Goal: Task Accomplishment & Management: Manage account settings

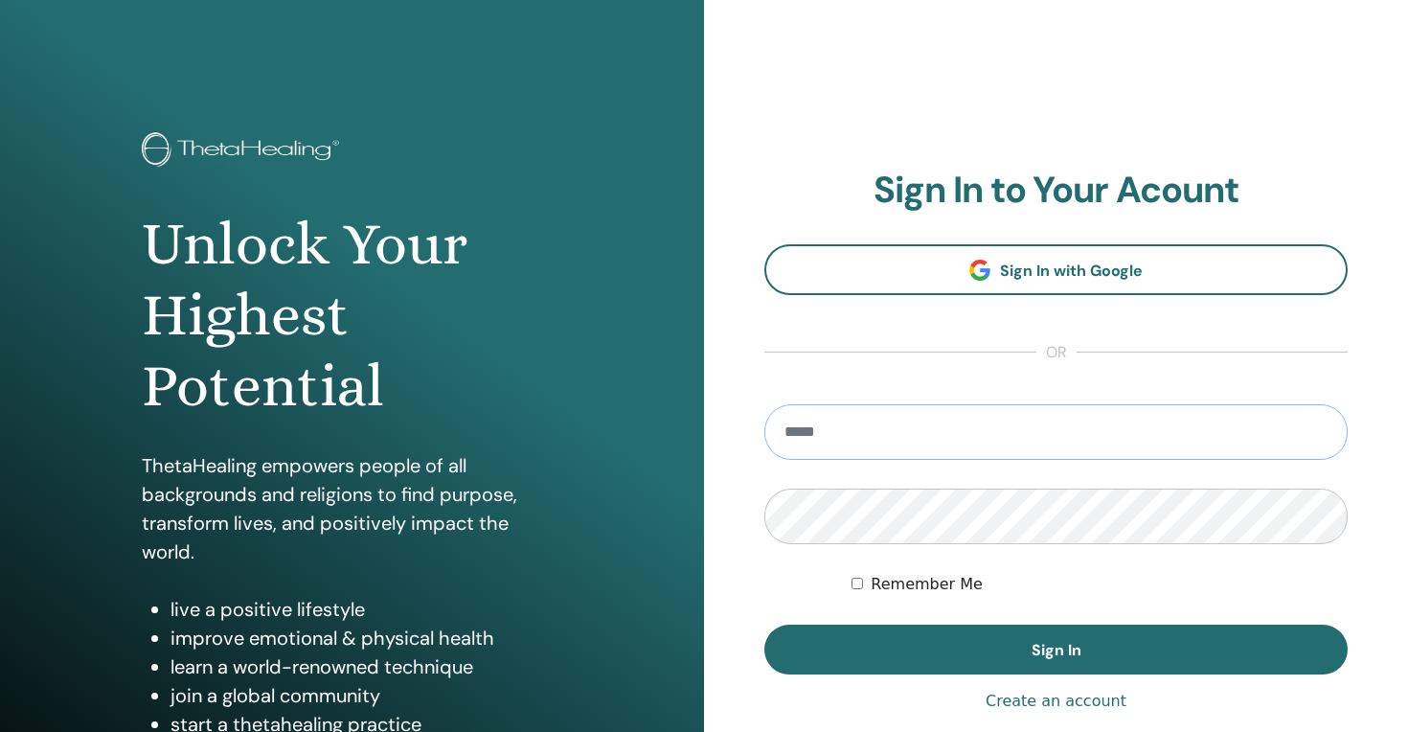
type input "**********"
click at [1056, 650] on button "Sign In" at bounding box center [1056, 650] width 583 height 50
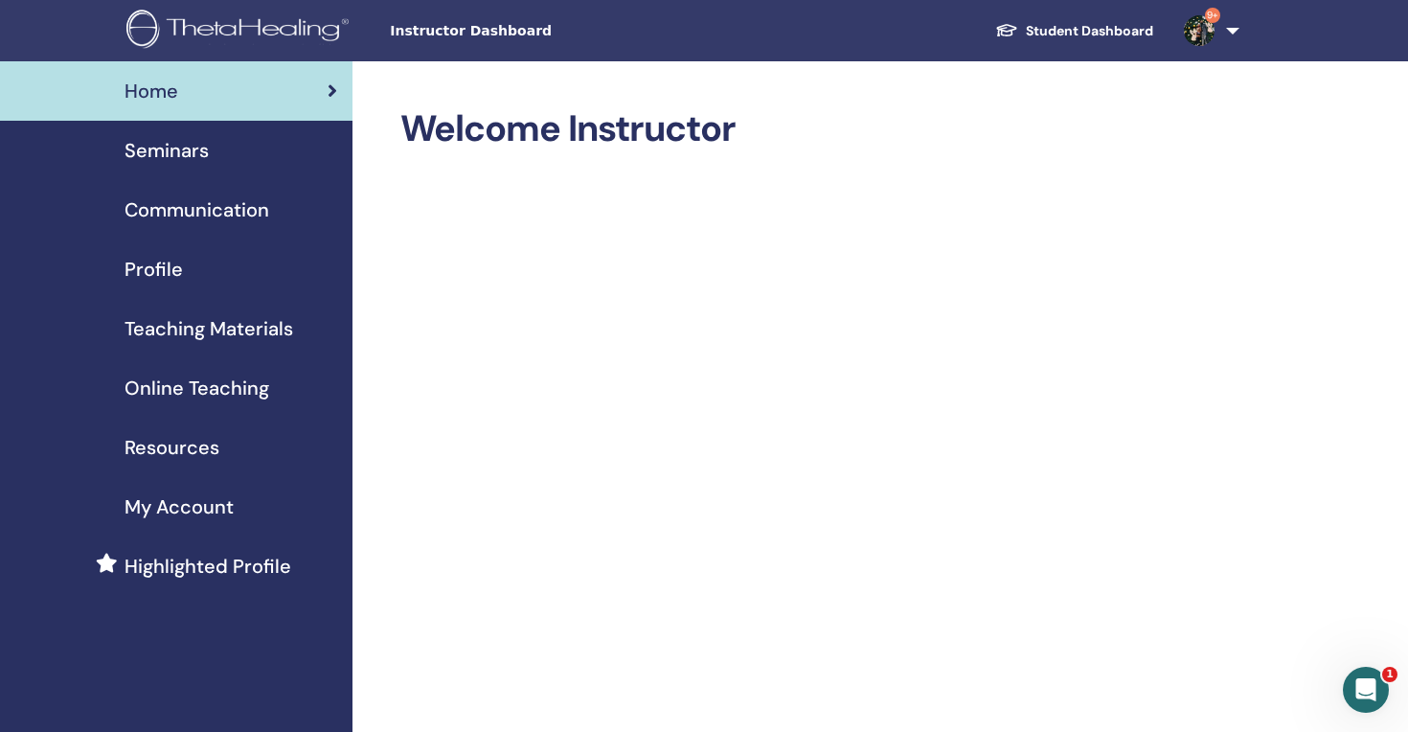
click at [149, 151] on span "Seminars" at bounding box center [167, 150] width 84 height 29
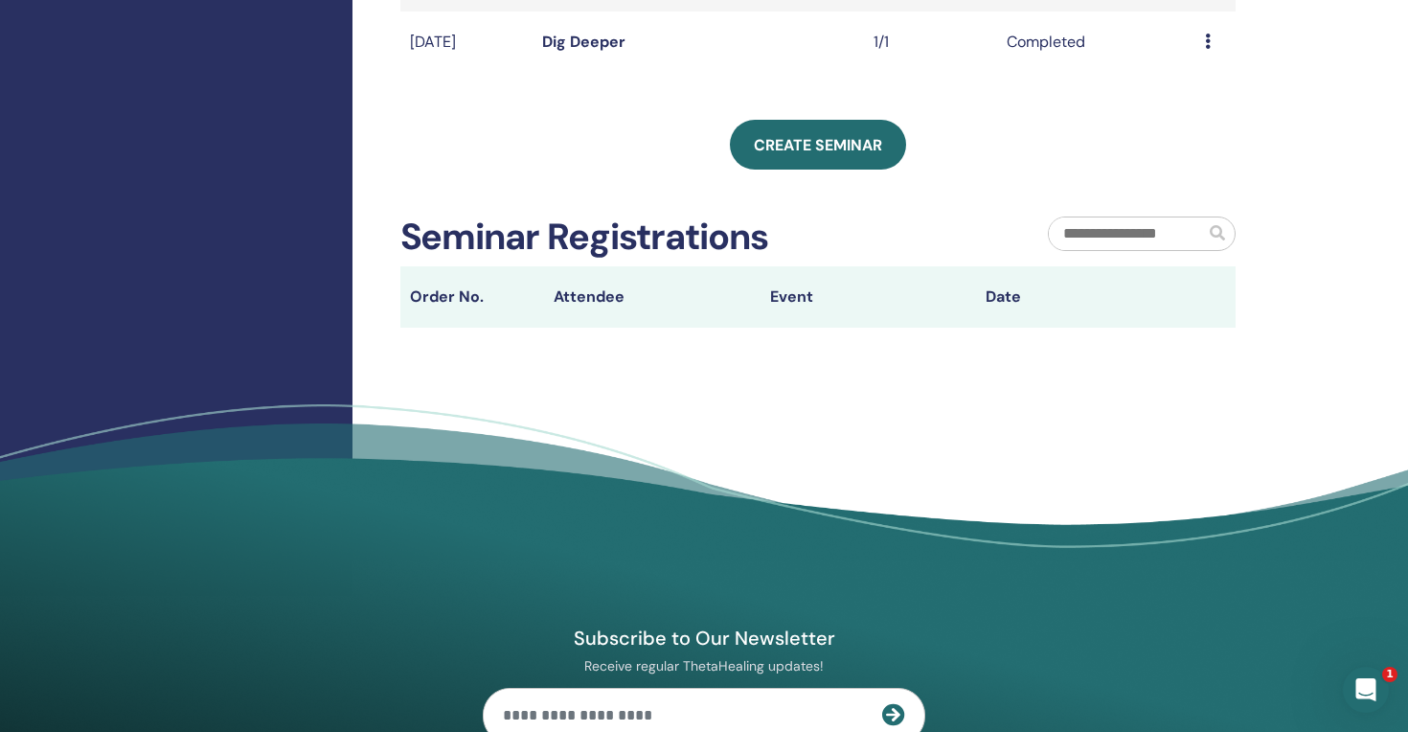
scroll to position [712, 0]
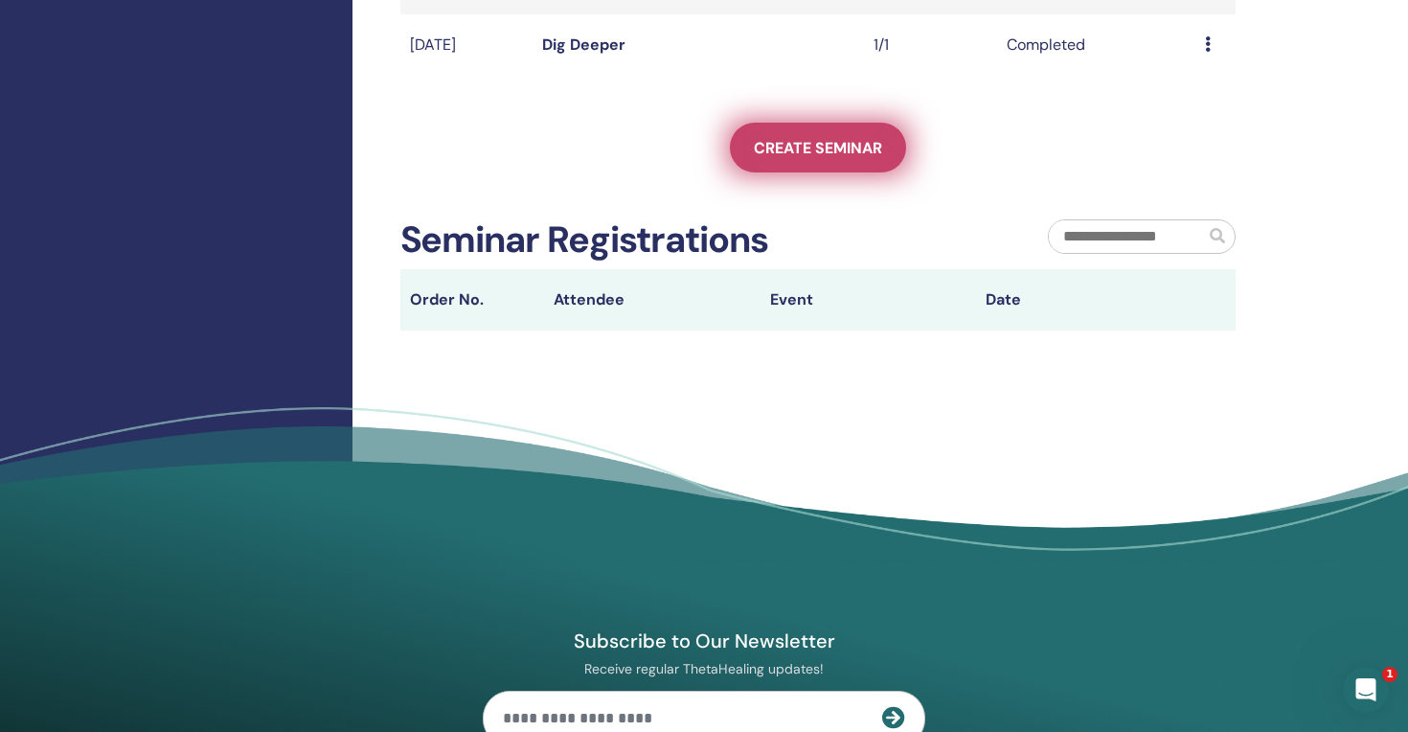
click at [796, 151] on span "Create seminar" at bounding box center [818, 148] width 128 height 20
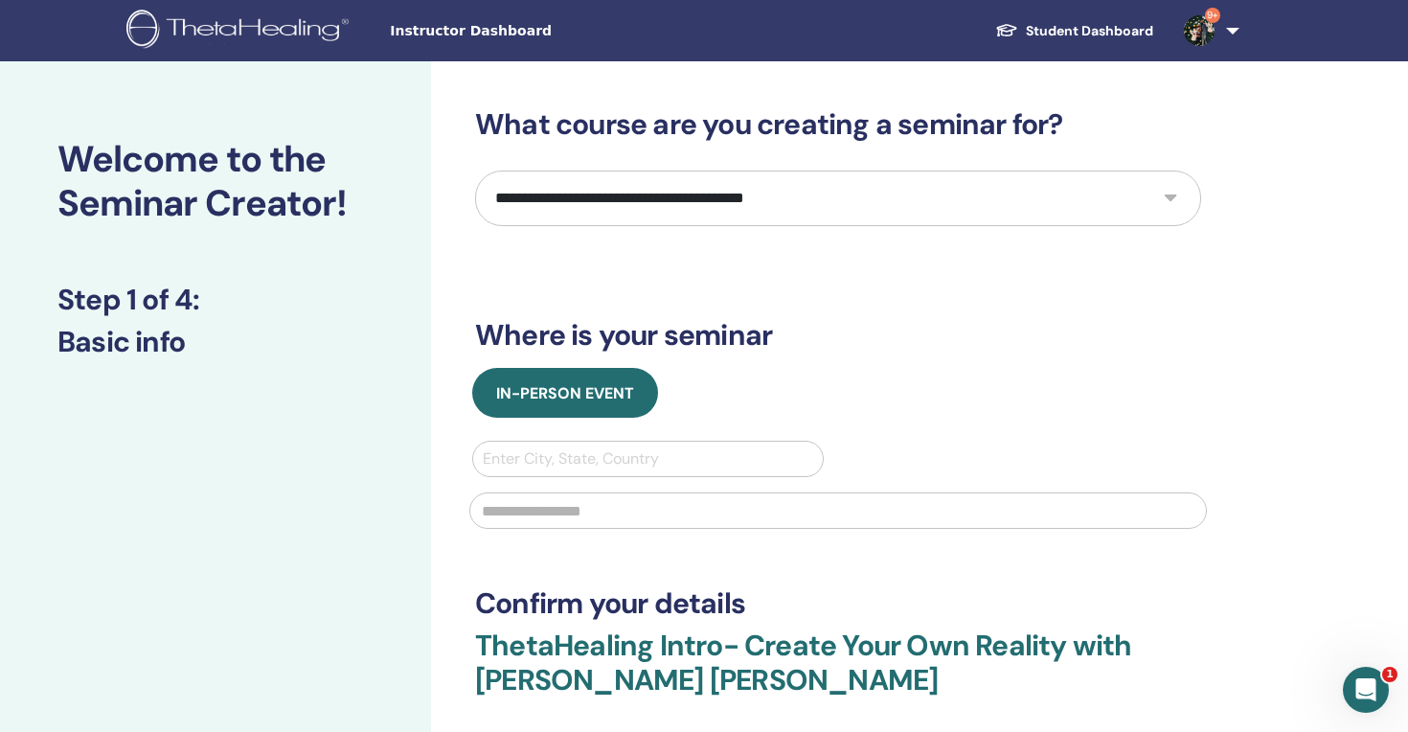
click at [765, 187] on select "**********" at bounding box center [838, 199] width 726 height 56
select select "**"
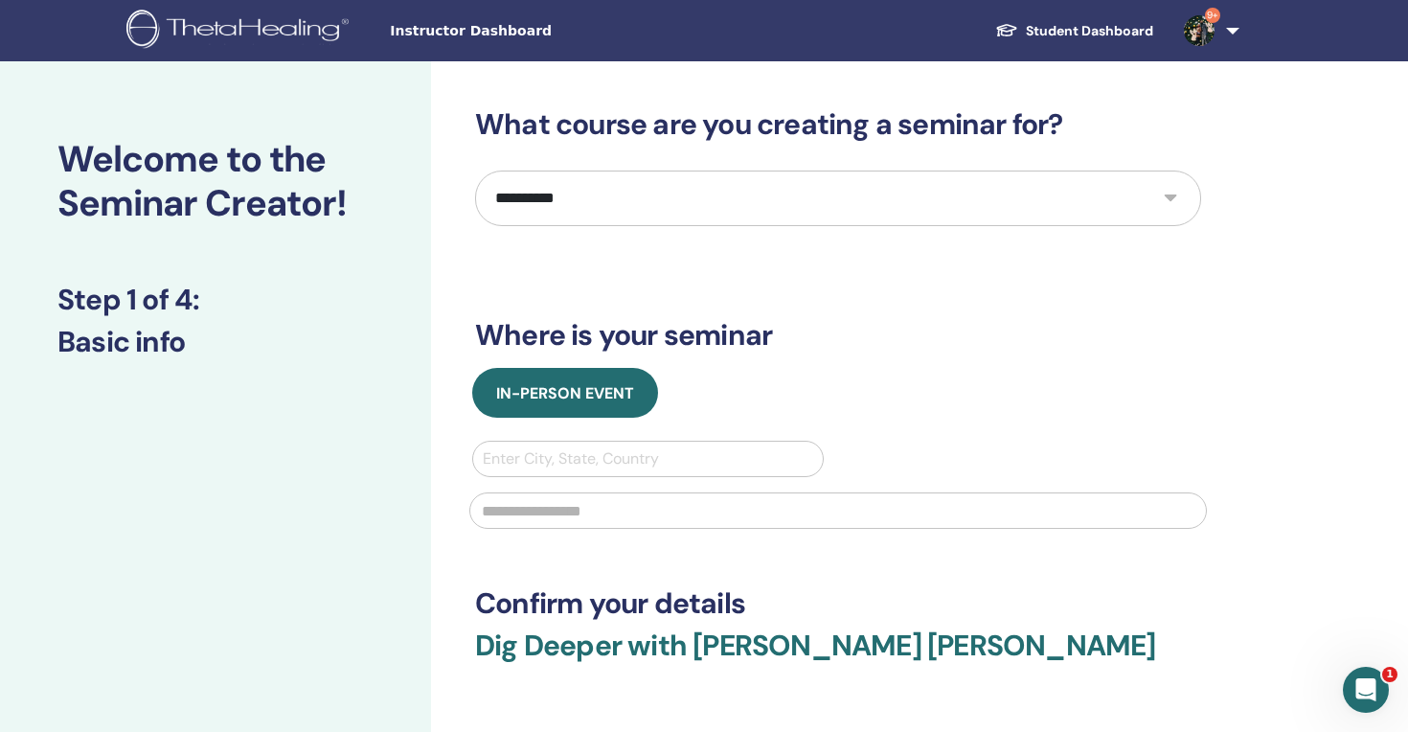
click at [620, 452] on div "Enter City, State, Country" at bounding box center [648, 458] width 331 height 23
type input "*****"
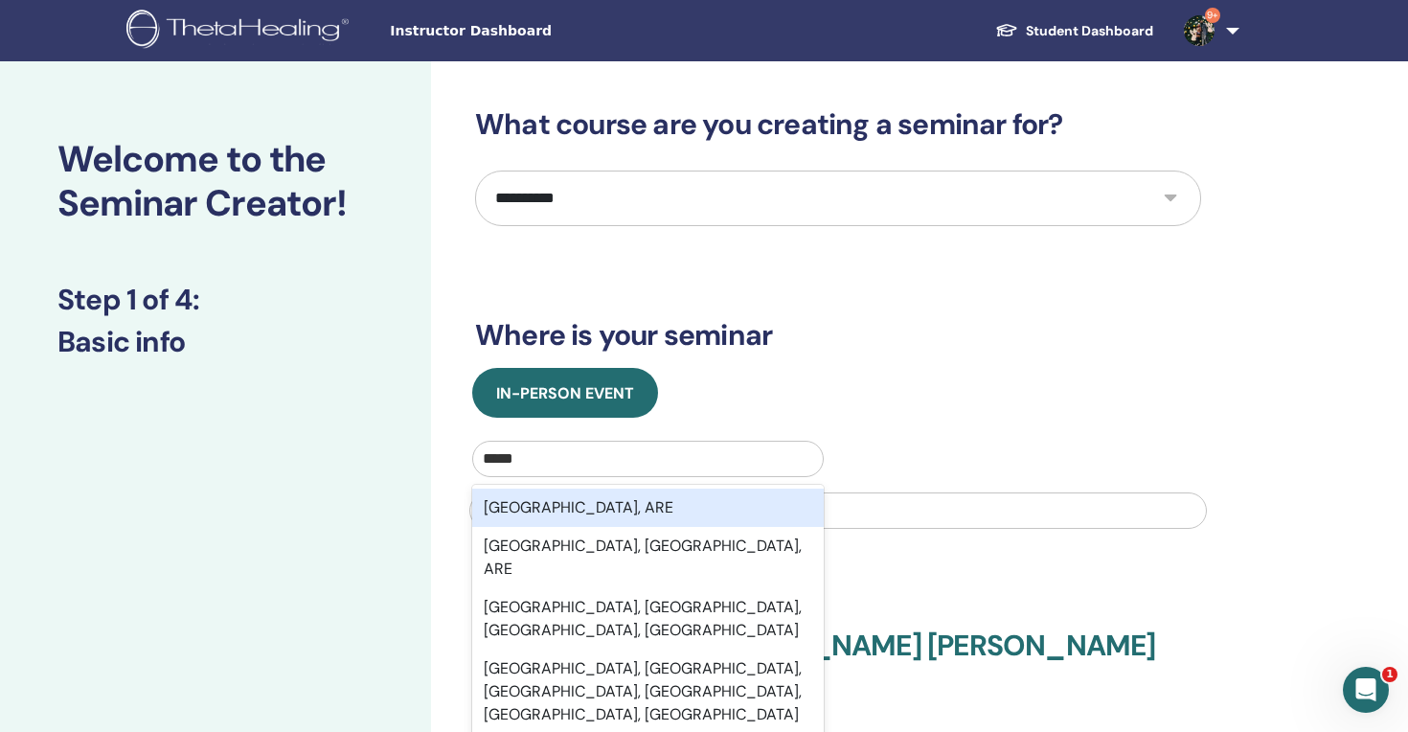
click at [600, 514] on div "Dubai, ARE" at bounding box center [648, 508] width 352 height 38
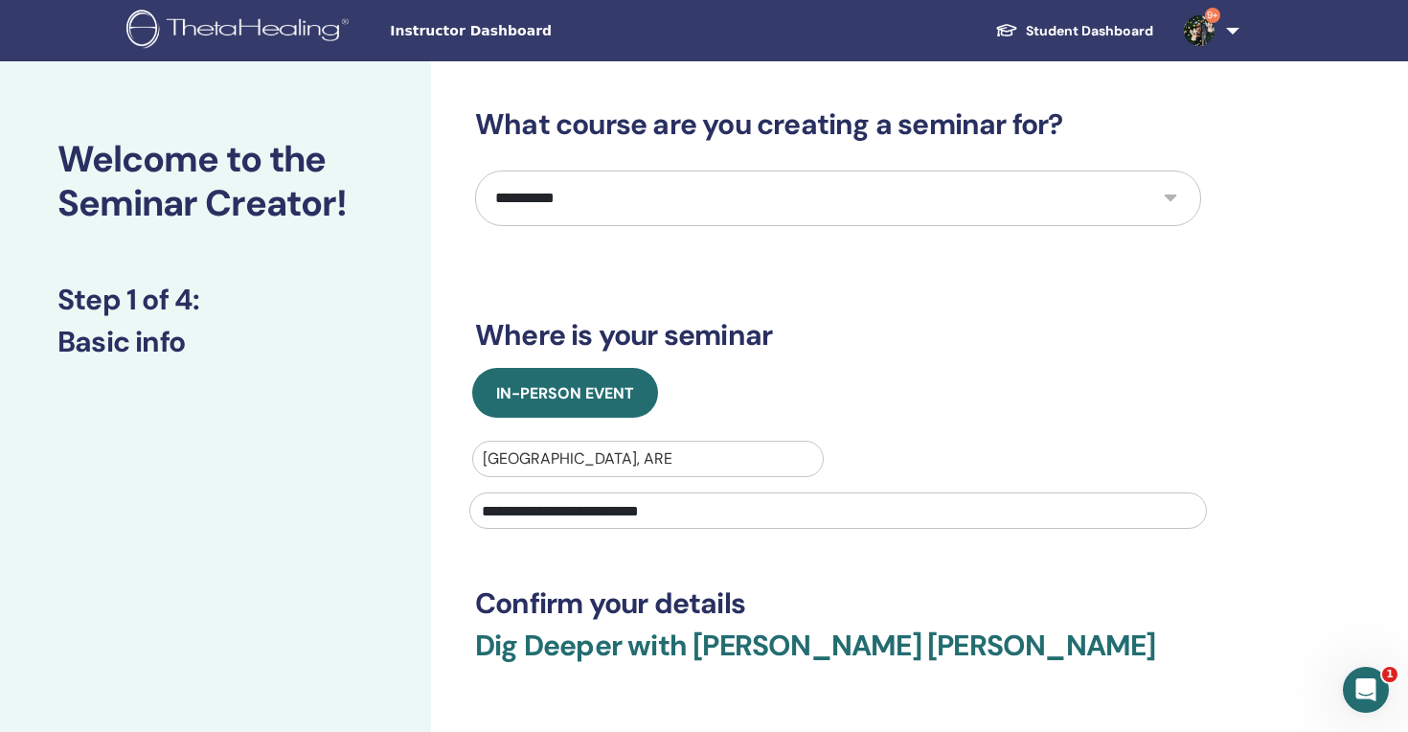
type input "**********"
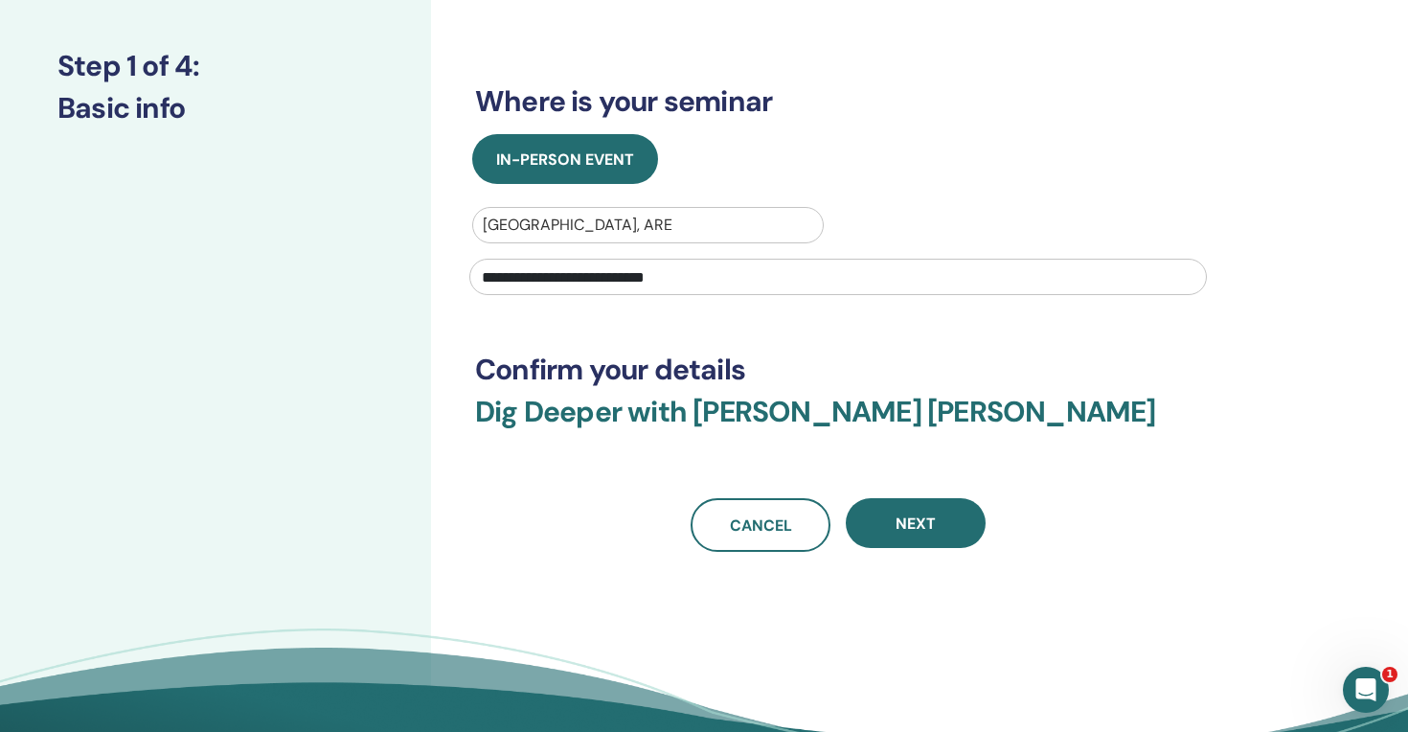
scroll to position [240, 0]
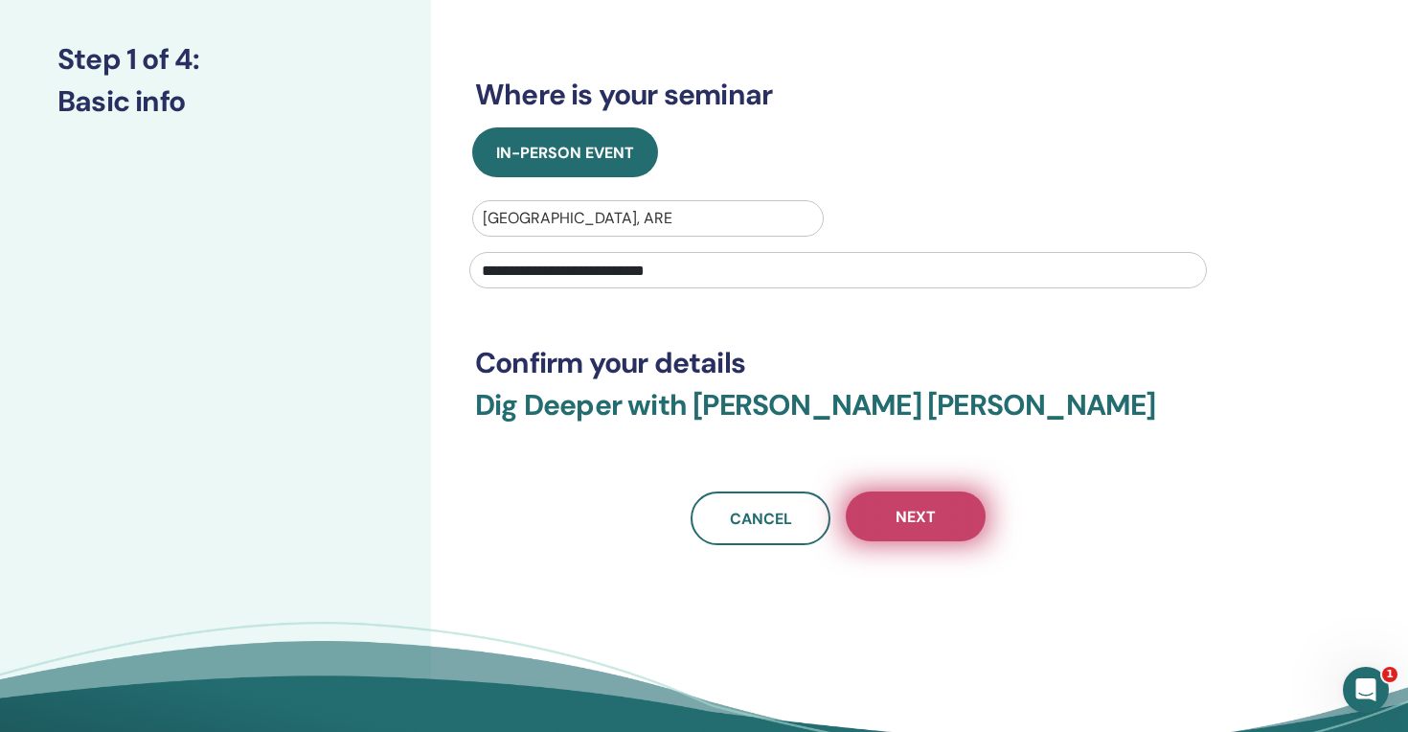
click at [920, 534] on button "Next" at bounding box center [916, 516] width 140 height 50
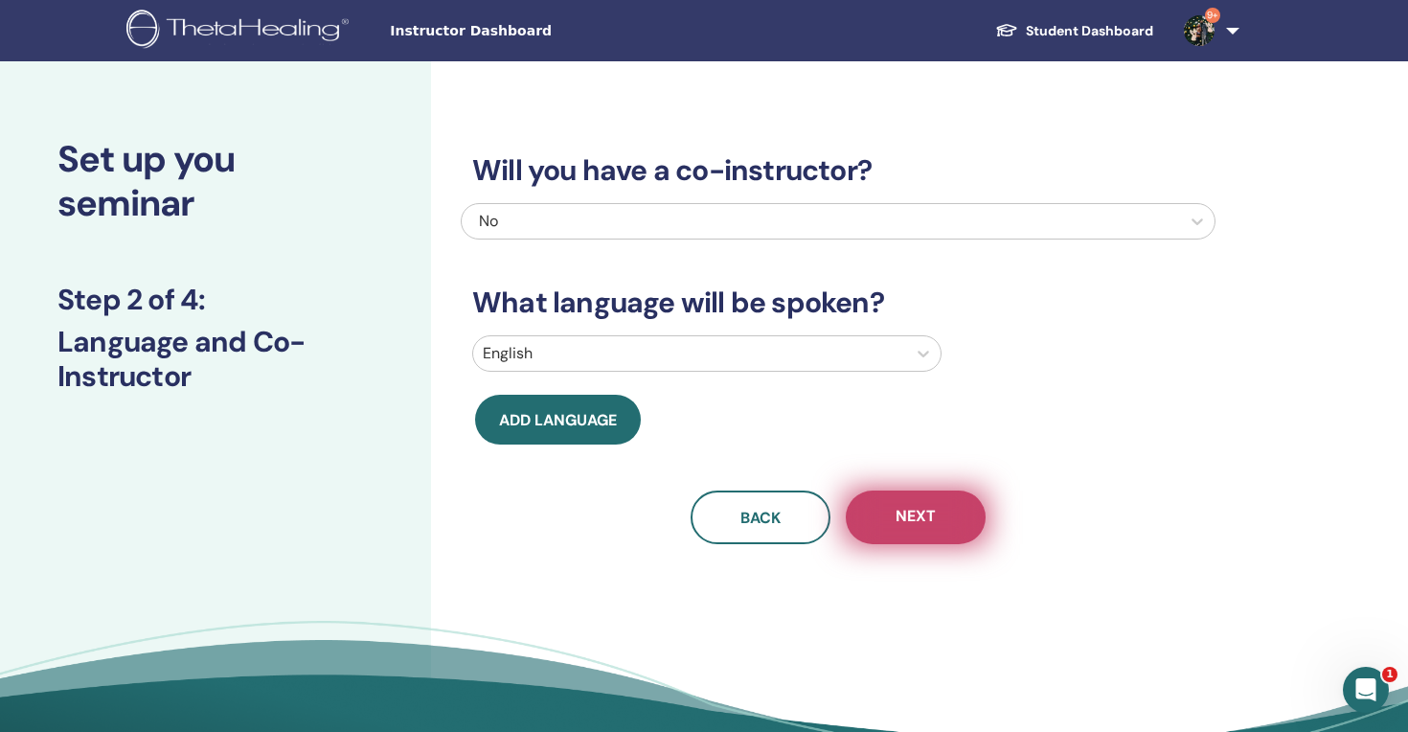
scroll to position [0, 0]
click at [947, 525] on button "Next" at bounding box center [916, 518] width 140 height 54
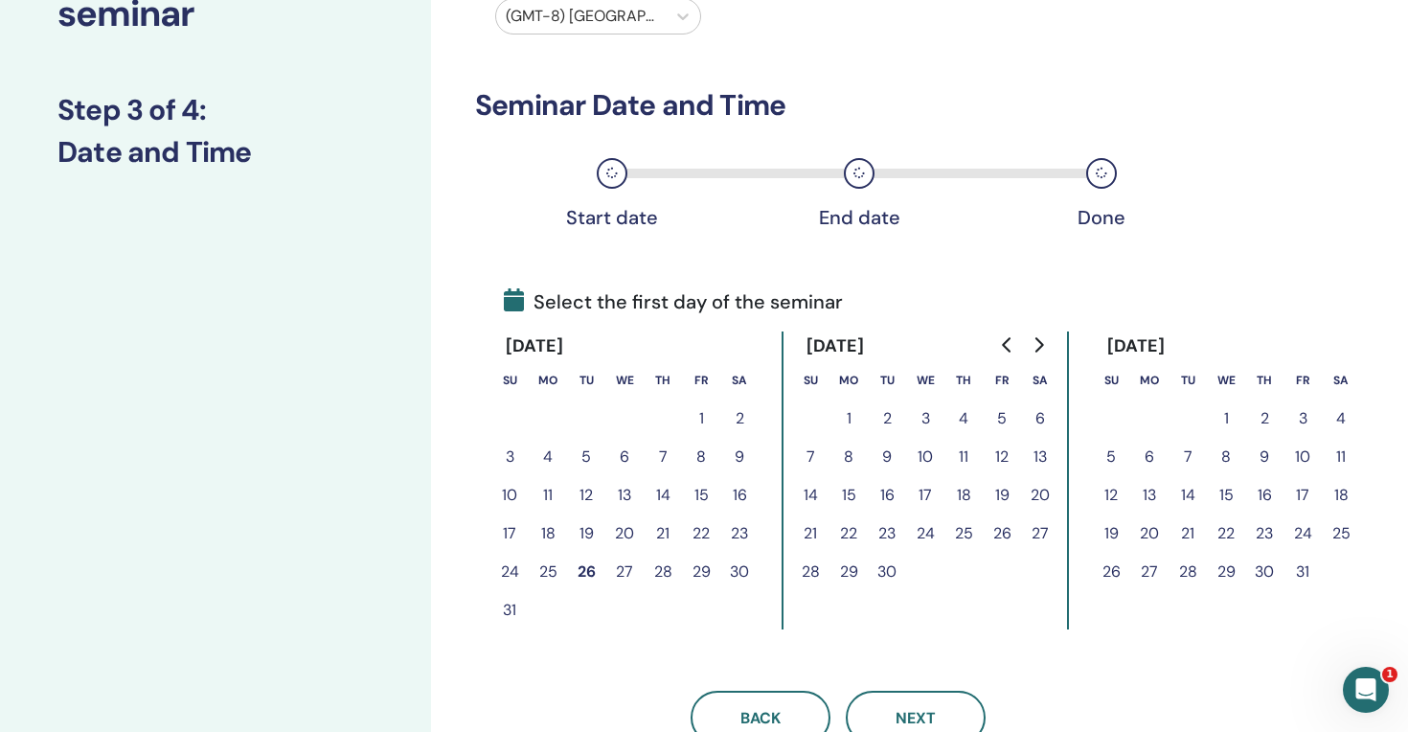
scroll to position [203, 0]
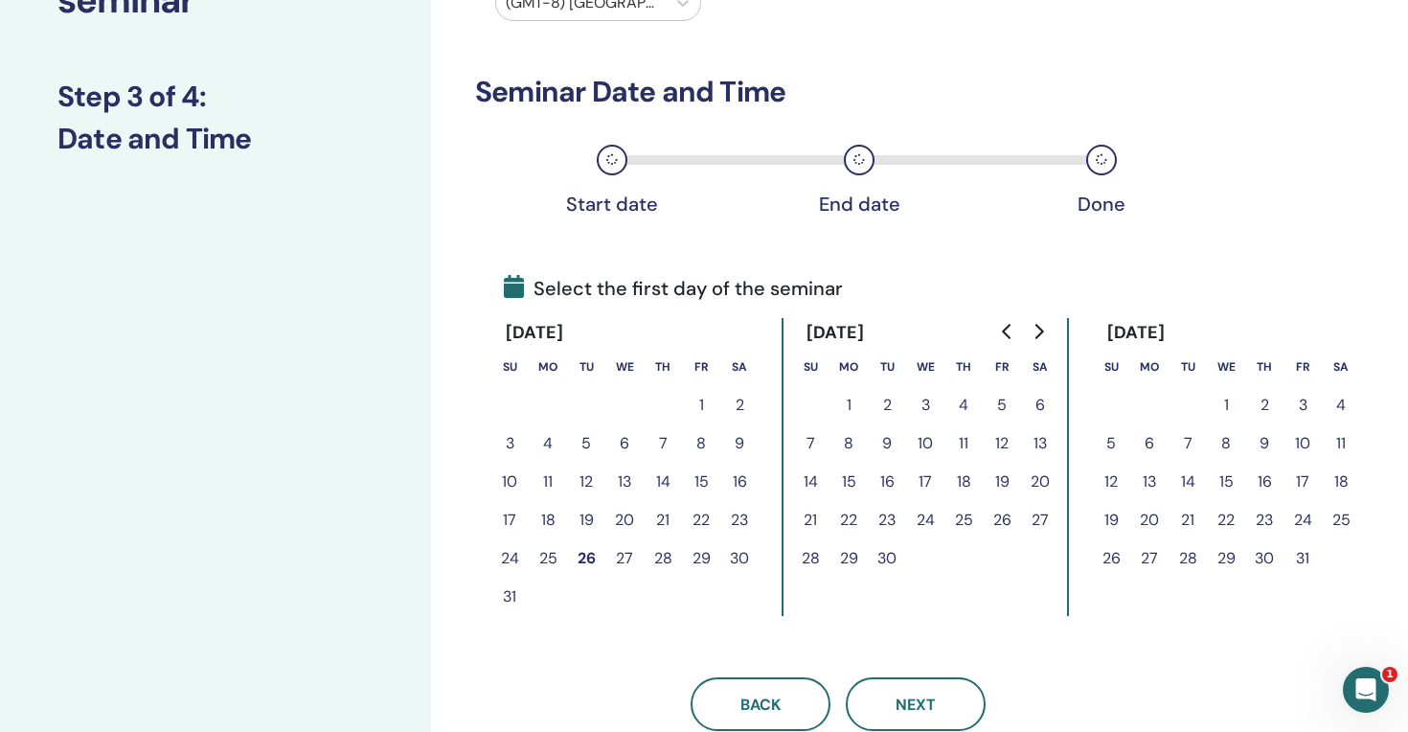
click at [509, 557] on button "24" at bounding box center [510, 558] width 38 height 38
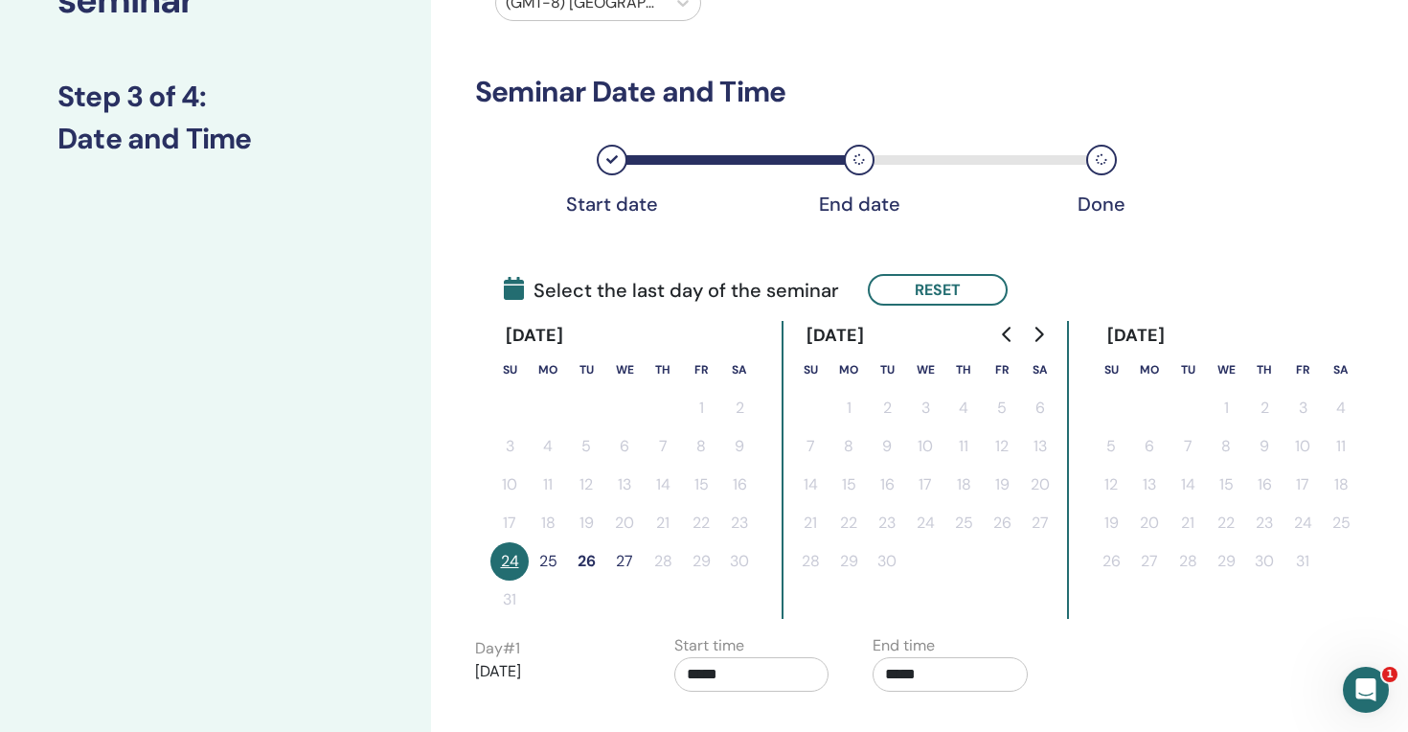
click at [589, 564] on button "26" at bounding box center [586, 561] width 38 height 38
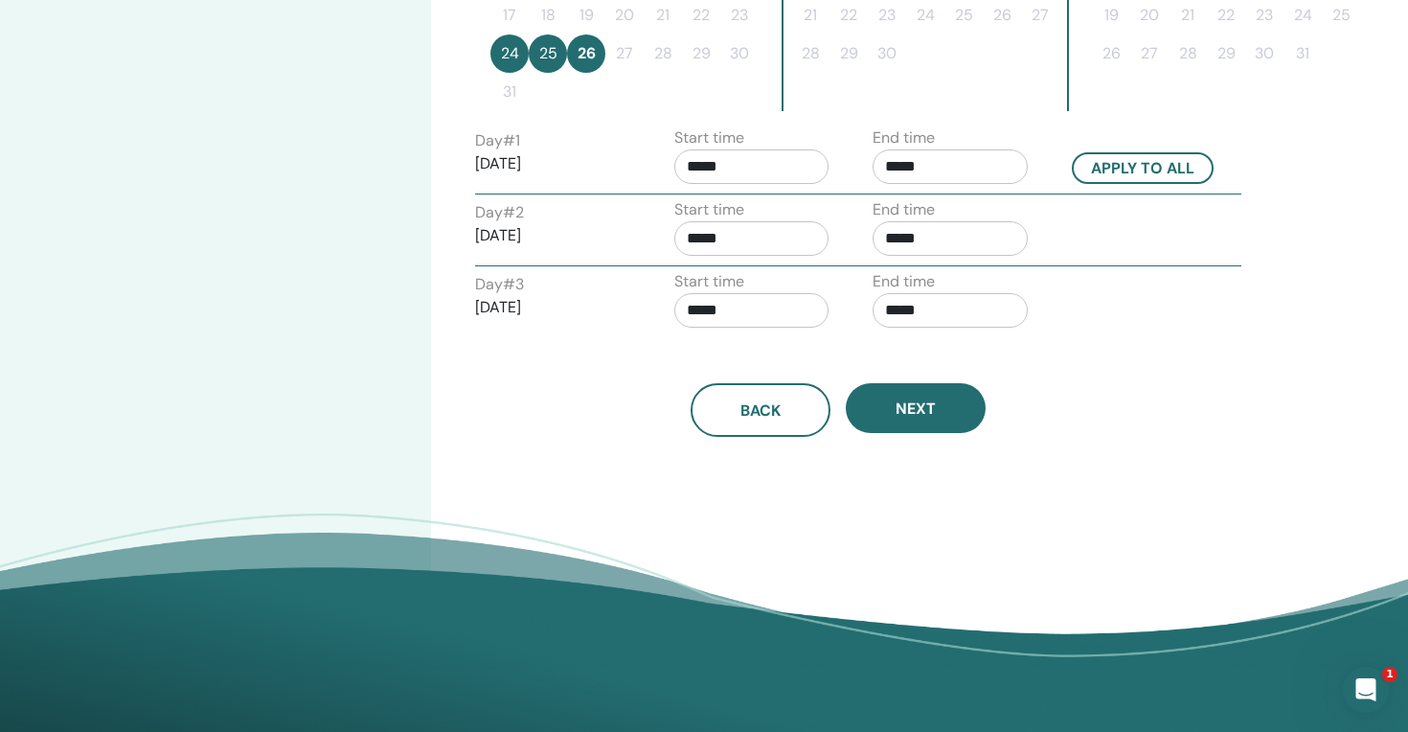
scroll to position [673, 0]
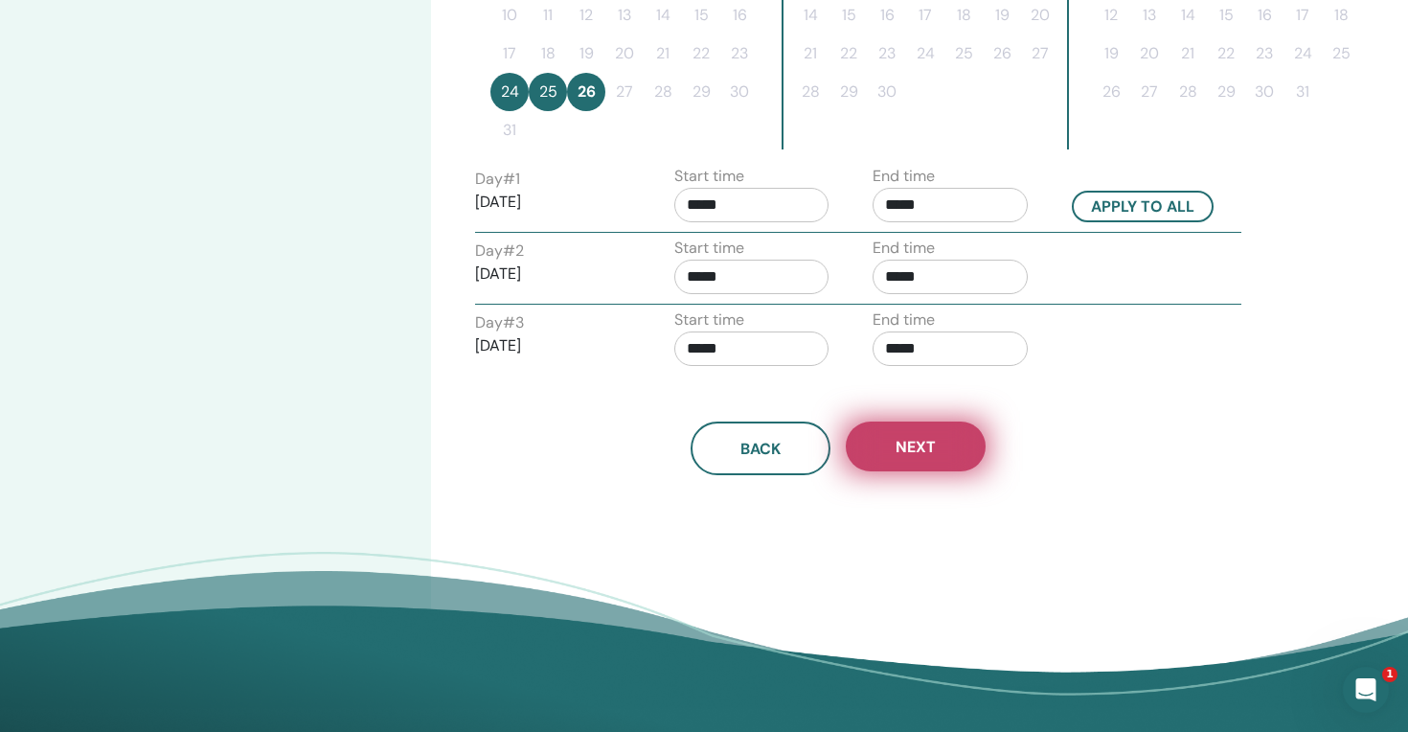
click at [922, 432] on button "Next" at bounding box center [916, 447] width 140 height 50
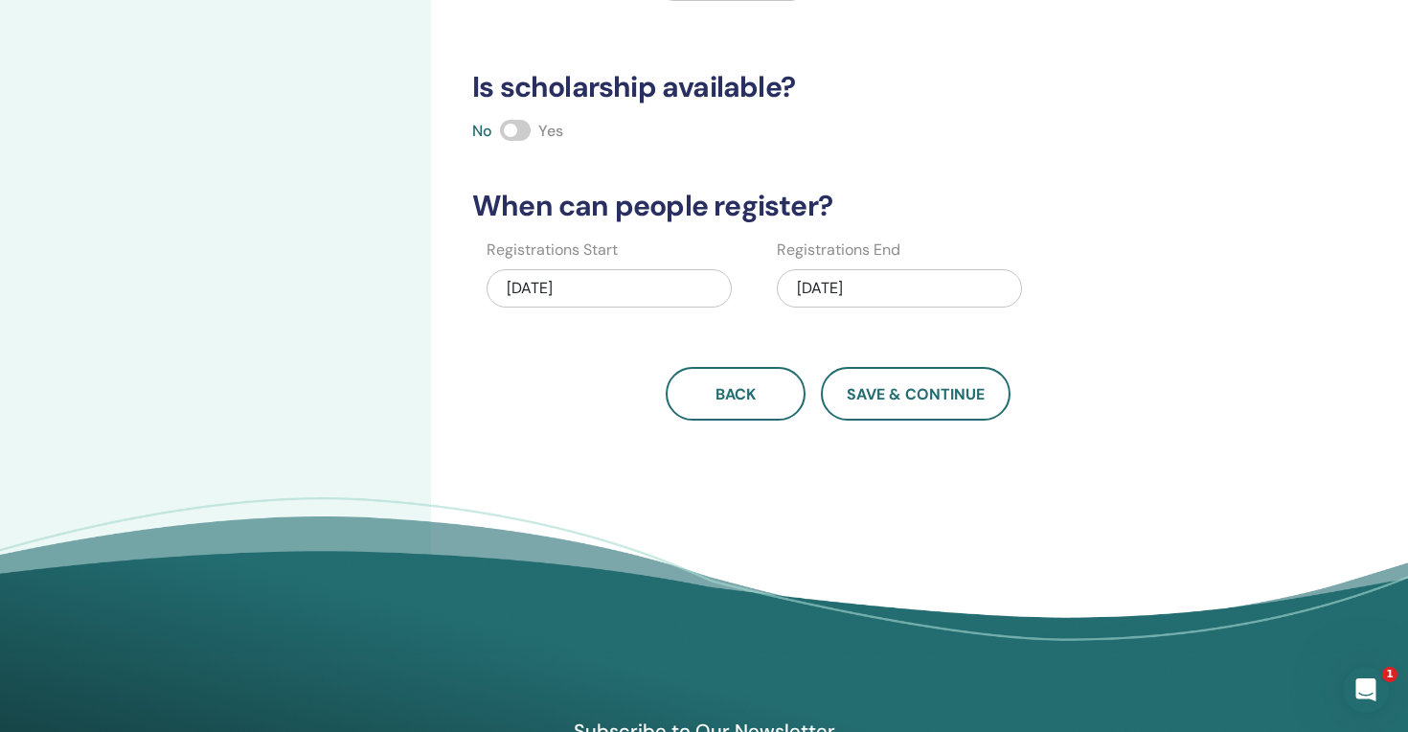
click at [862, 289] on div "08/26/2025" at bounding box center [899, 288] width 245 height 38
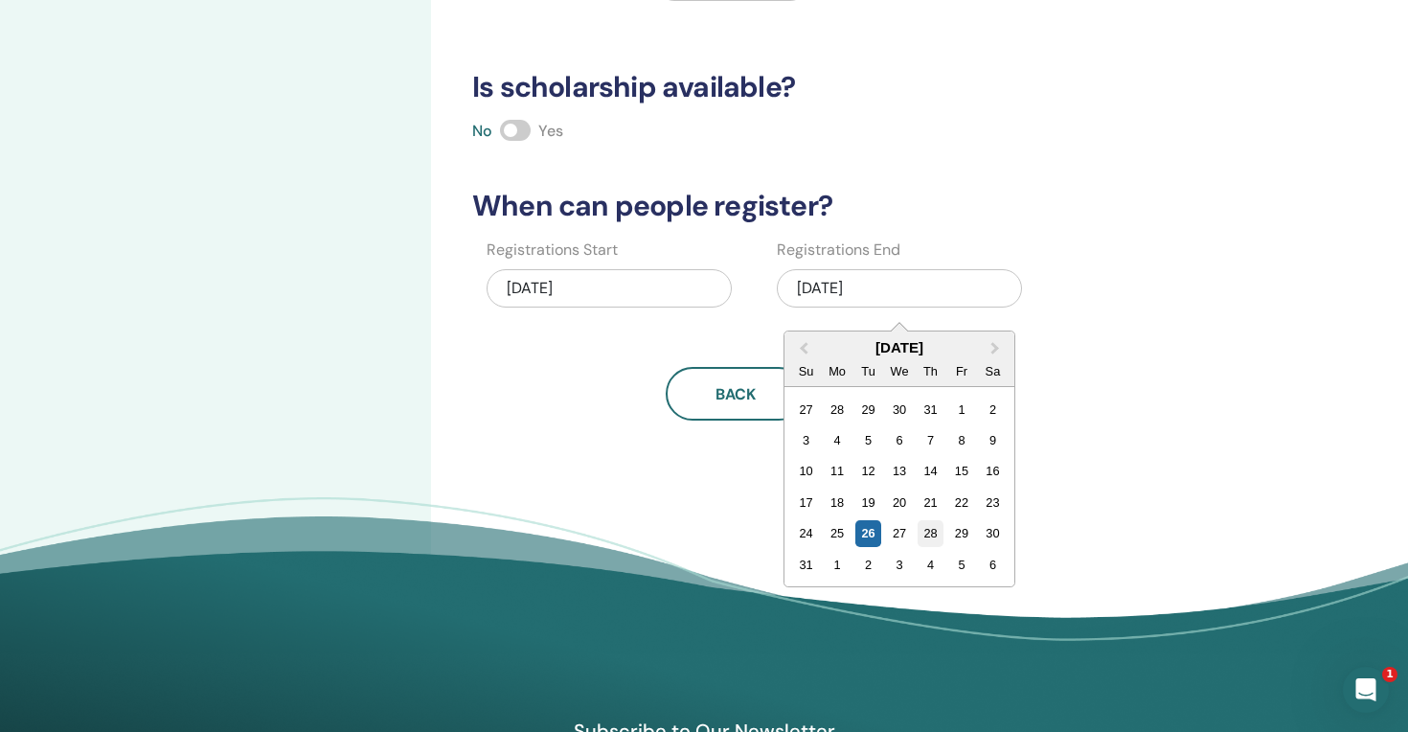
click at [927, 528] on div "28" at bounding box center [931, 533] width 26 height 26
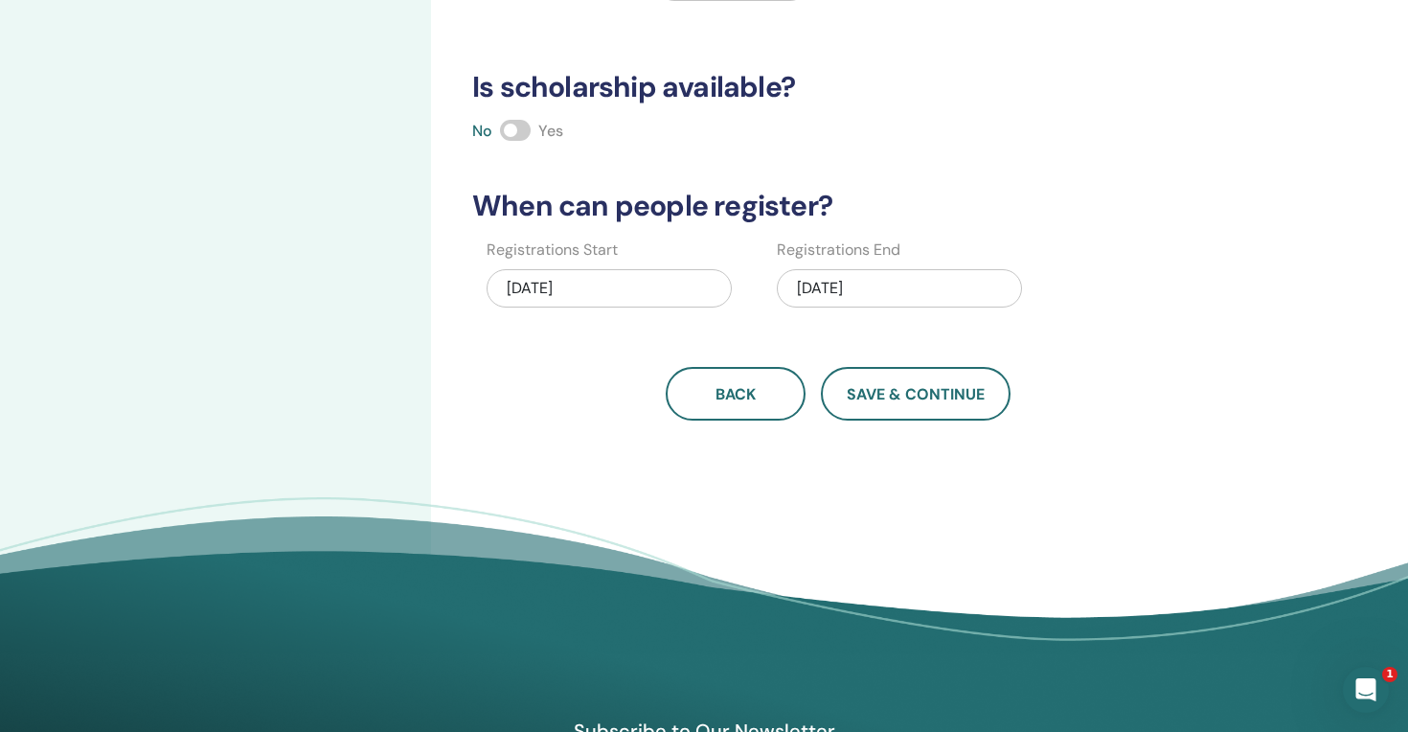
click at [606, 298] on div "08/26/2025" at bounding box center [609, 288] width 245 height 38
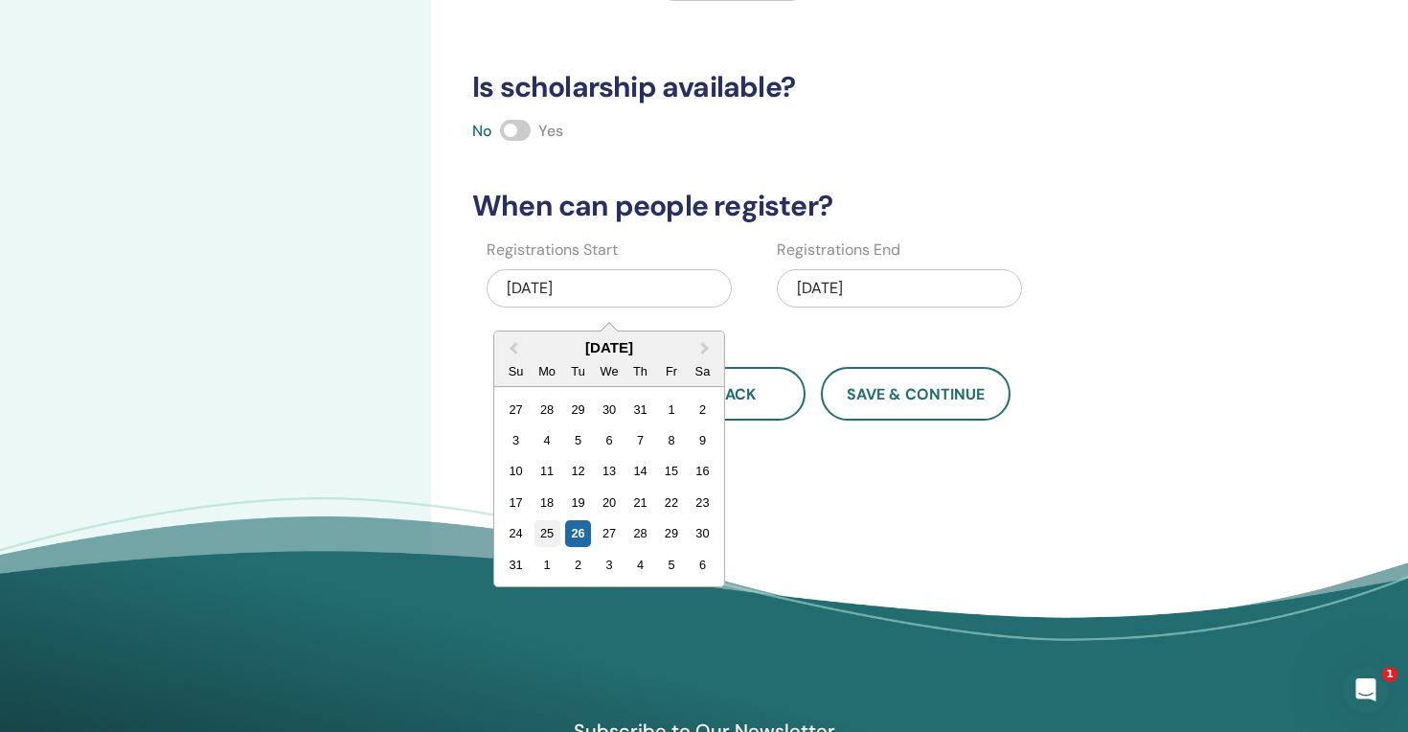
click at [553, 526] on div "25" at bounding box center [548, 533] width 26 height 26
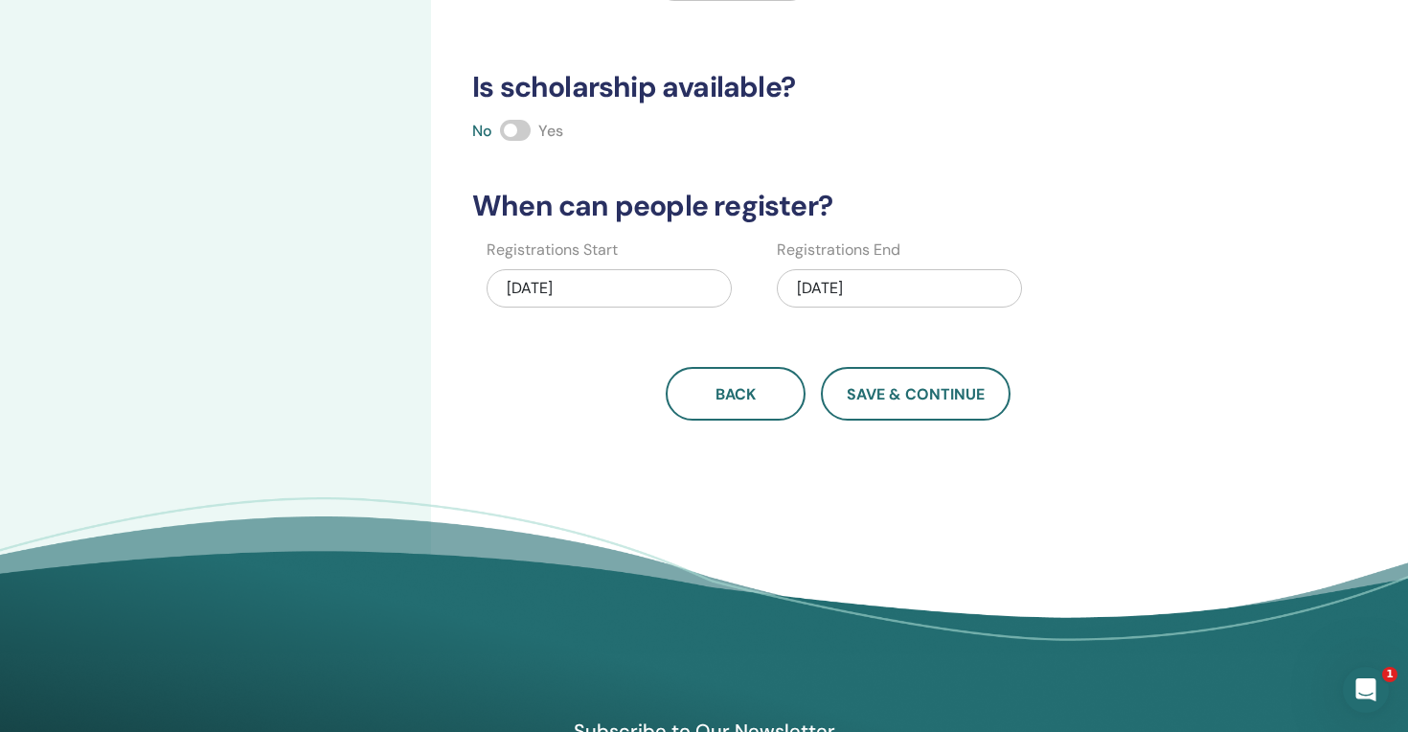
click at [593, 293] on div "08/25/2025" at bounding box center [609, 288] width 245 height 38
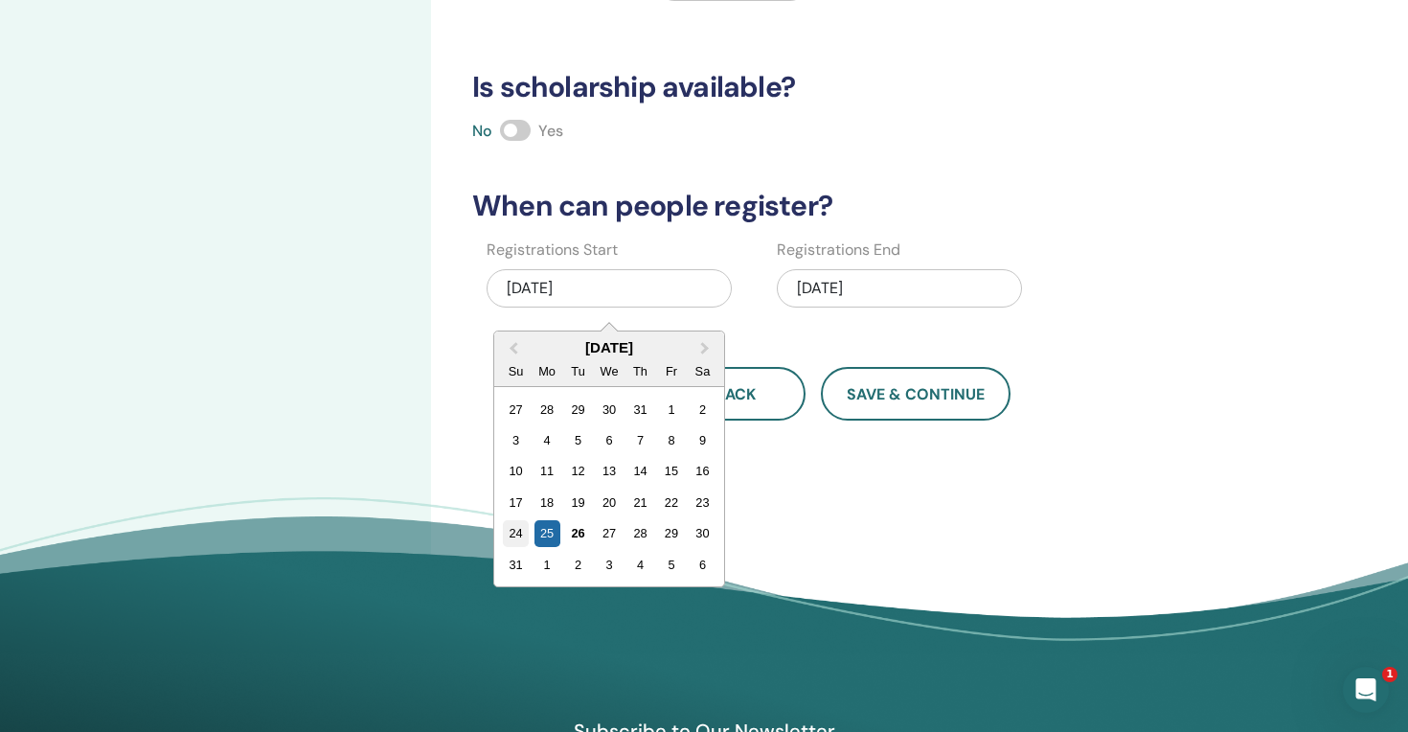
click at [515, 532] on div "24" at bounding box center [516, 533] width 26 height 26
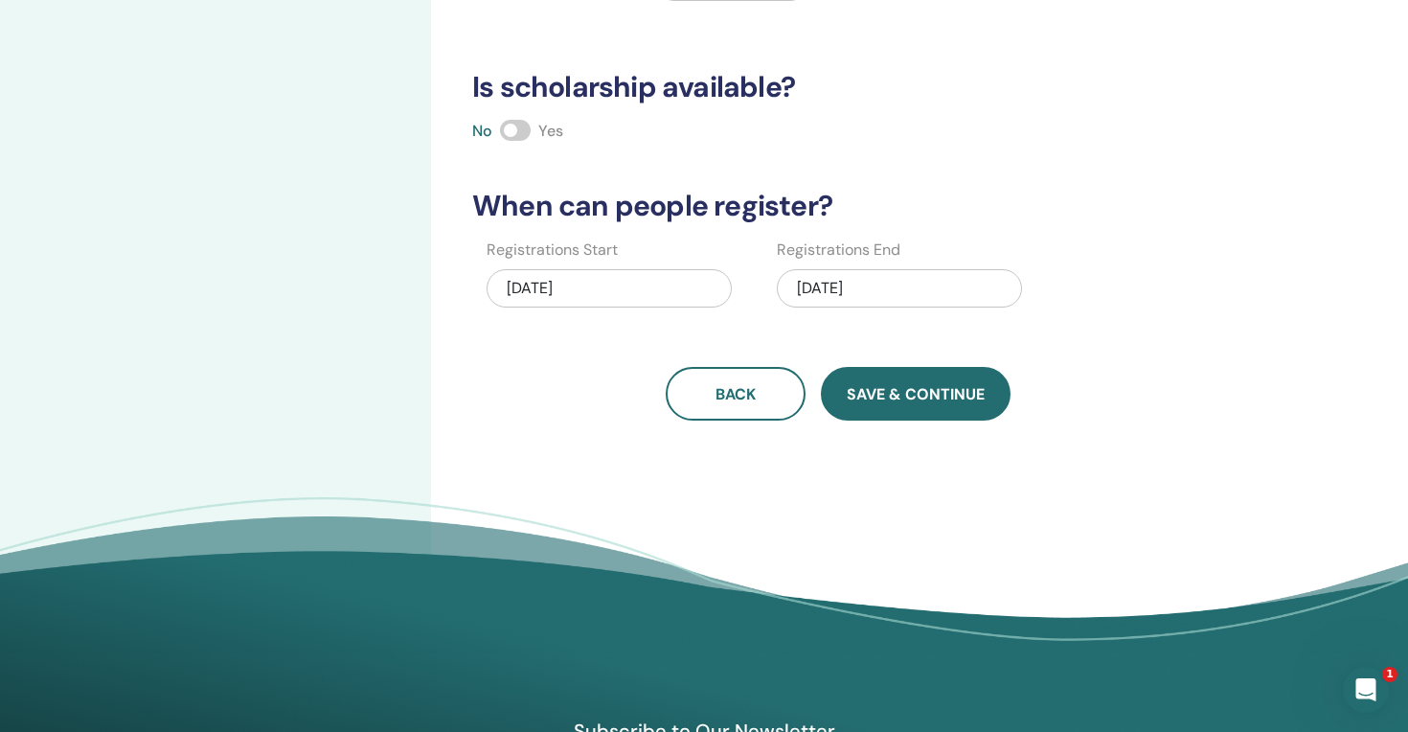
click at [888, 384] on span "Save & Continue" at bounding box center [916, 394] width 138 height 20
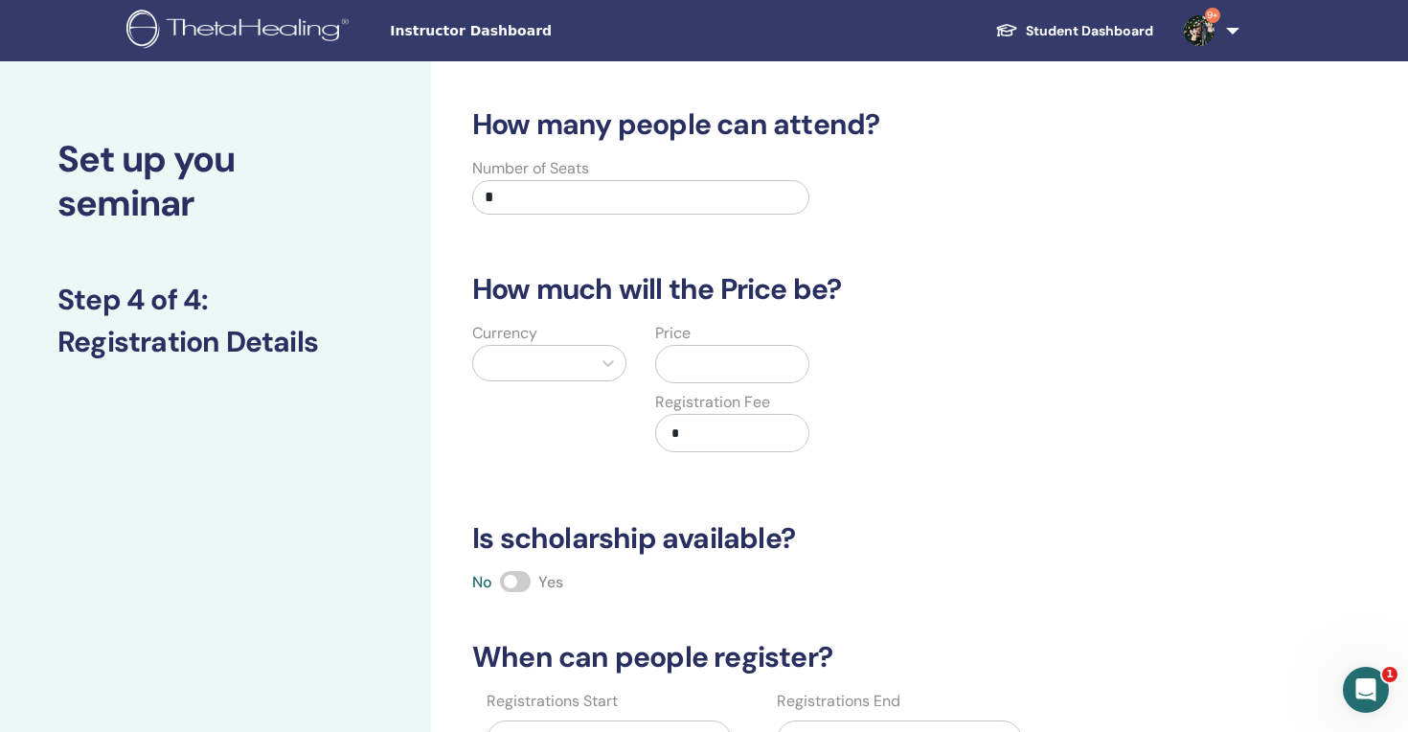
scroll to position [0, 0]
click at [523, 374] on div at bounding box center [532, 363] width 99 height 27
type input "***"
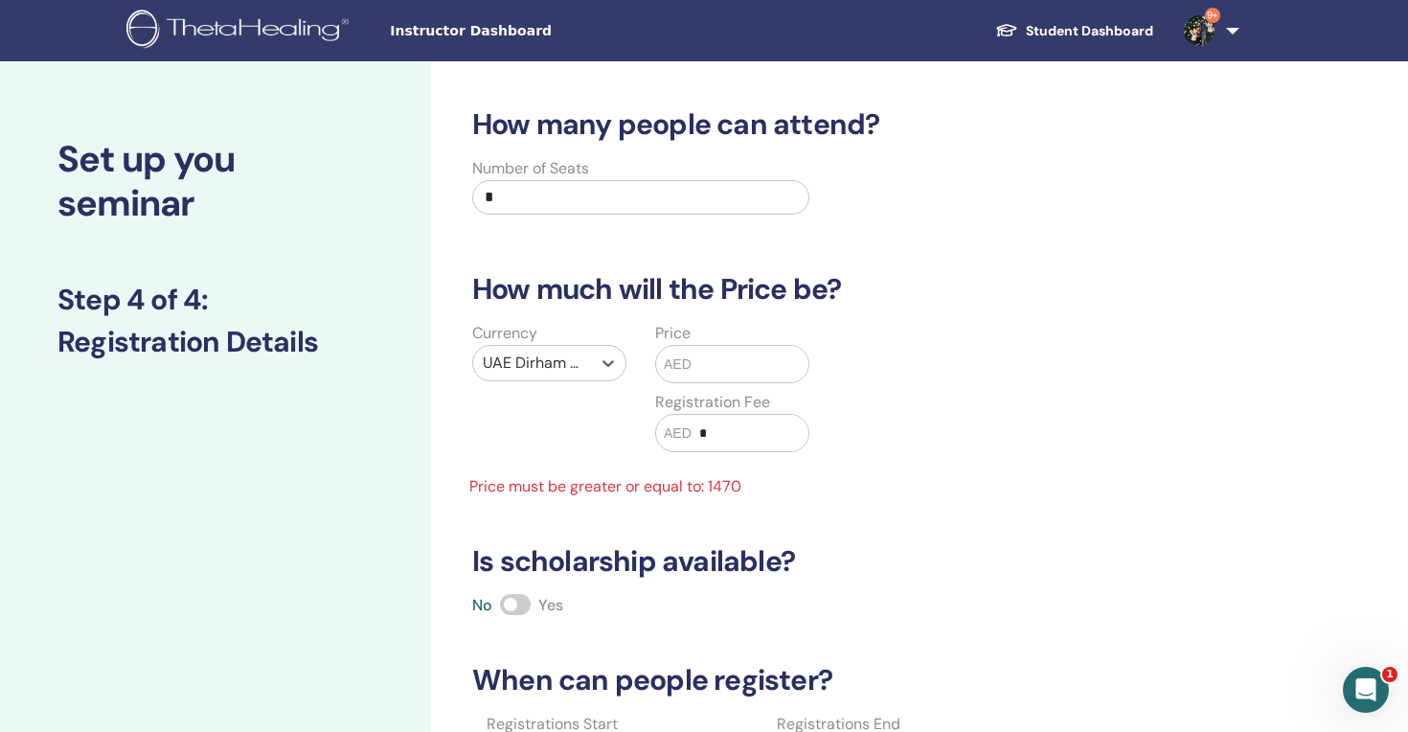
click at [697, 362] on input "text" at bounding box center [750, 364] width 117 height 36
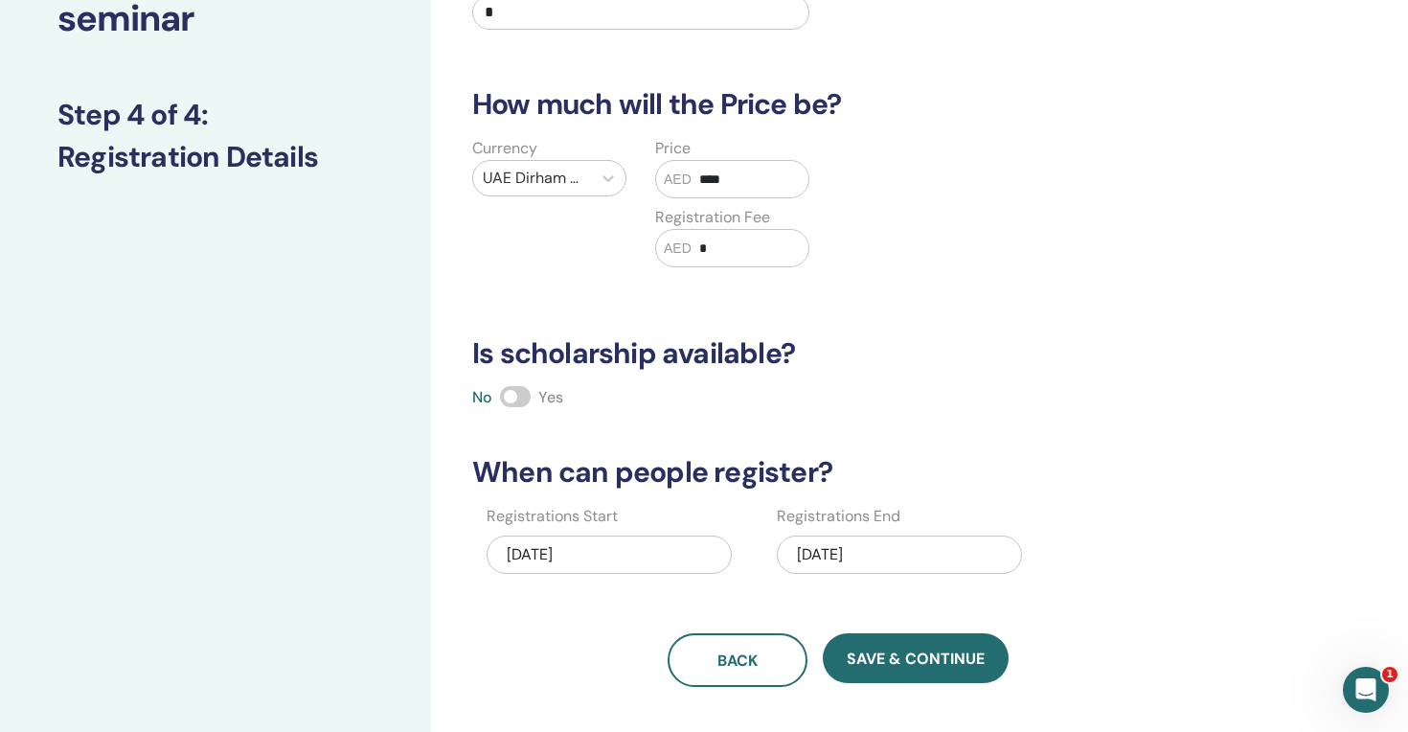
scroll to position [190, 0]
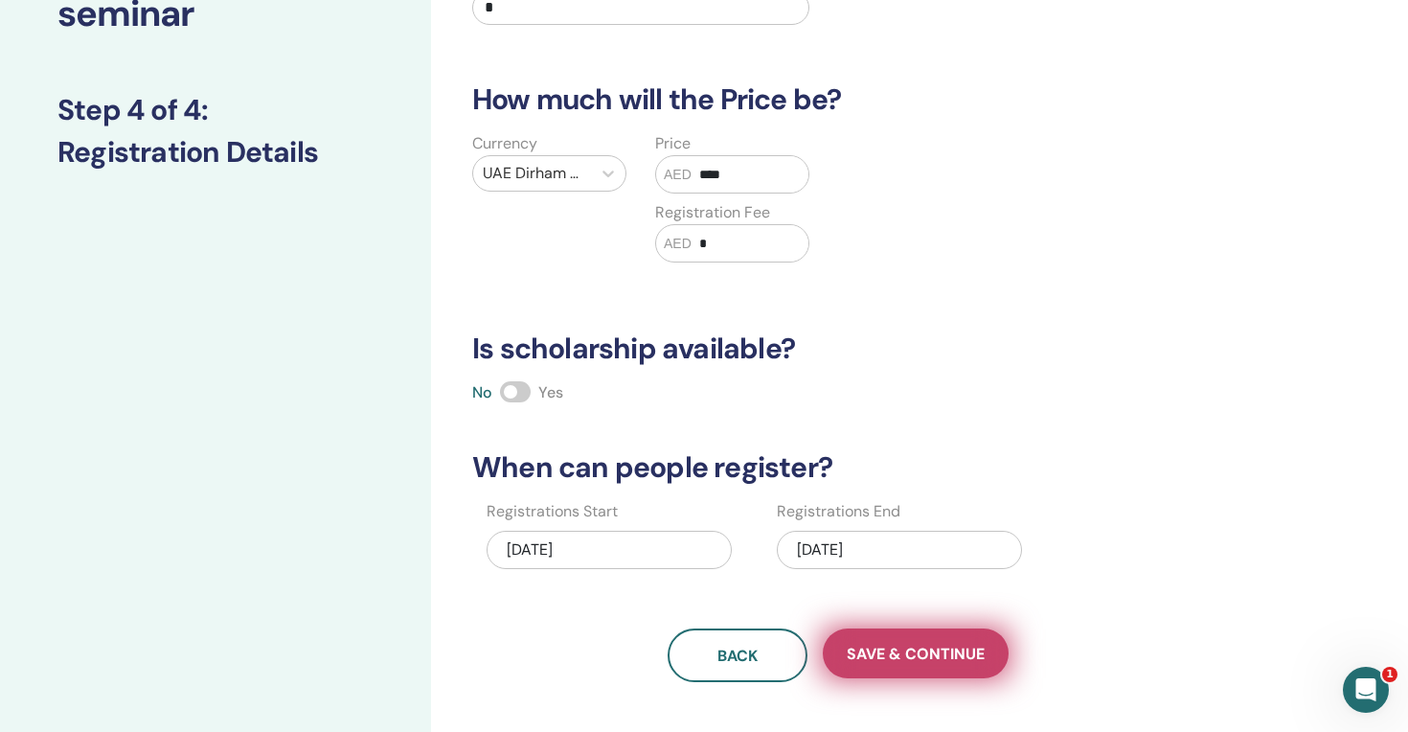
type input "****"
click at [938, 646] on span "Save & Continue" at bounding box center [916, 654] width 138 height 20
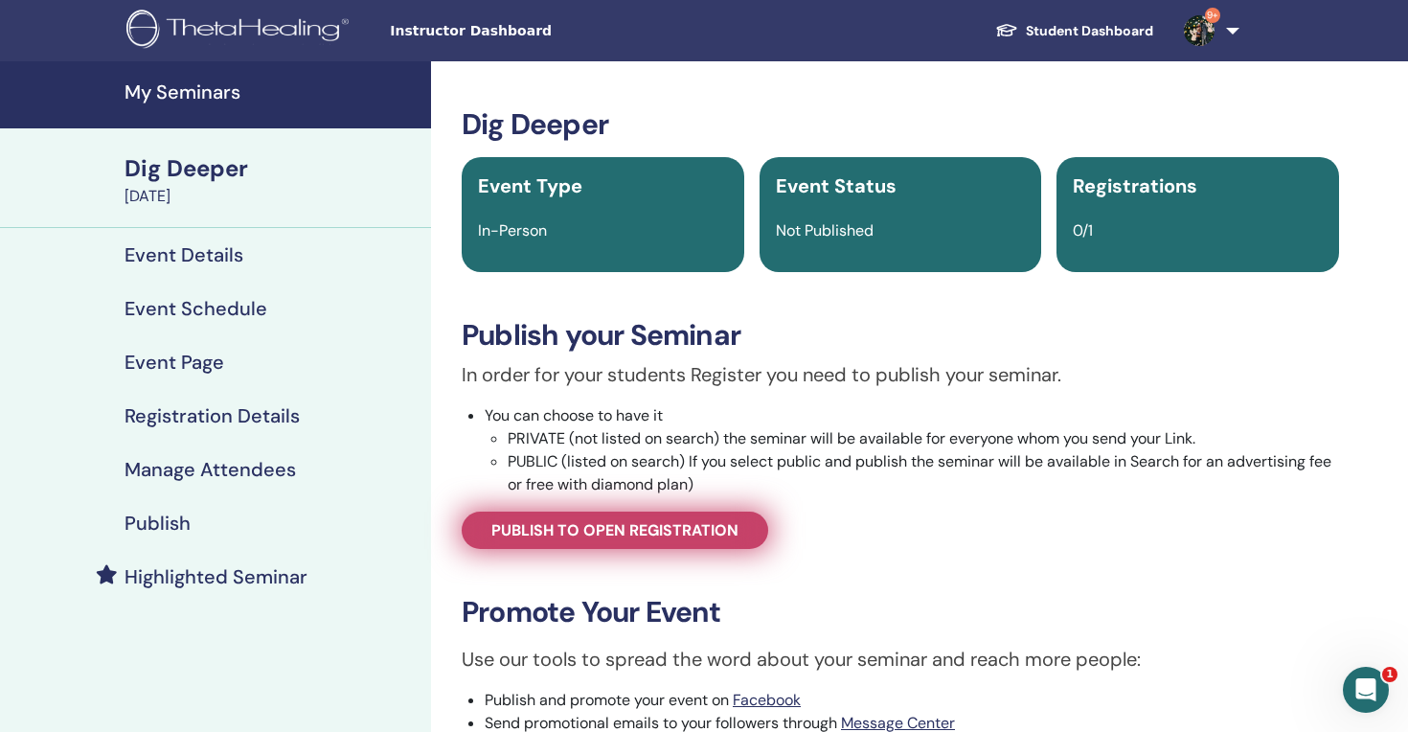
click at [573, 532] on span "Publish to open registration" at bounding box center [614, 530] width 247 height 20
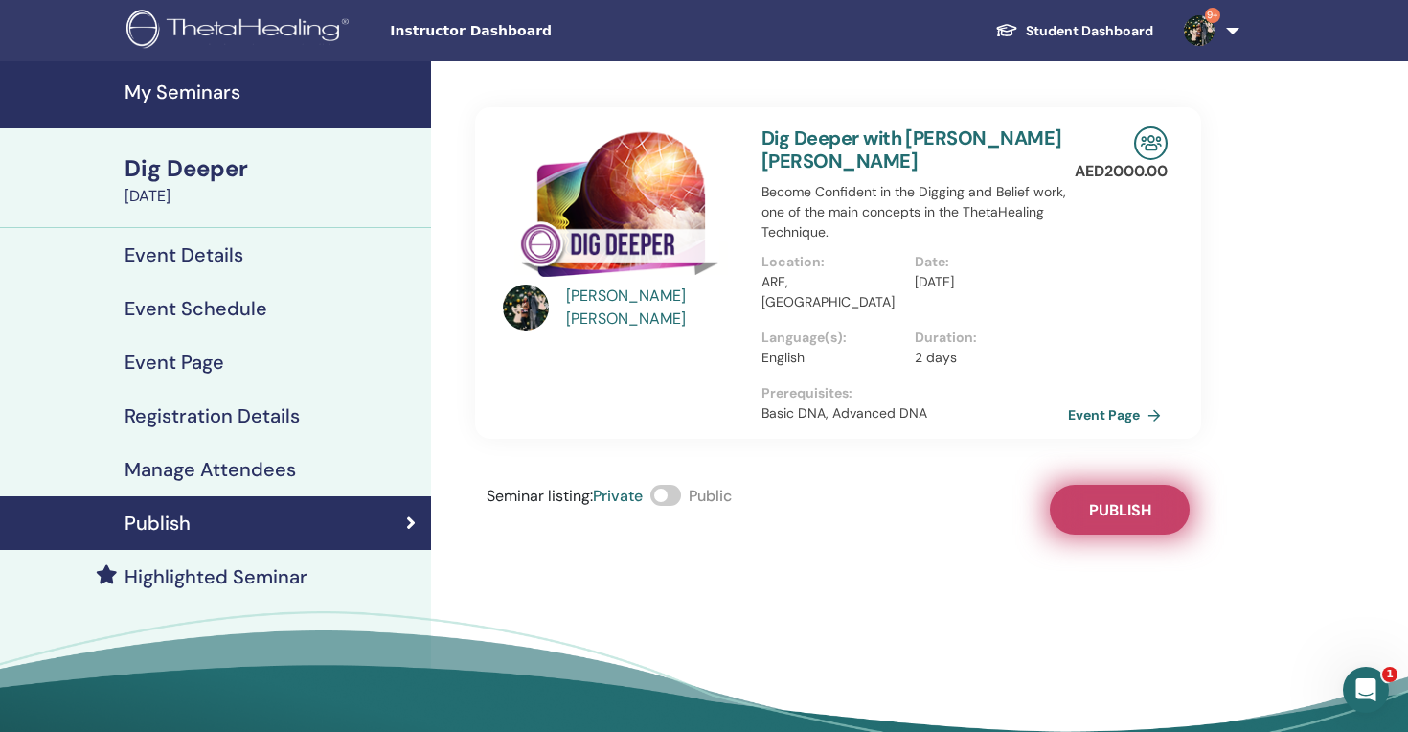
click at [1114, 485] on button "Publish" at bounding box center [1120, 510] width 140 height 50
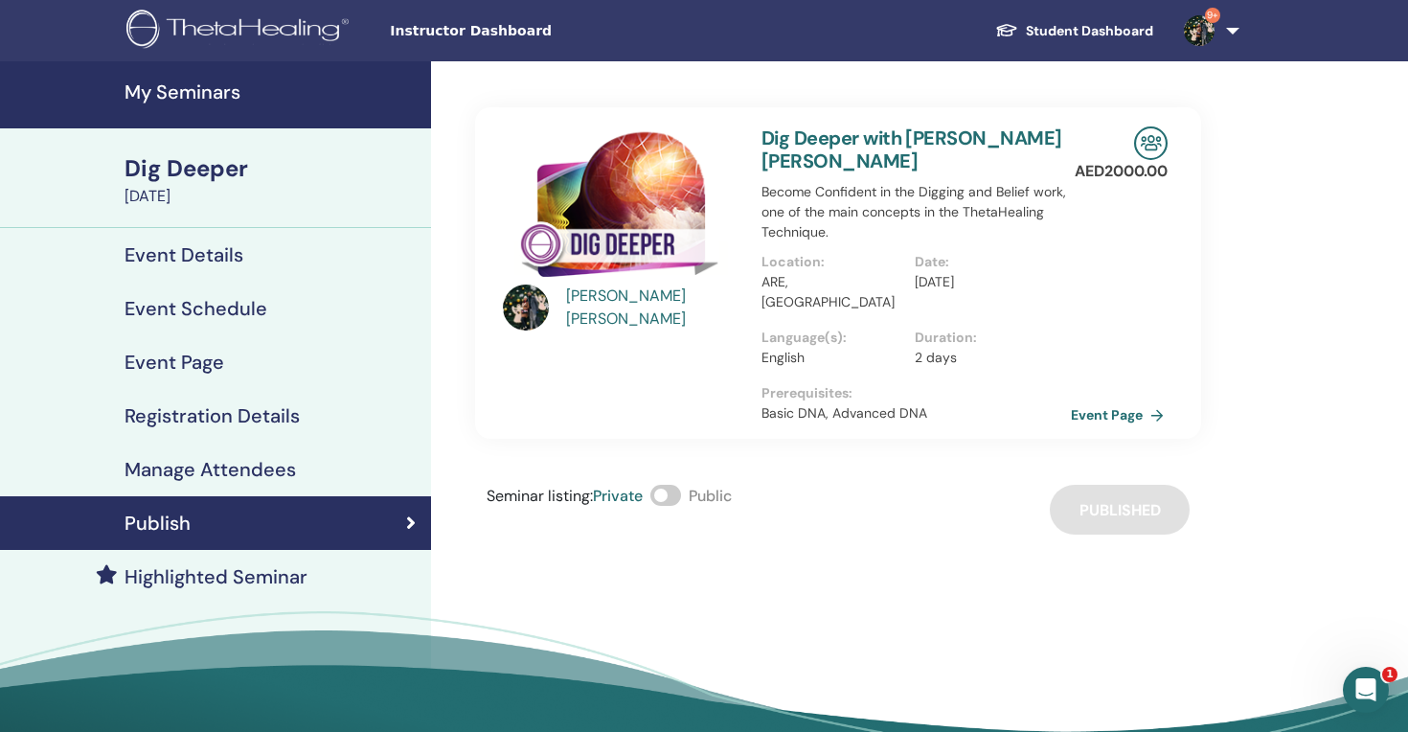
click at [1116, 400] on link "Event Page" at bounding box center [1121, 414] width 101 height 29
click at [178, 92] on h4 "My Seminars" at bounding box center [272, 91] width 295 height 23
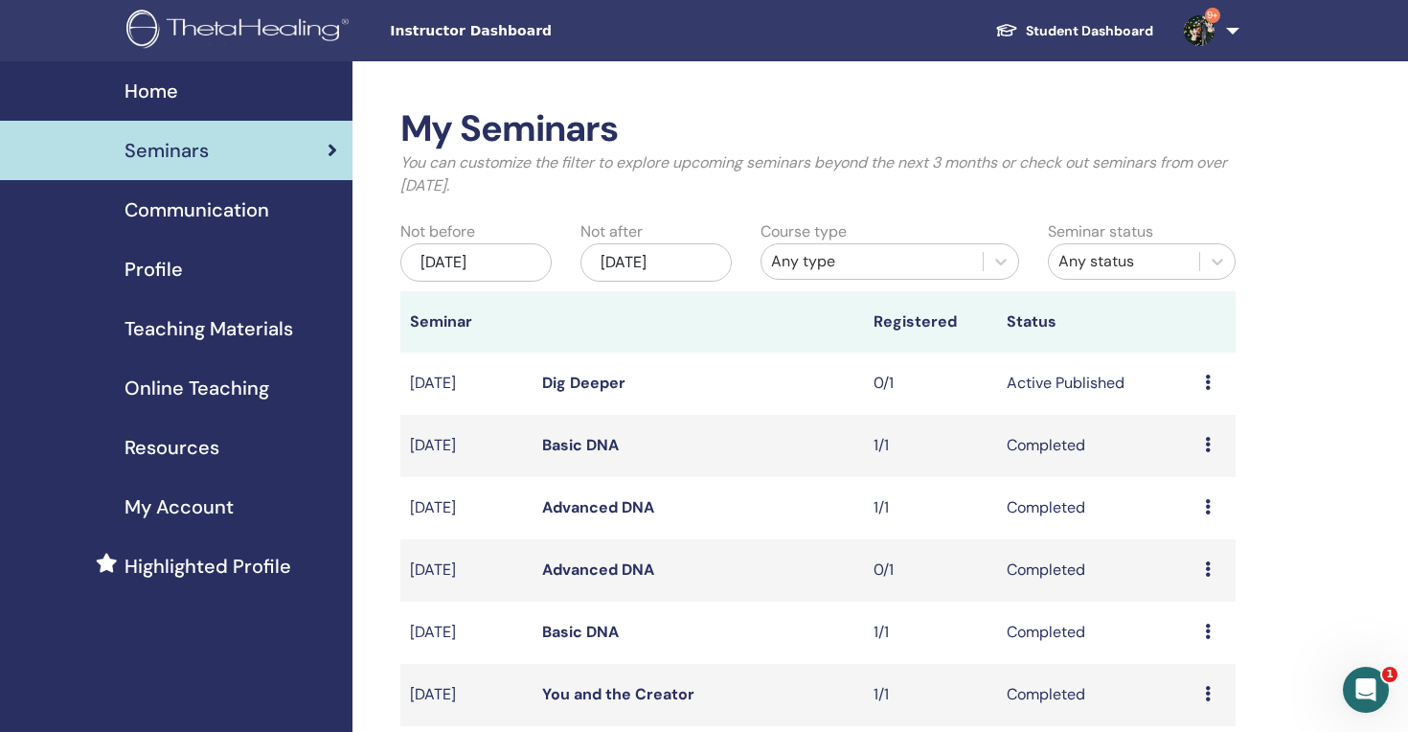
click at [1209, 385] on icon at bounding box center [1208, 382] width 6 height 15
click at [1197, 431] on li "Edit" at bounding box center [1198, 429] width 103 height 29
click at [1209, 380] on icon at bounding box center [1208, 382] width 6 height 15
click at [1178, 428] on link "Edit" at bounding box center [1176, 425] width 28 height 20
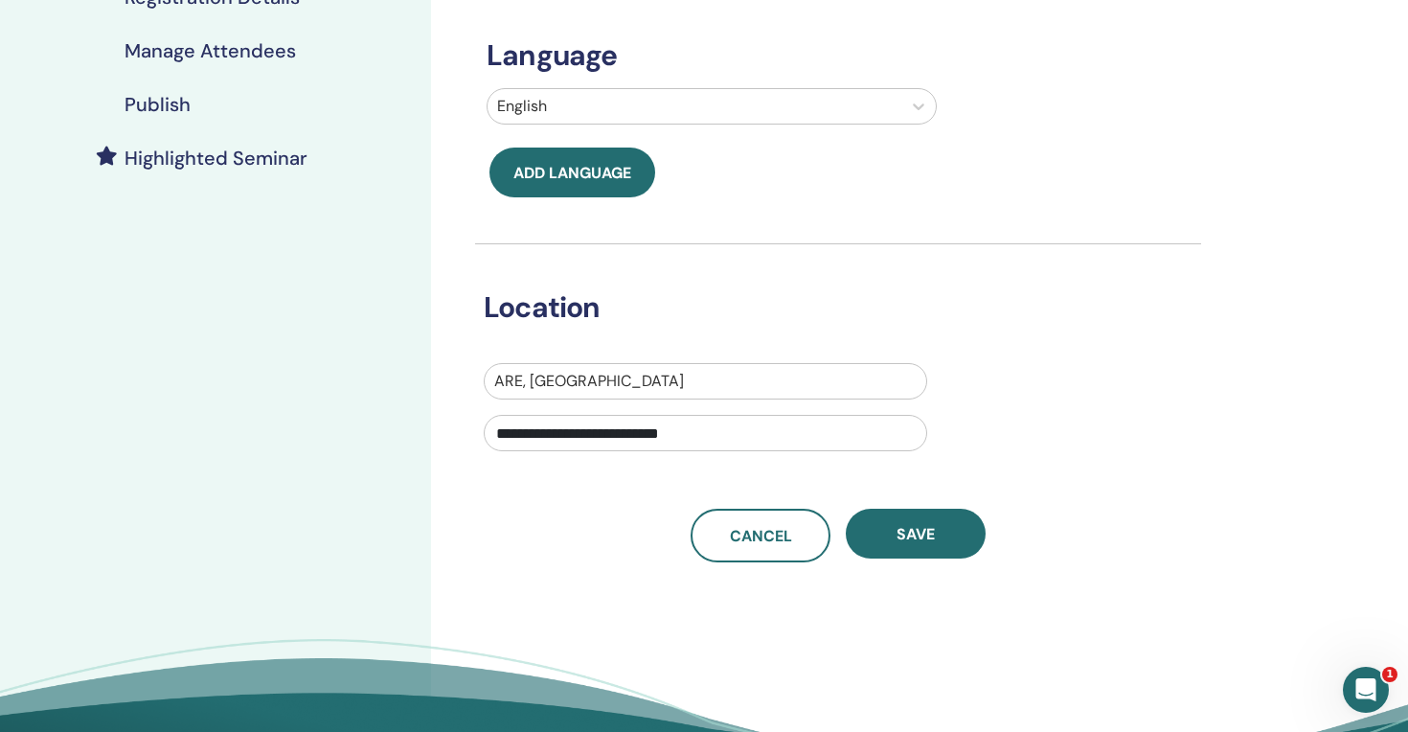
scroll to position [420, 0]
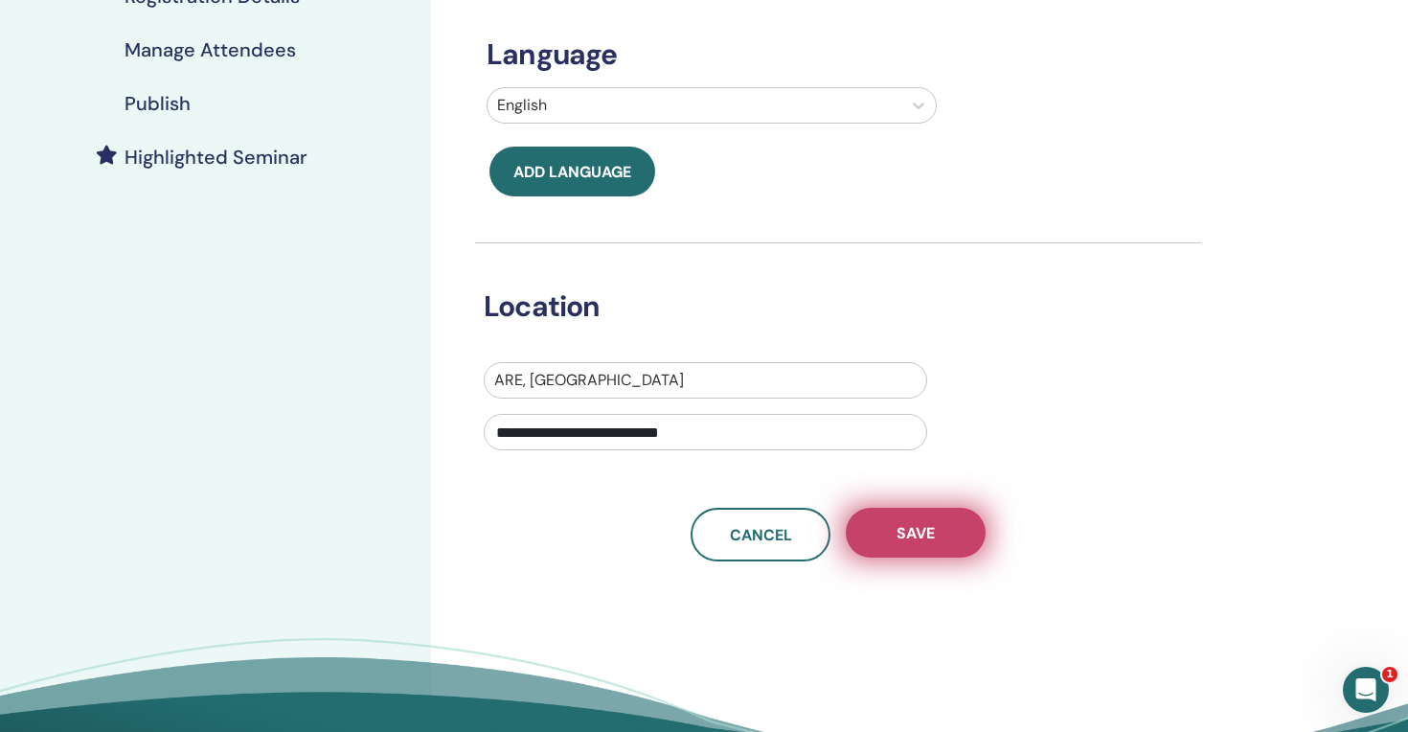
click at [926, 545] on button "Save" at bounding box center [916, 533] width 140 height 50
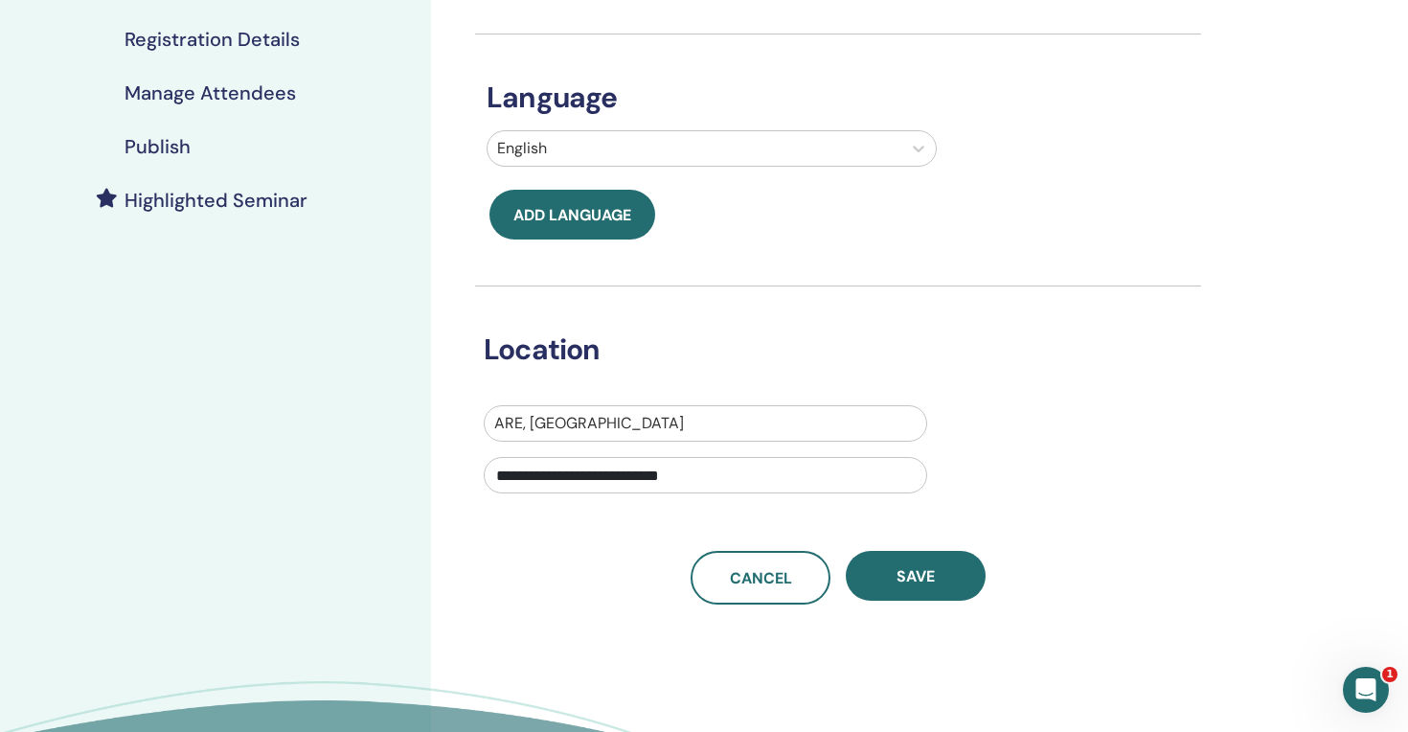
scroll to position [378, 0]
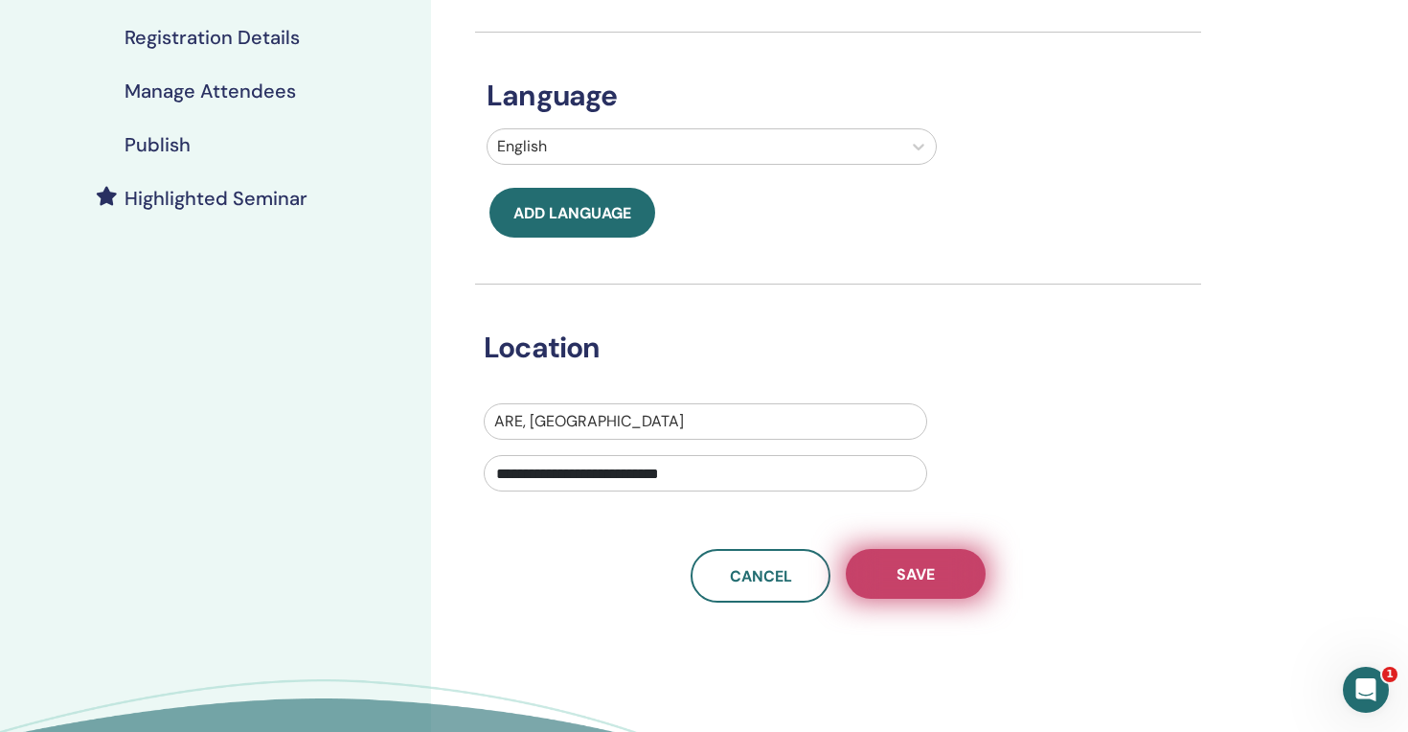
click at [950, 577] on button "Save" at bounding box center [916, 574] width 140 height 50
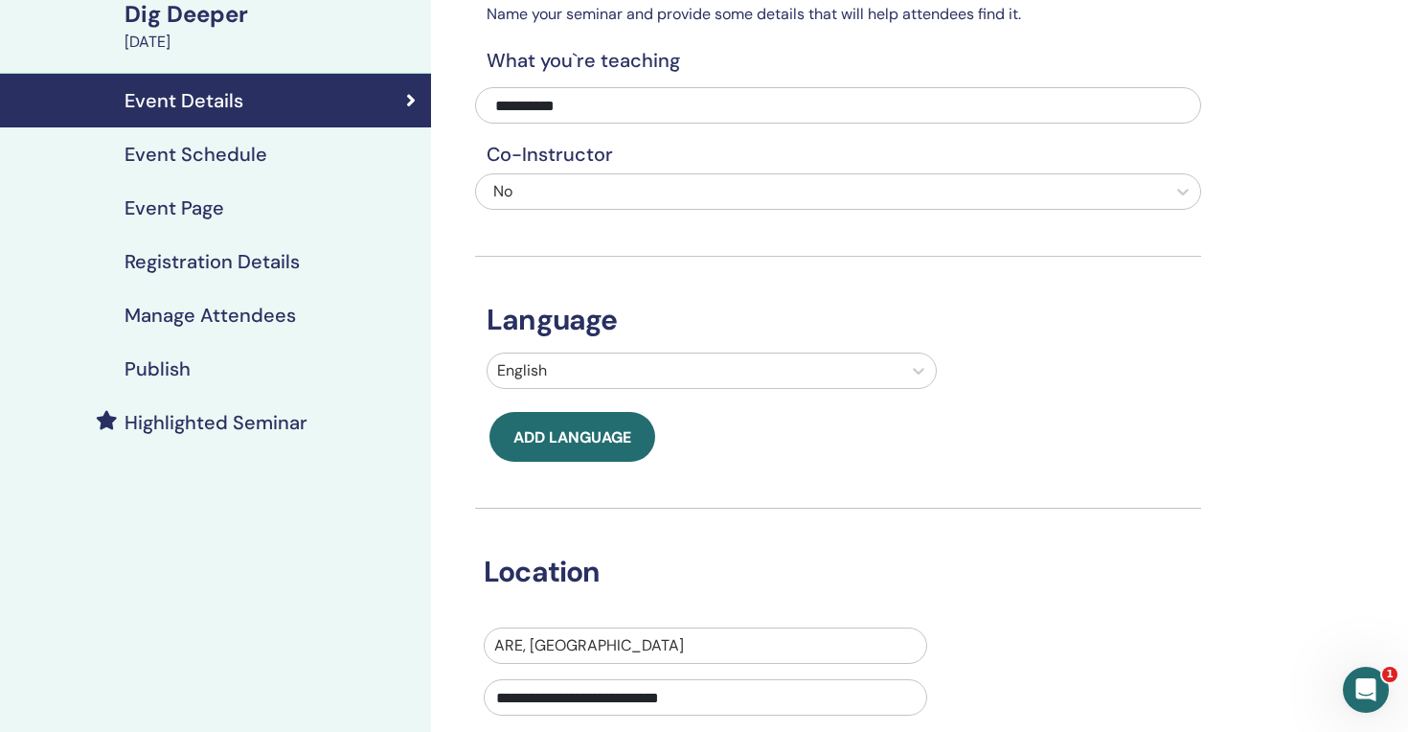
scroll to position [142, 0]
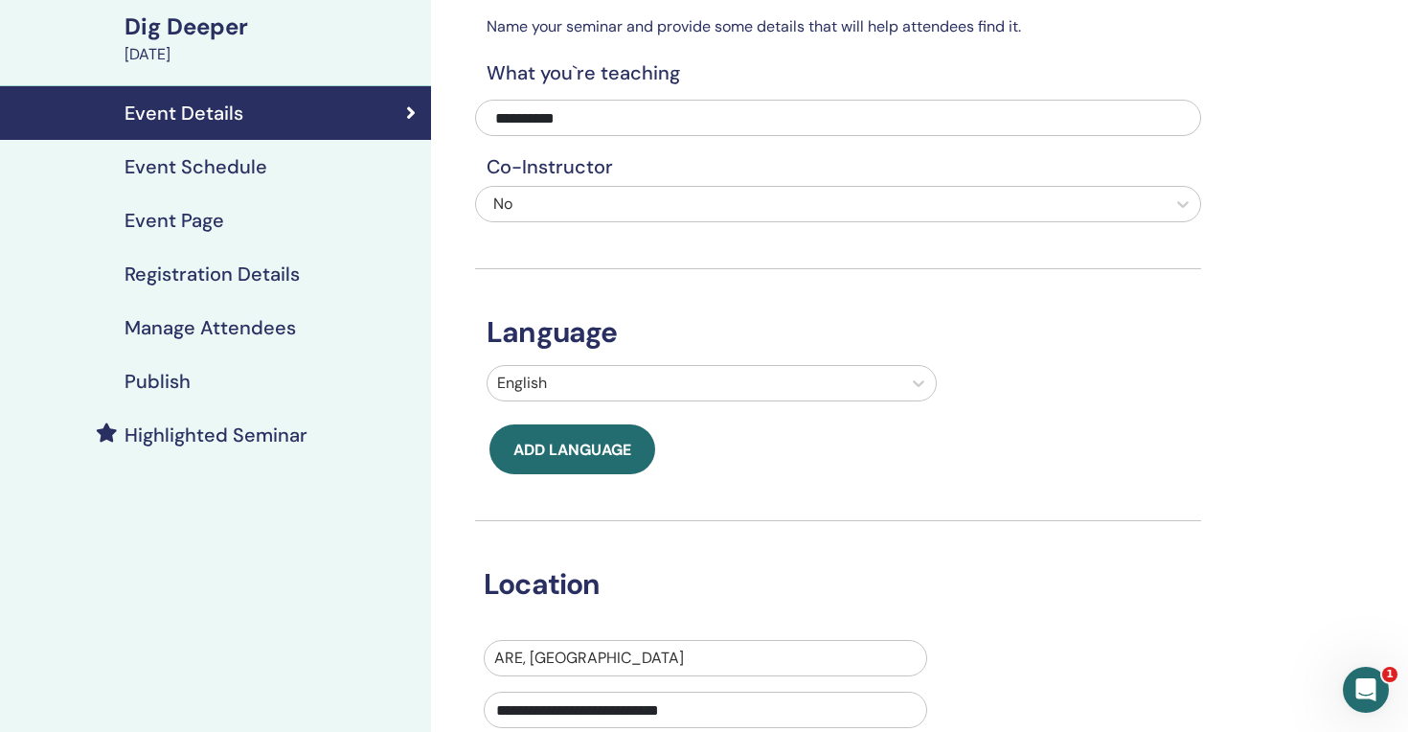
click at [179, 188] on link "Event Schedule" at bounding box center [215, 167] width 431 height 54
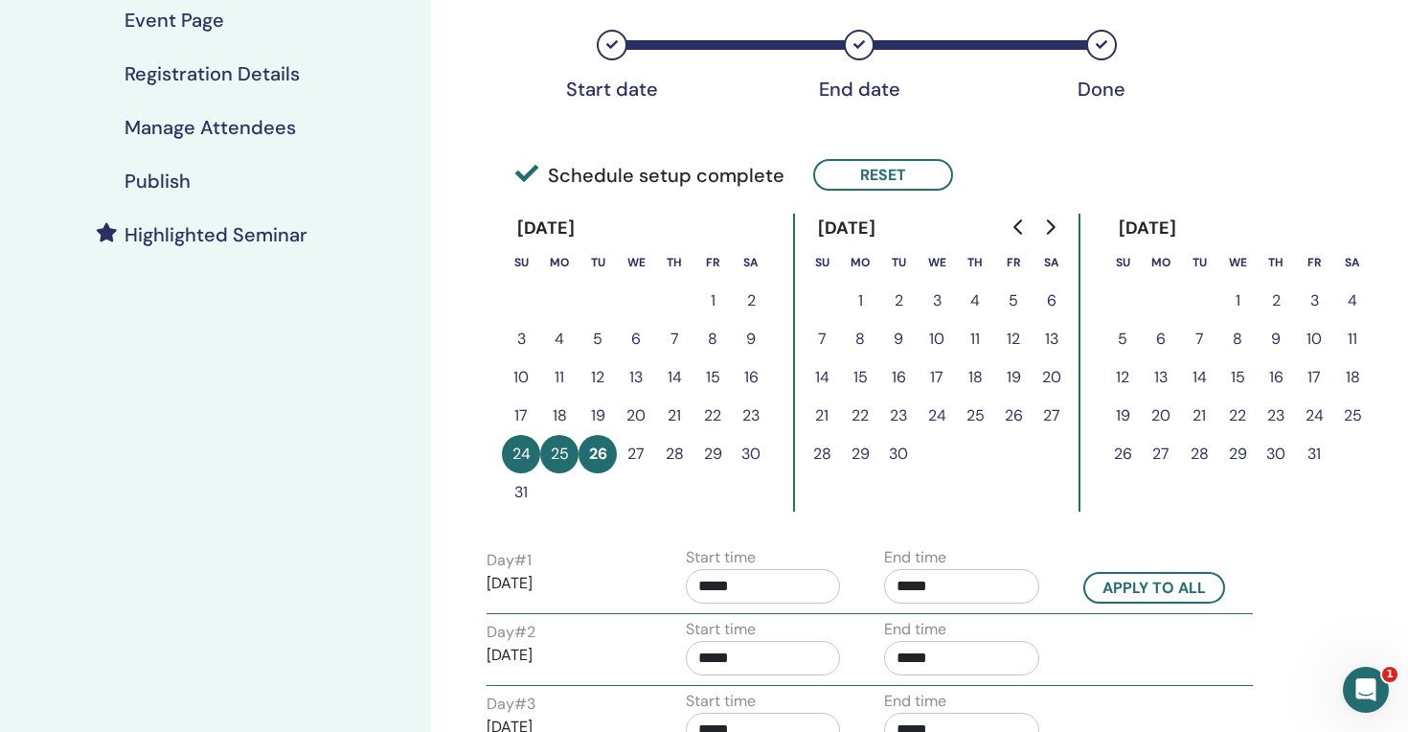
scroll to position [358, 0]
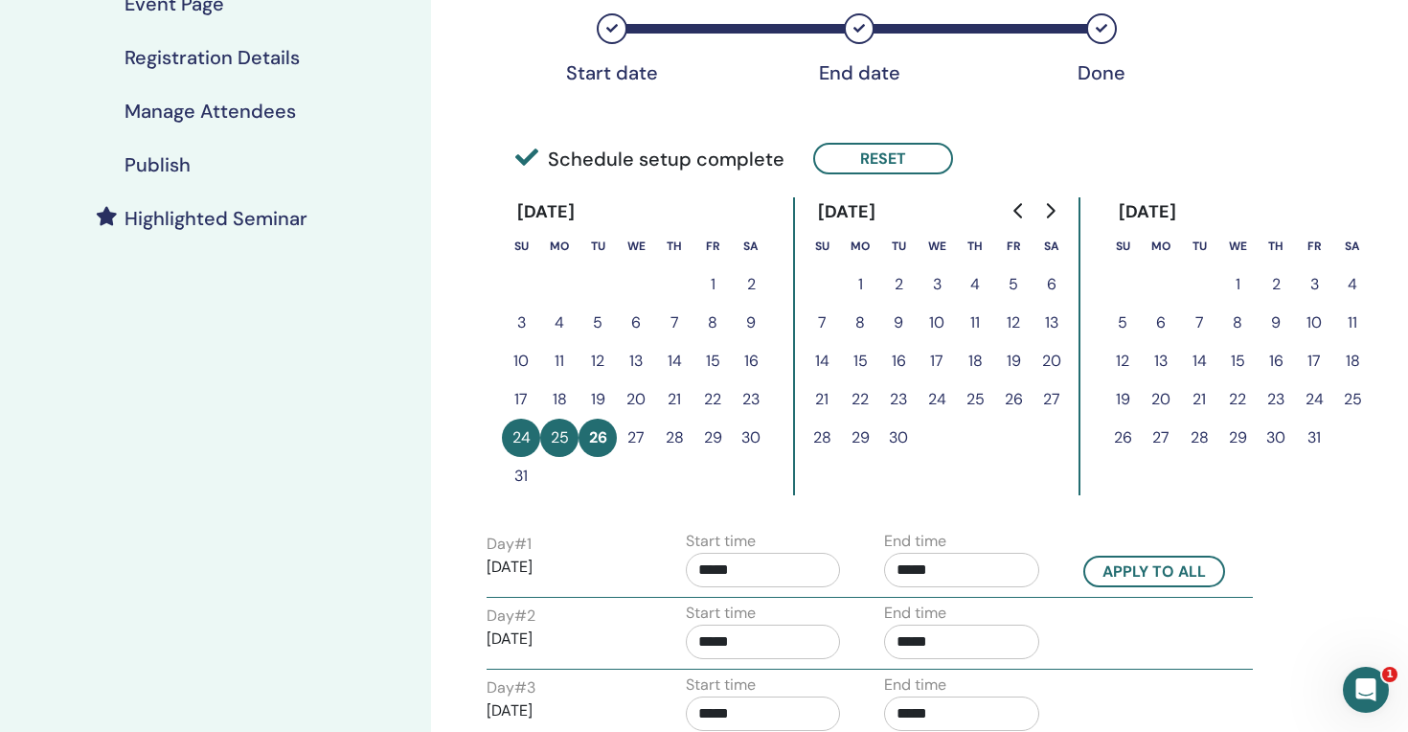
click at [638, 442] on button "27" at bounding box center [636, 438] width 38 height 38
click at [523, 438] on button "24" at bounding box center [521, 438] width 38 height 38
click at [869, 165] on button "Reset" at bounding box center [883, 159] width 140 height 32
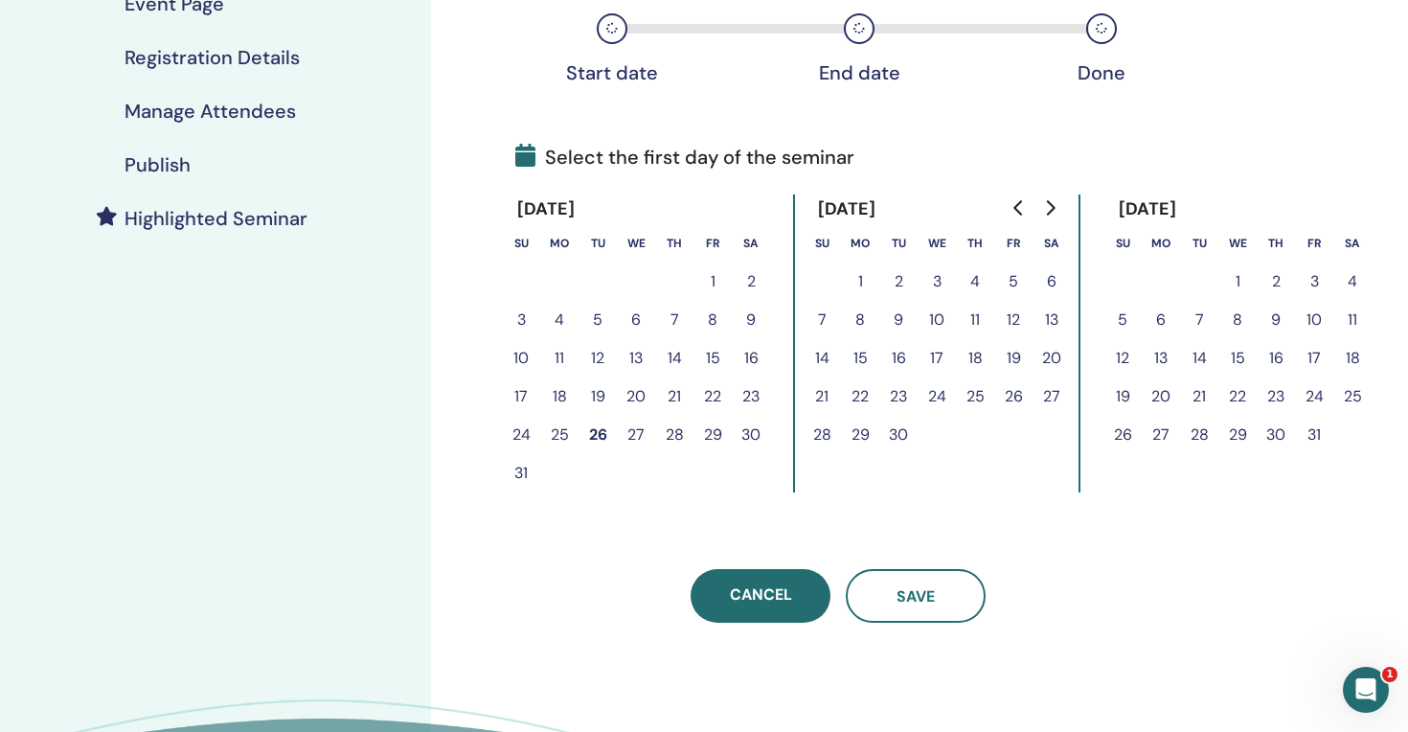
click at [568, 439] on button "25" at bounding box center [559, 435] width 38 height 38
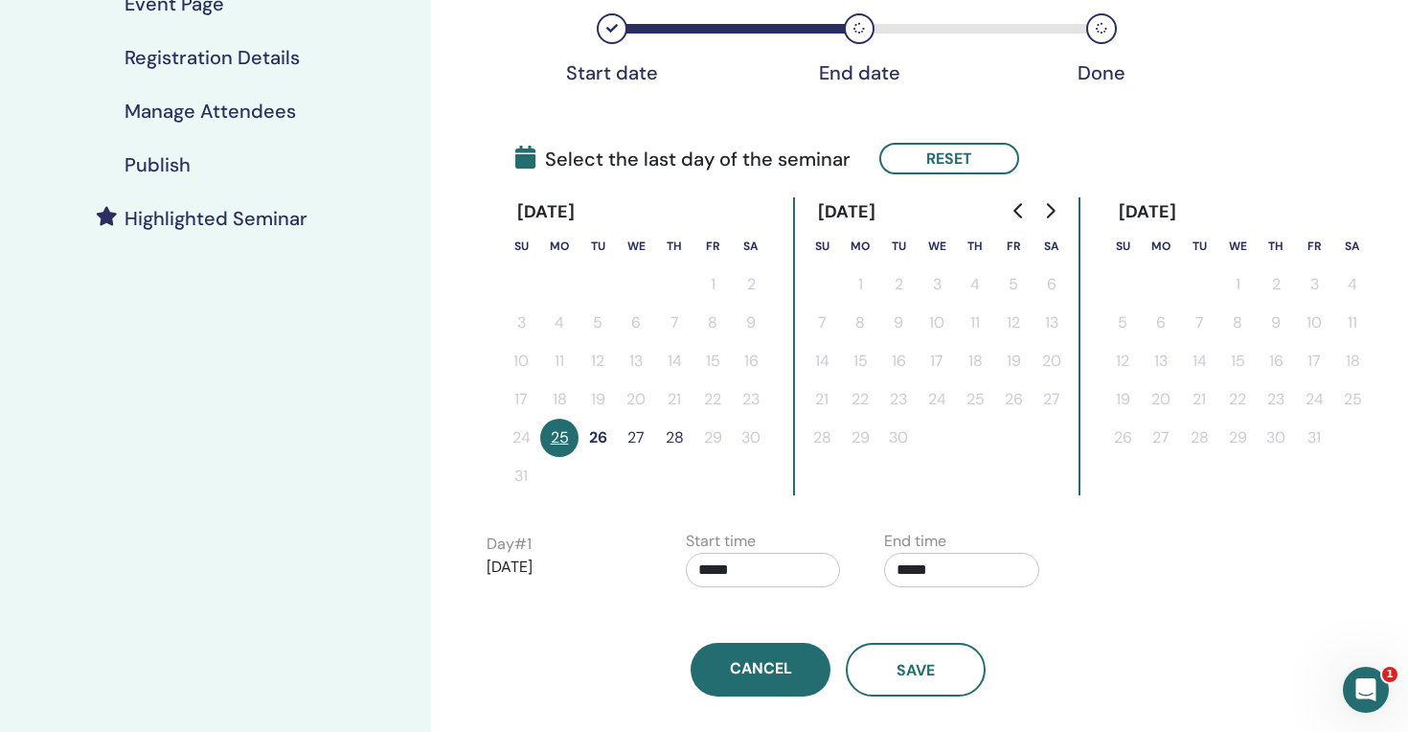
click at [637, 439] on button "27" at bounding box center [636, 438] width 38 height 38
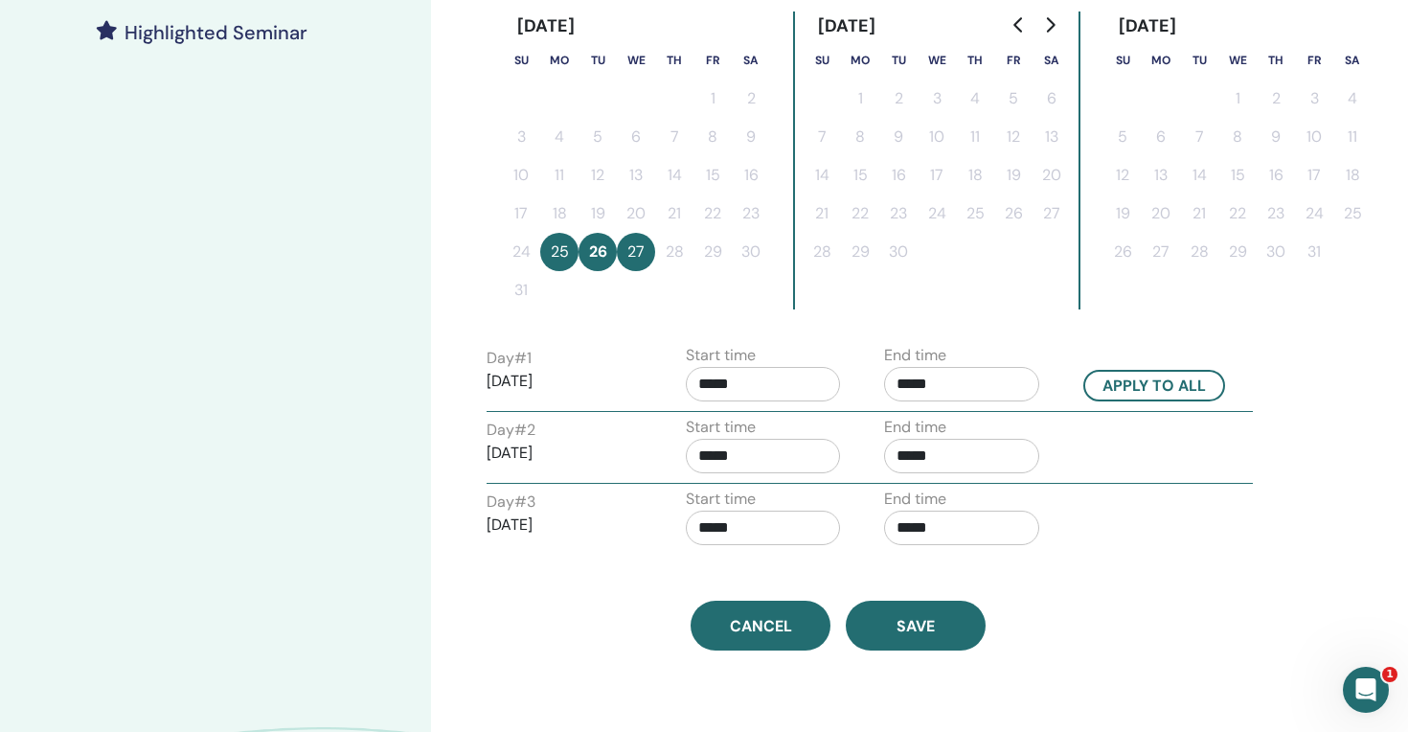
scroll to position [551, 0]
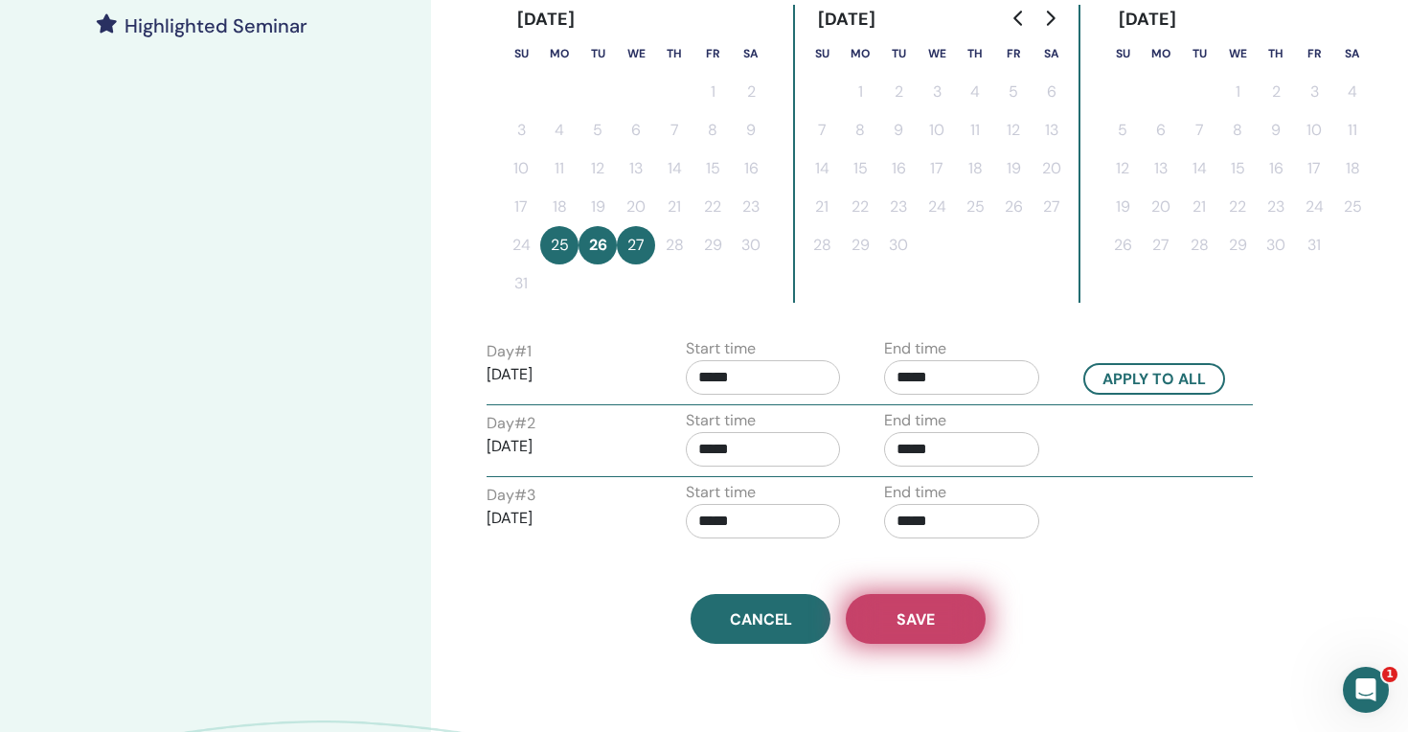
click at [956, 622] on button "Save" at bounding box center [916, 619] width 140 height 50
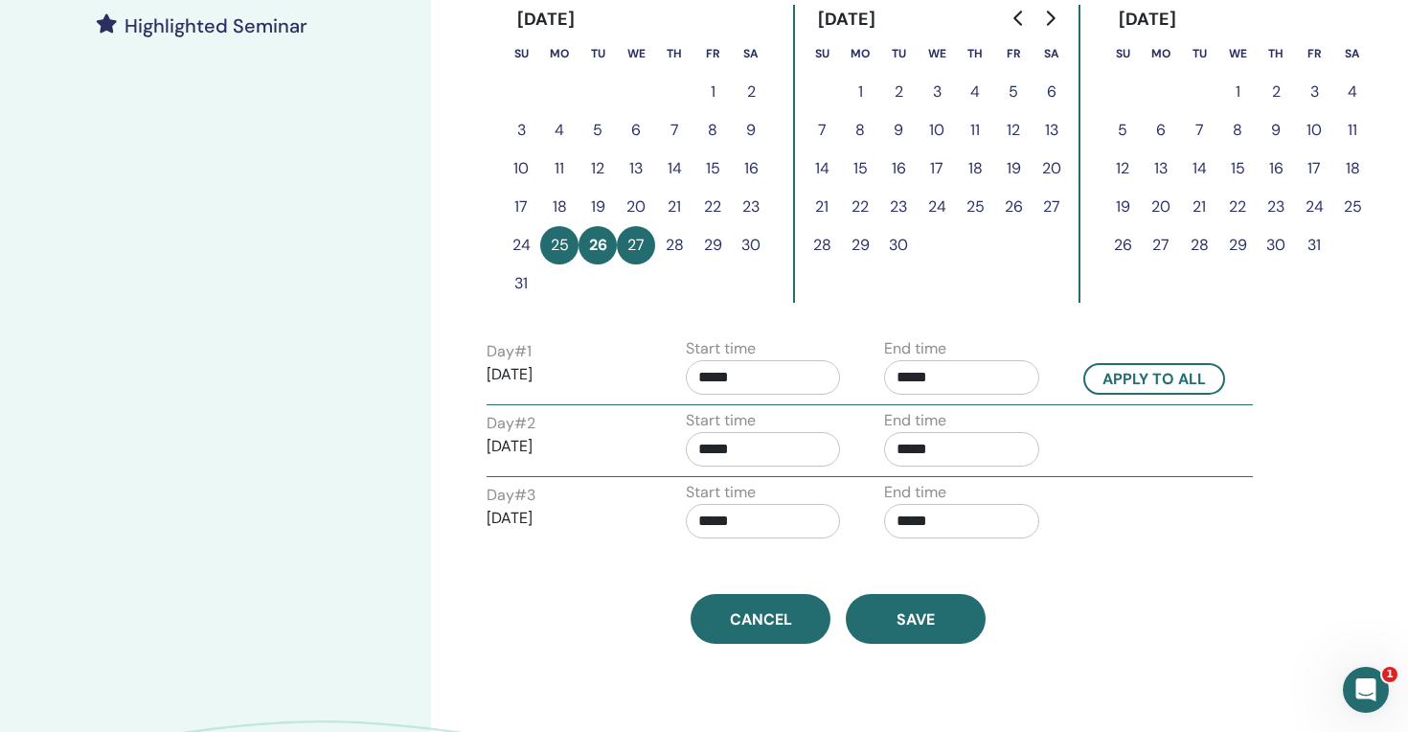
click at [956, 622] on button "Save" at bounding box center [916, 619] width 140 height 50
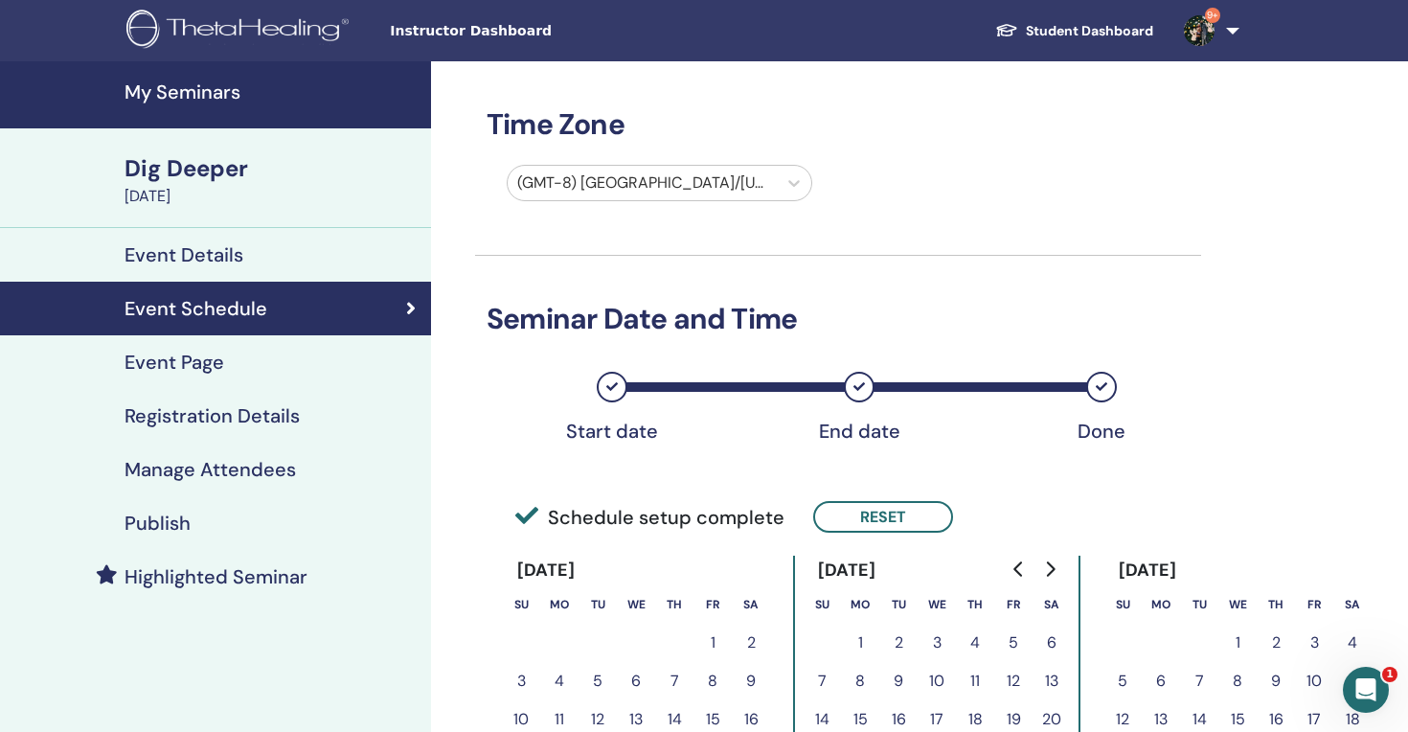
click at [170, 521] on h4 "Publish" at bounding box center [158, 523] width 66 height 23
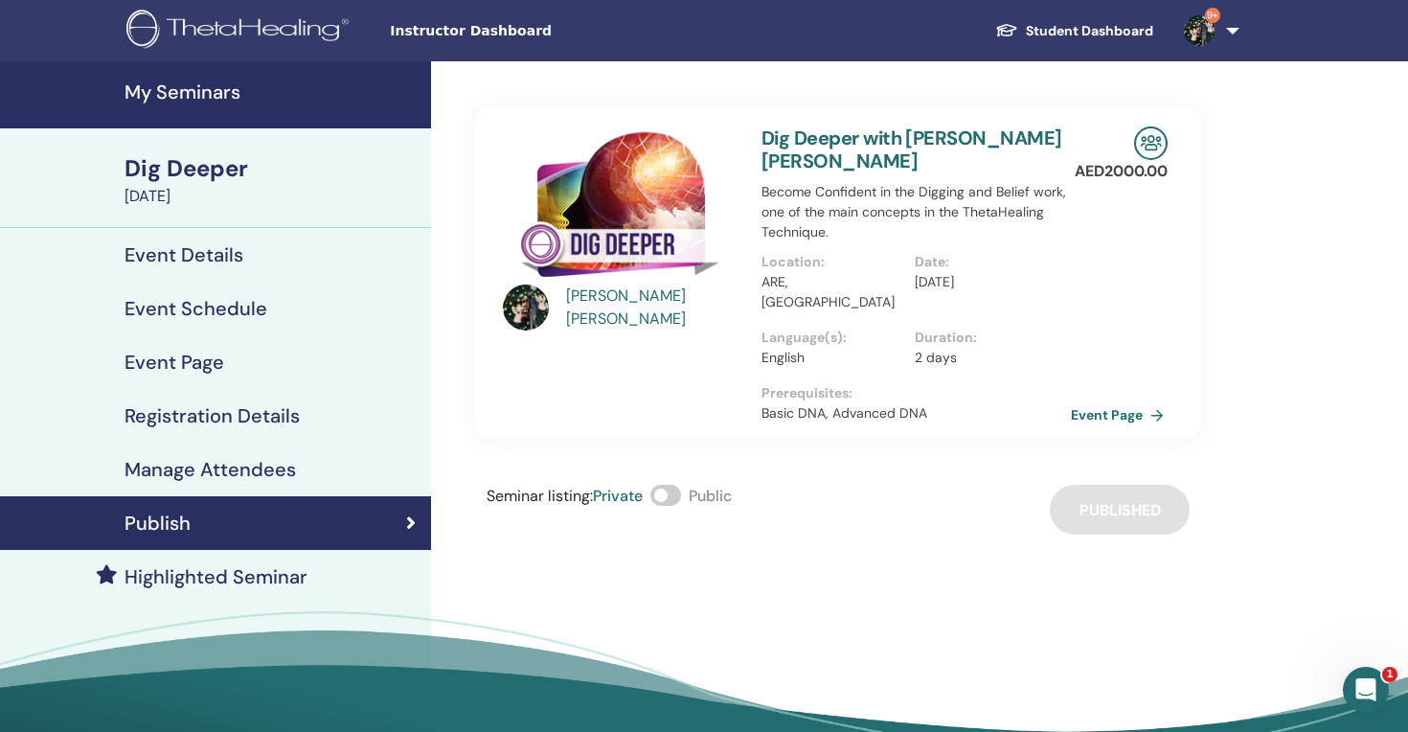
click at [1093, 400] on link "Event Page" at bounding box center [1121, 414] width 101 height 29
click at [474, 27] on span "Instructor Dashboard" at bounding box center [533, 31] width 287 height 20
click at [449, 36] on span "Instructor Dashboard" at bounding box center [533, 31] width 287 height 20
click at [183, 304] on h4 "Event Schedule" at bounding box center [196, 308] width 143 height 23
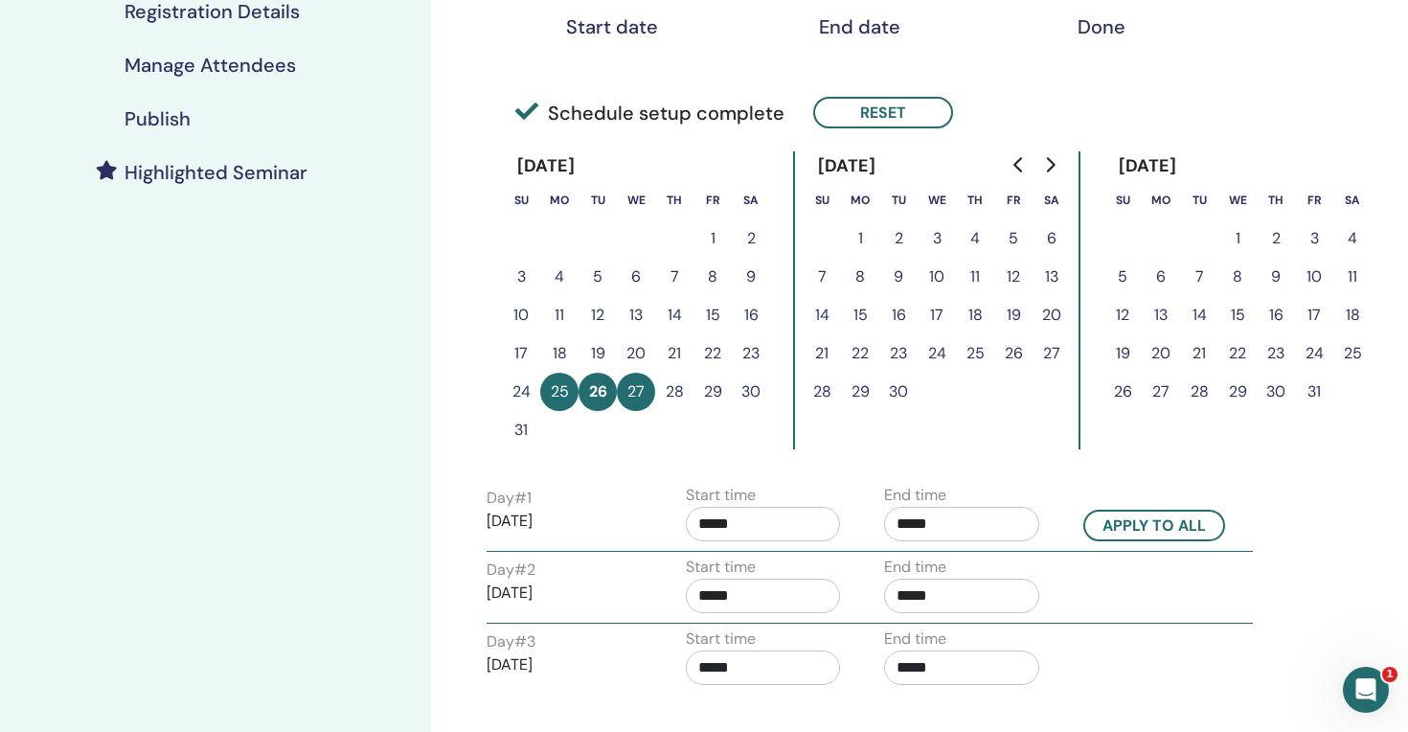
scroll to position [408, 0]
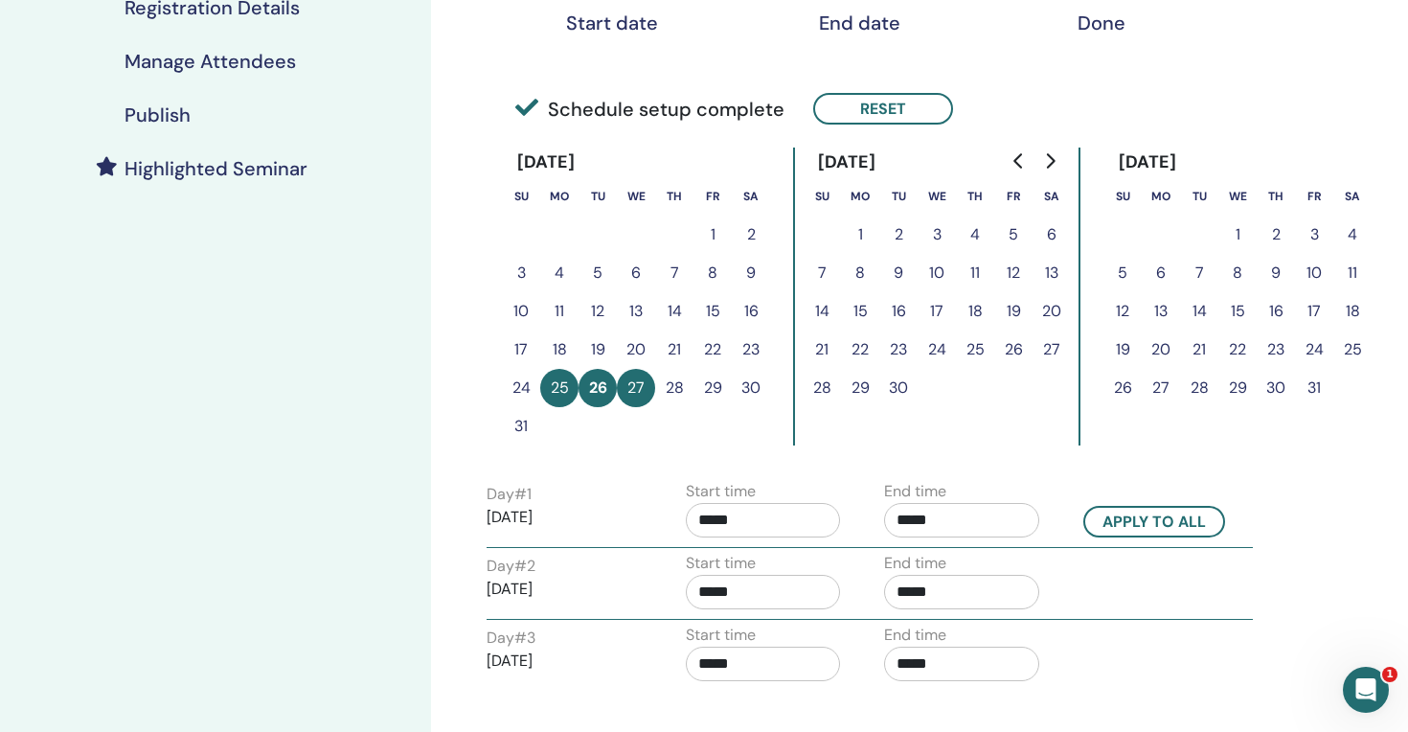
click at [604, 394] on button "26" at bounding box center [598, 388] width 38 height 38
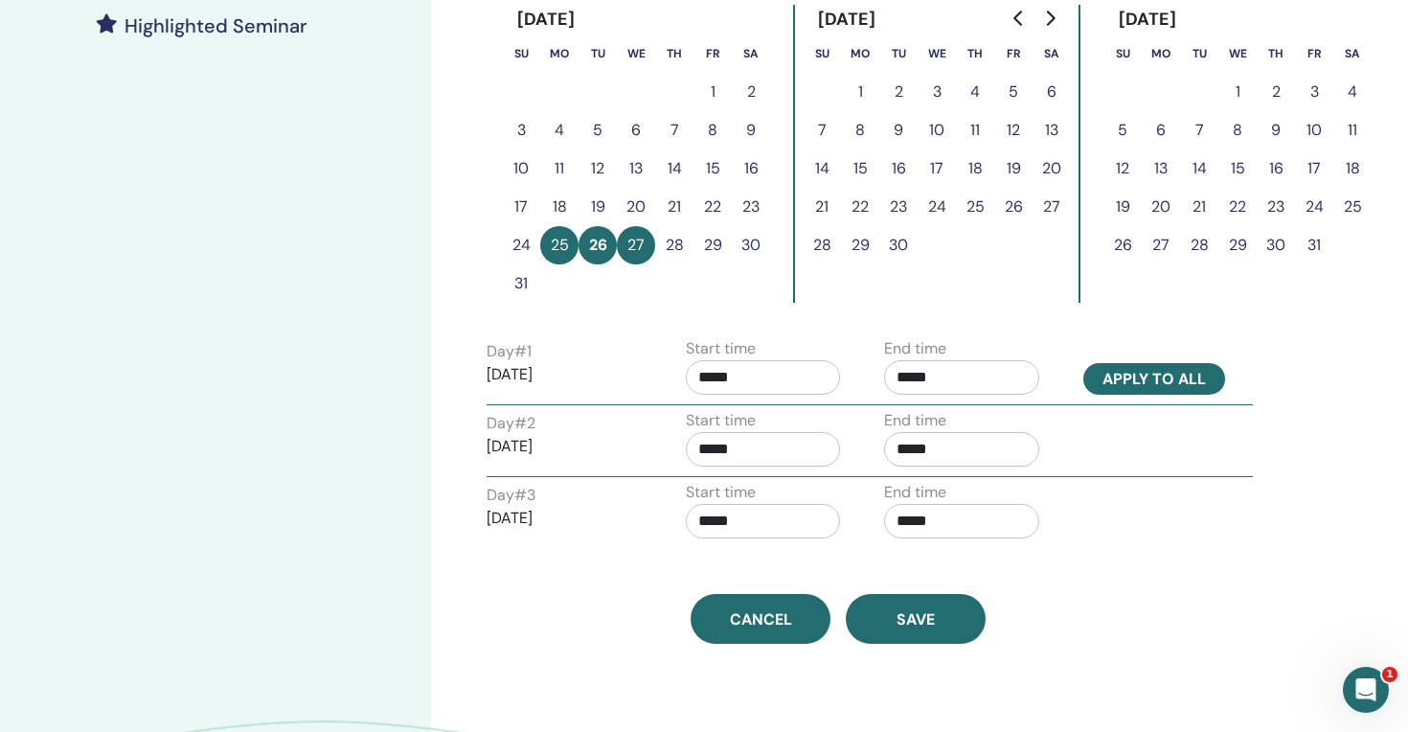
scroll to position [552, 0]
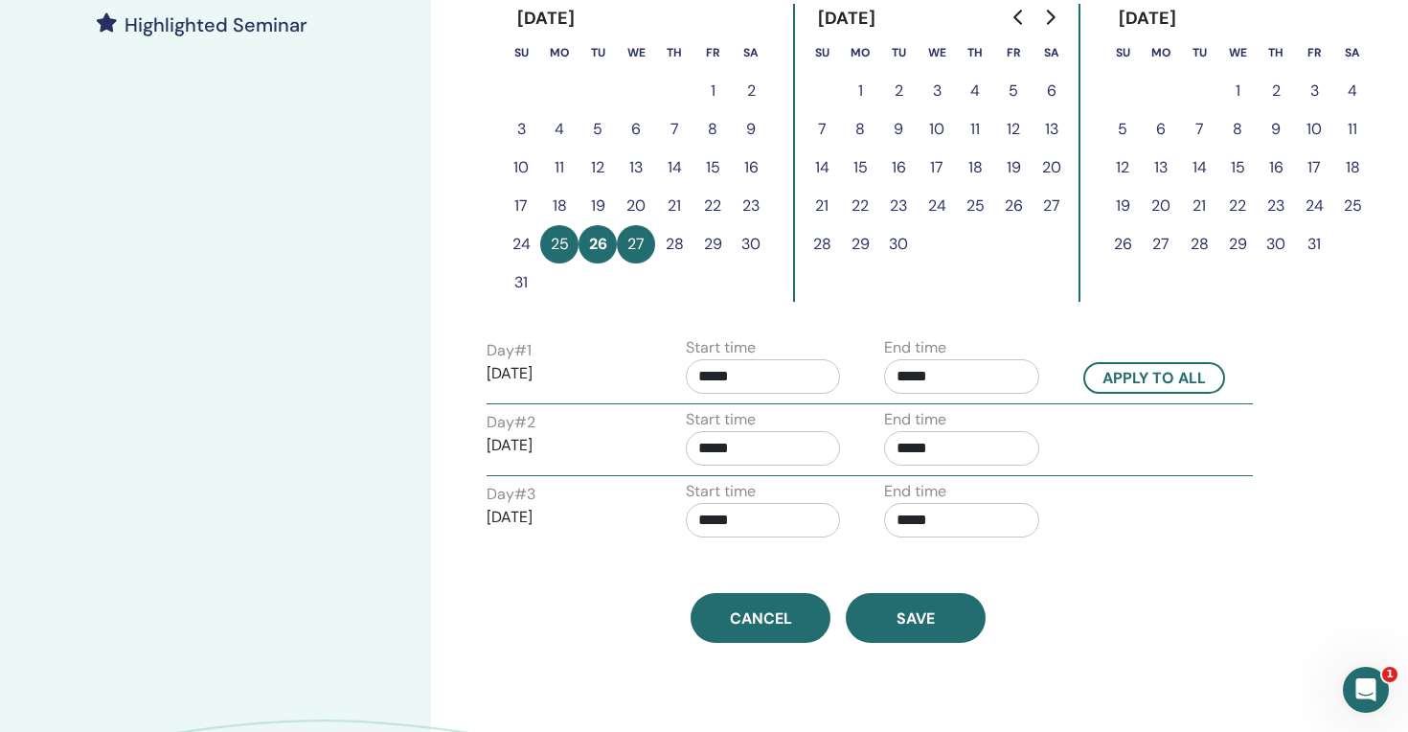
click at [595, 239] on button "26" at bounding box center [598, 244] width 38 height 38
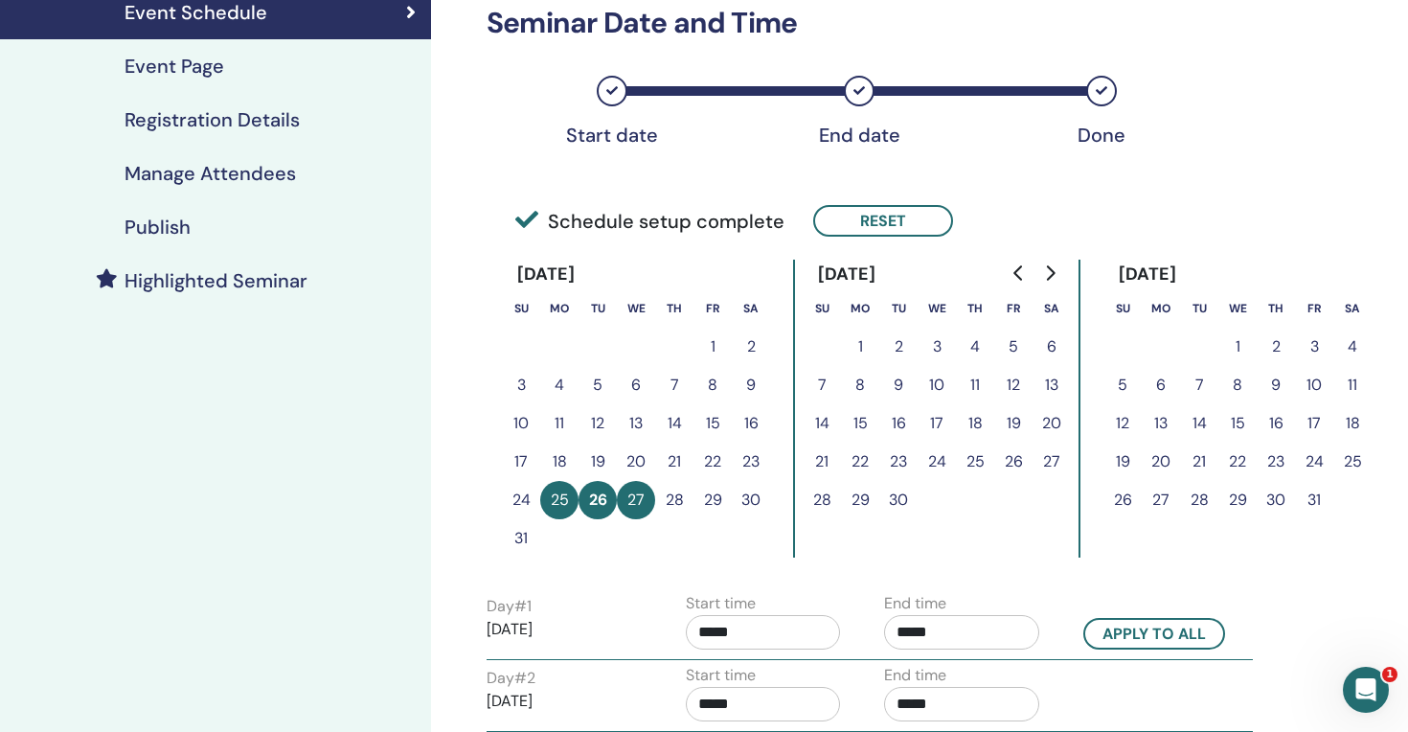
scroll to position [298, 0]
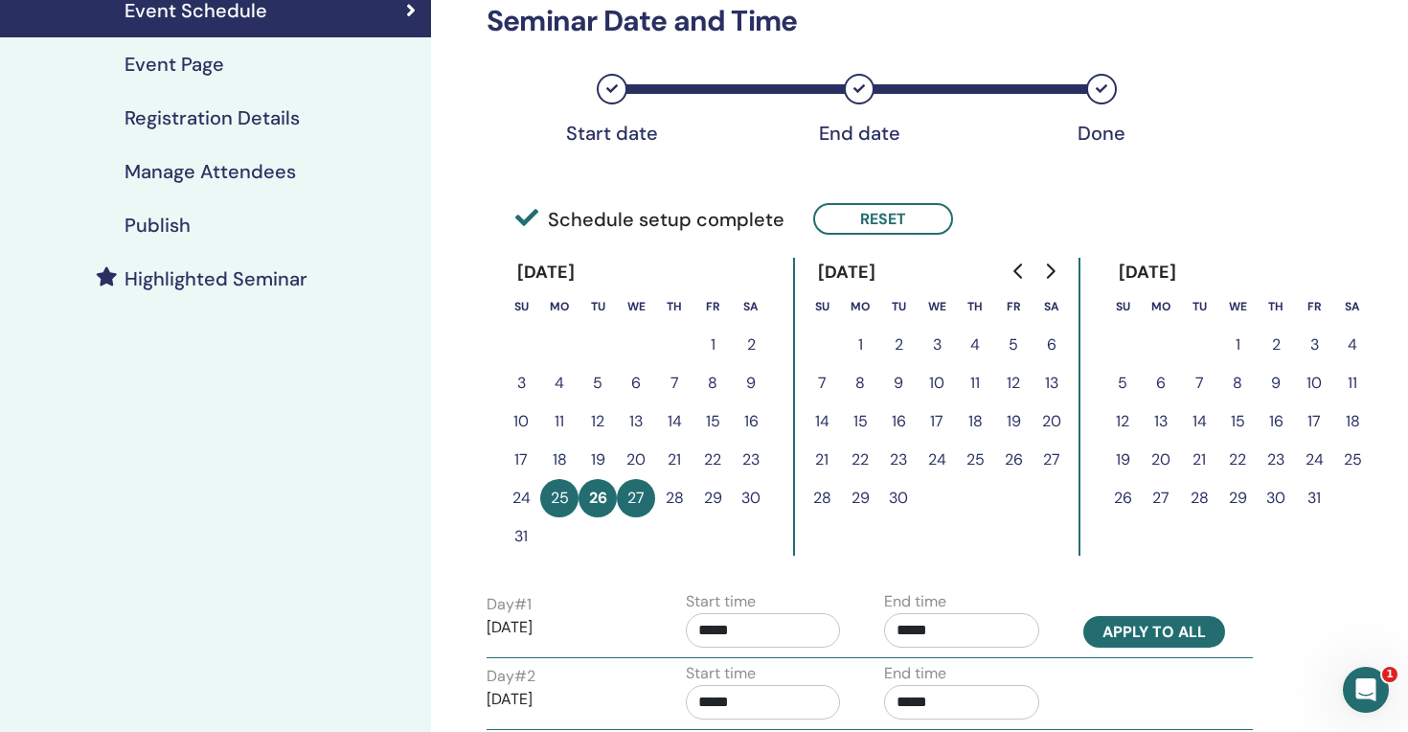
click at [1154, 633] on button "Apply to all" at bounding box center [1155, 632] width 142 height 32
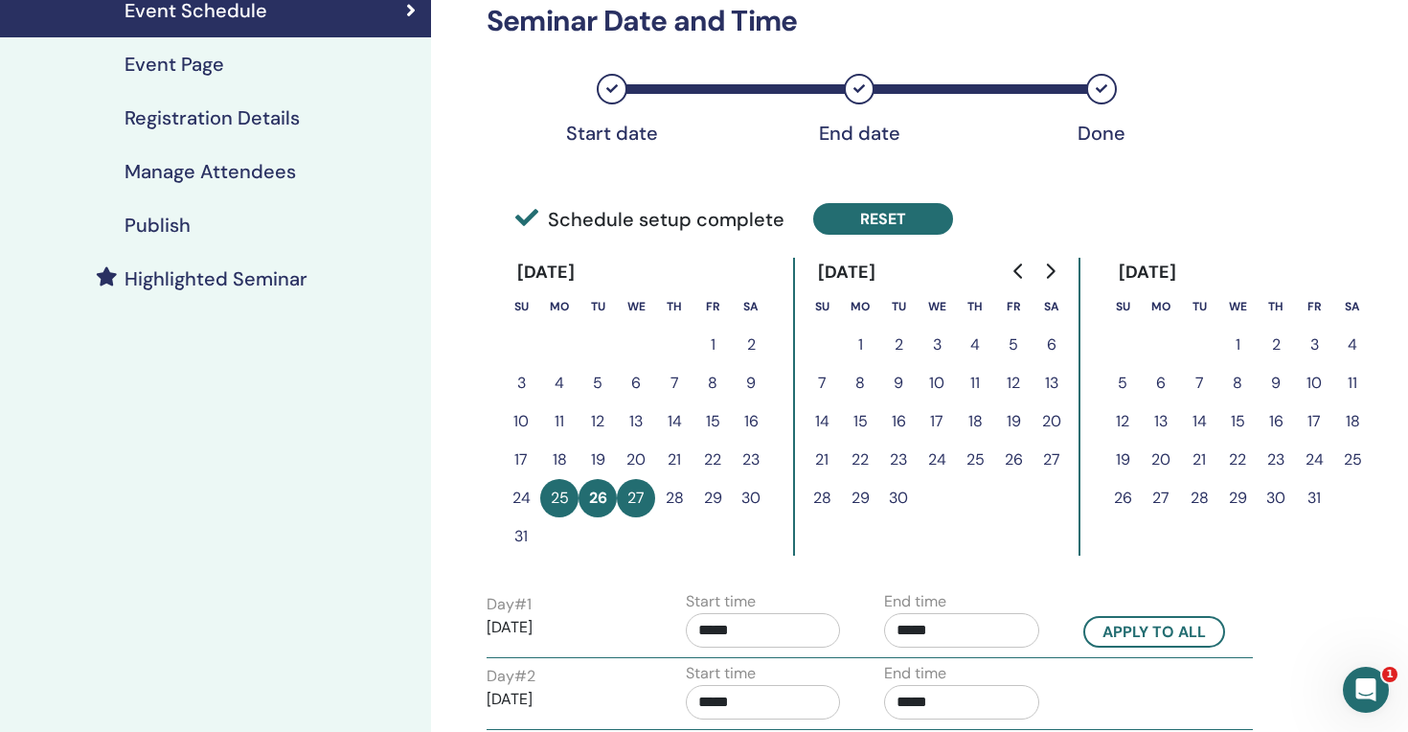
click at [845, 223] on button "Reset" at bounding box center [883, 219] width 140 height 32
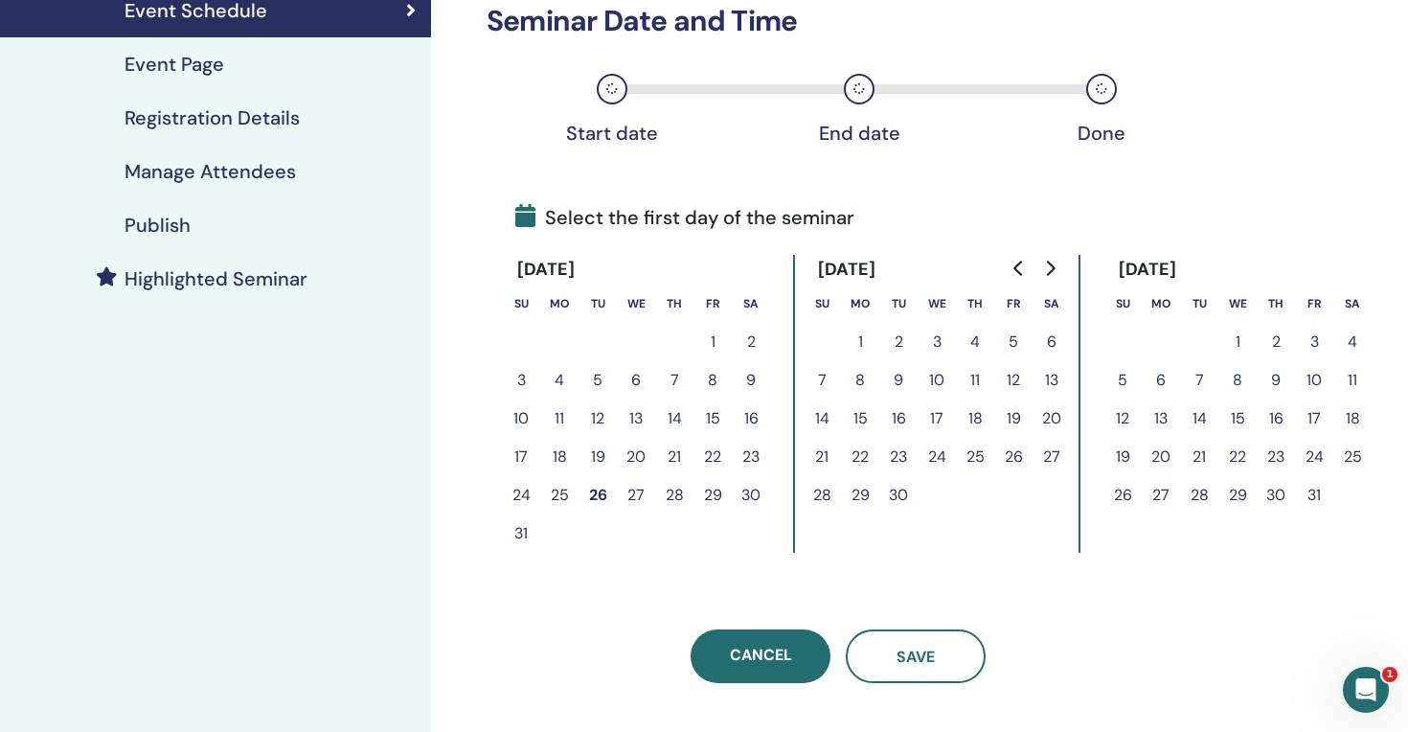
click at [563, 499] on button "25" at bounding box center [559, 495] width 38 height 38
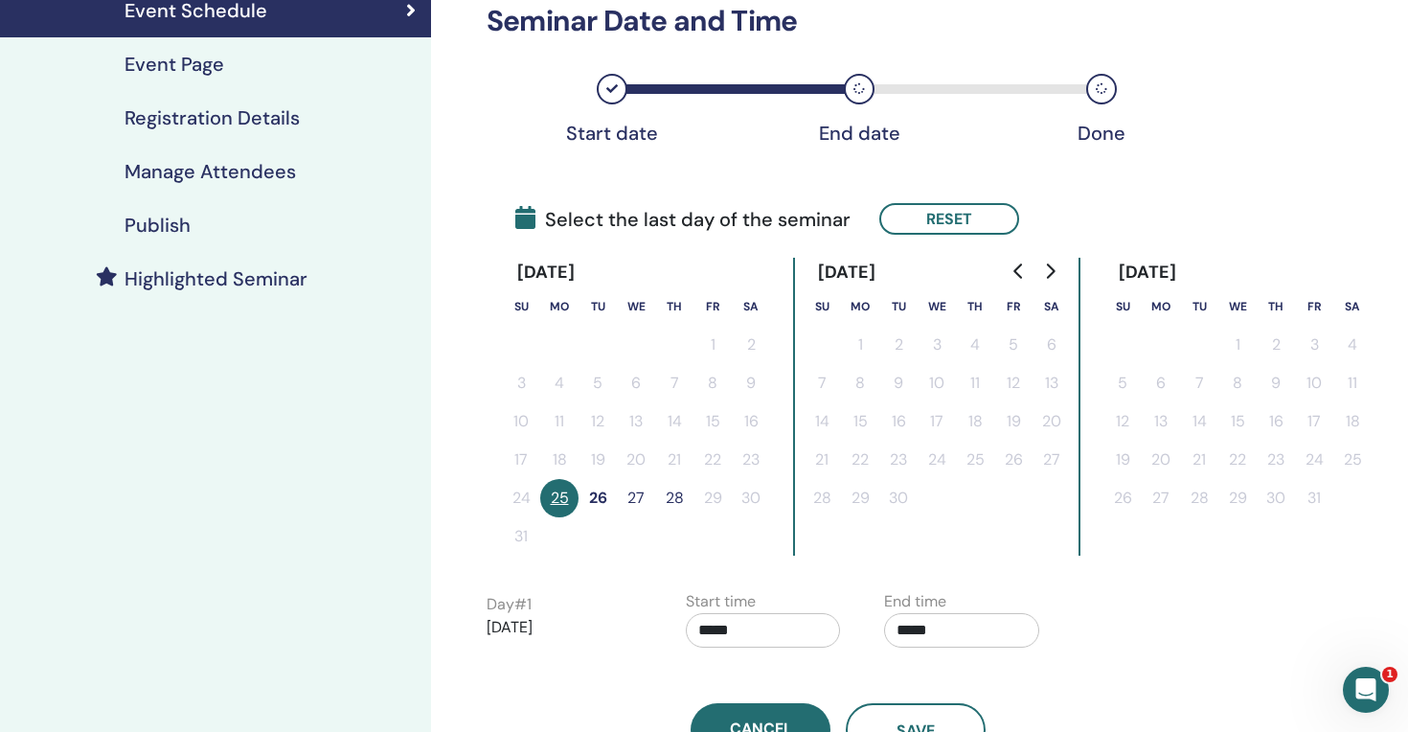
click at [680, 498] on button "28" at bounding box center [674, 498] width 38 height 38
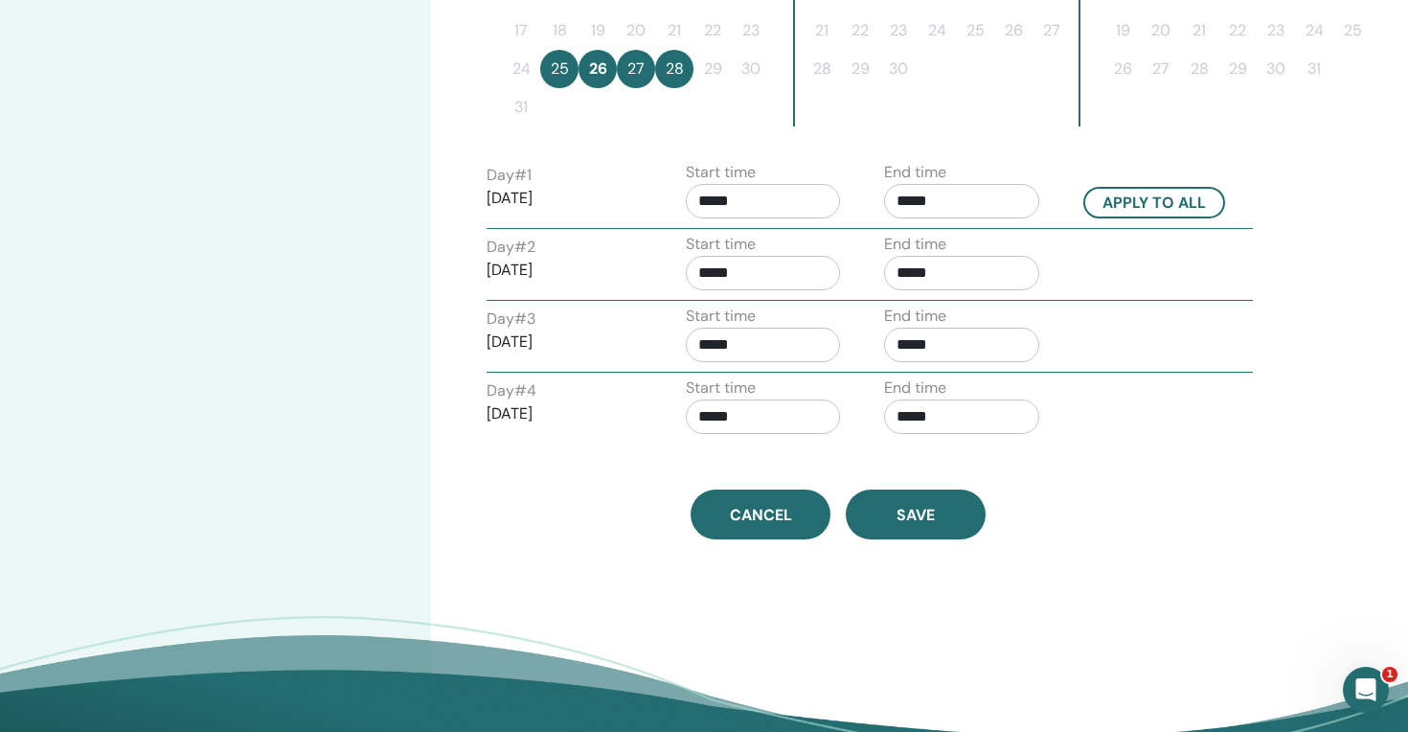
scroll to position [747, 0]
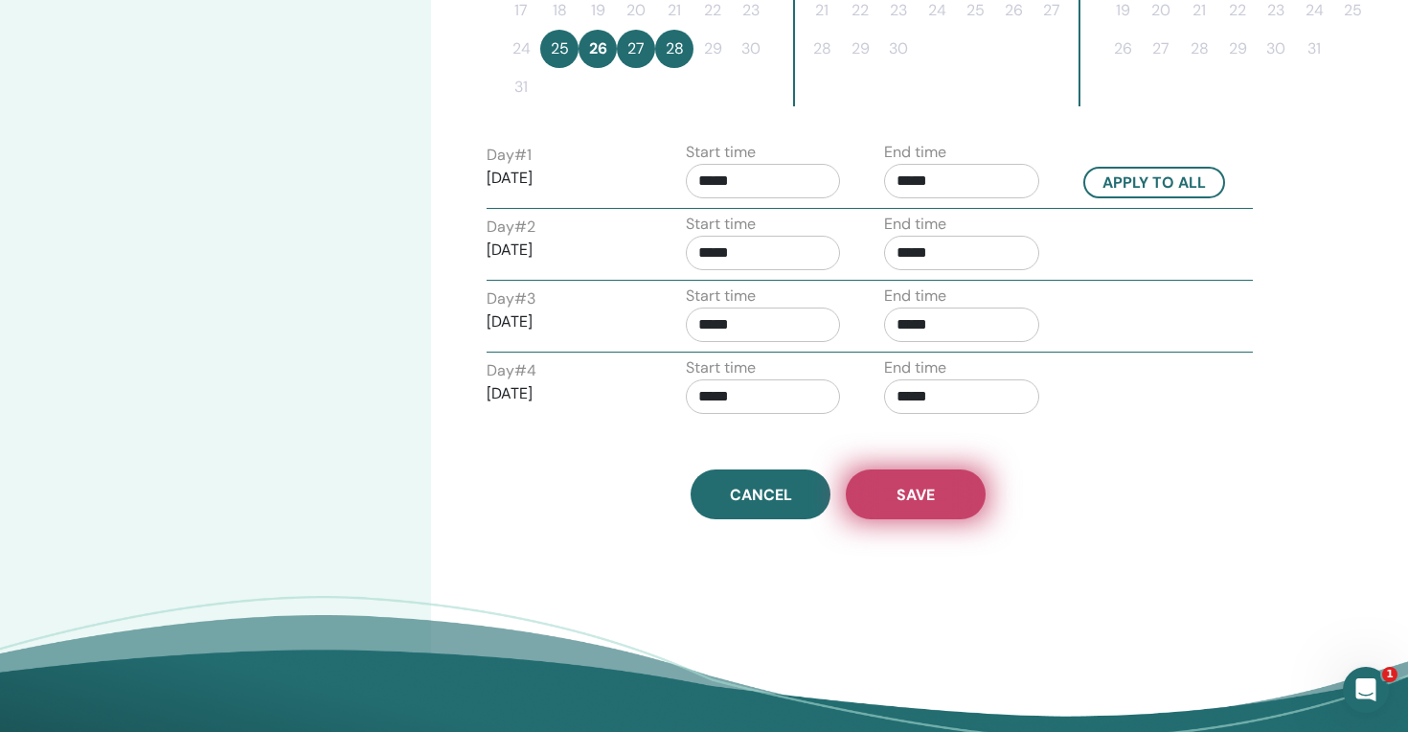
click at [960, 497] on button "Save" at bounding box center [916, 494] width 140 height 50
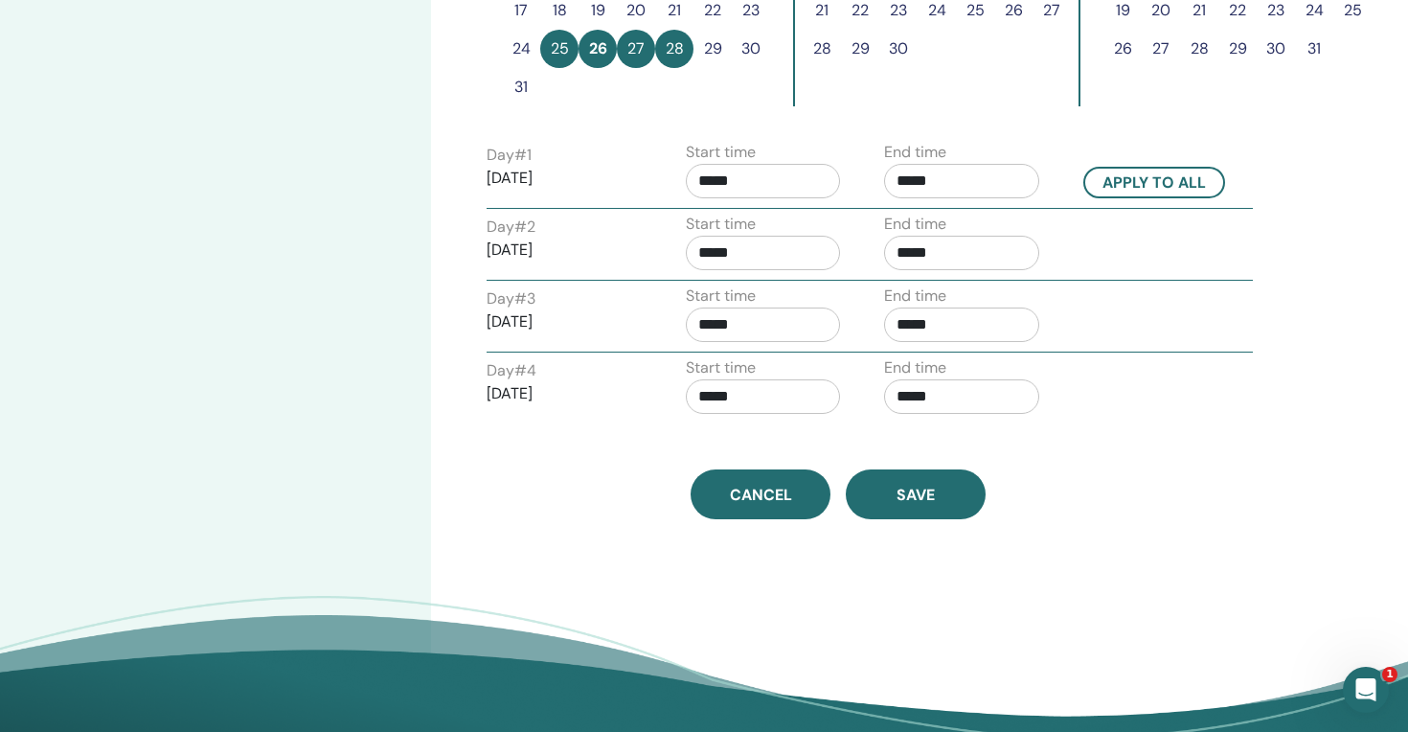
click at [960, 497] on button "Save" at bounding box center [916, 494] width 140 height 50
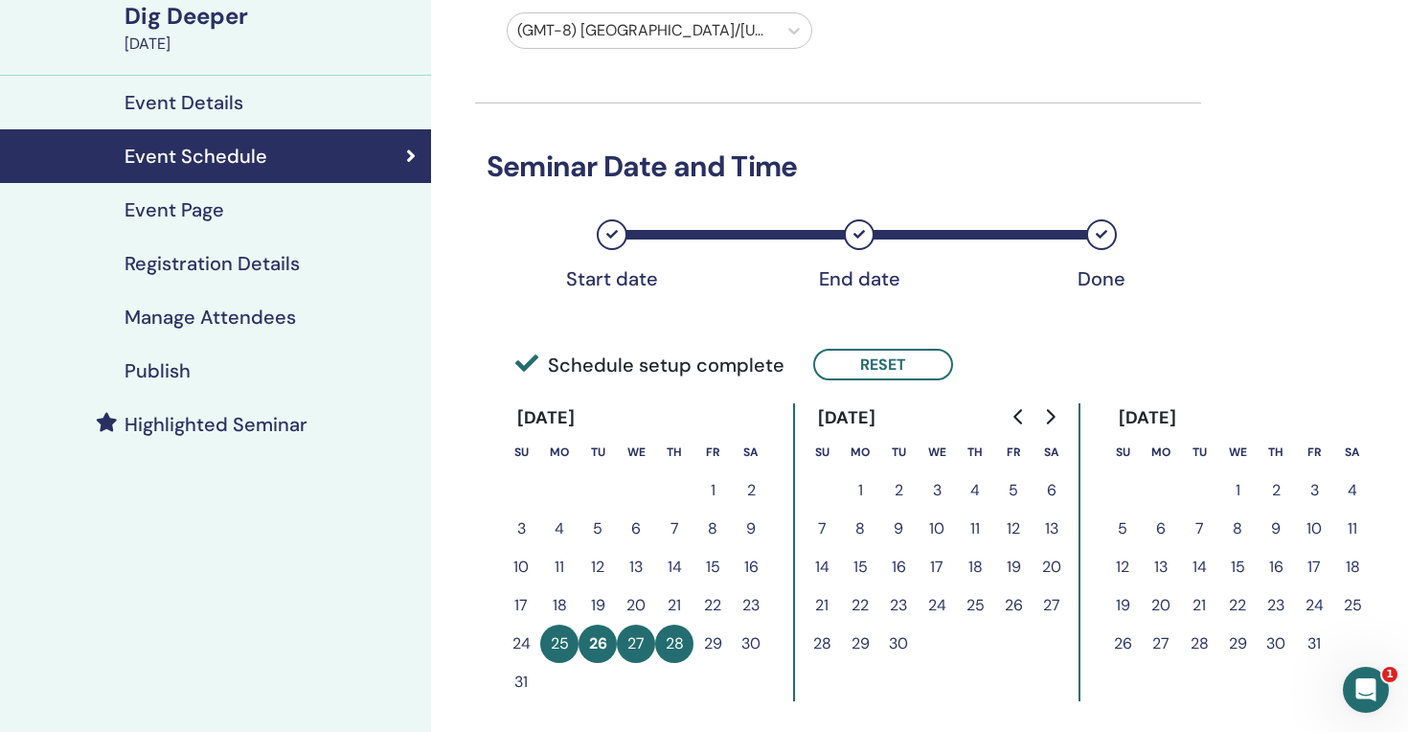
scroll to position [674, 0]
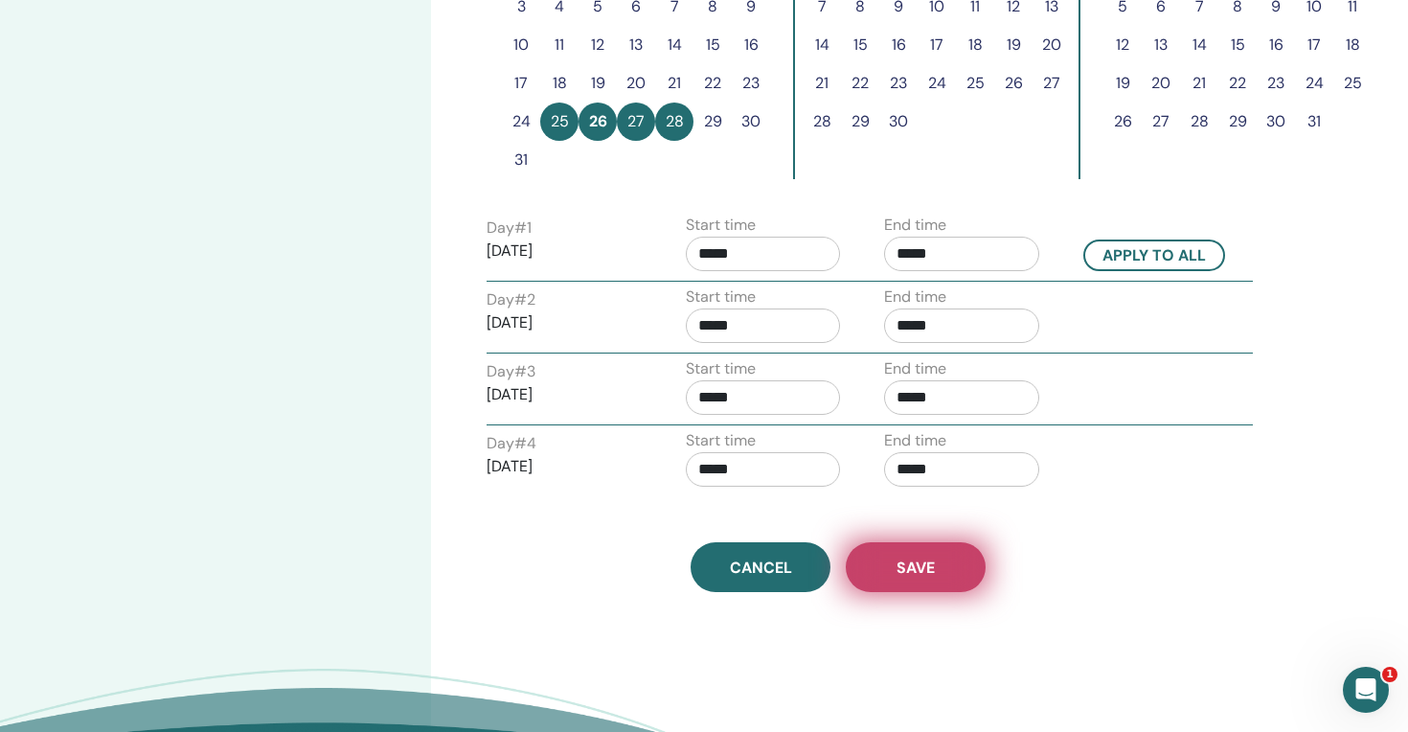
click at [907, 583] on button "Save" at bounding box center [916, 567] width 140 height 50
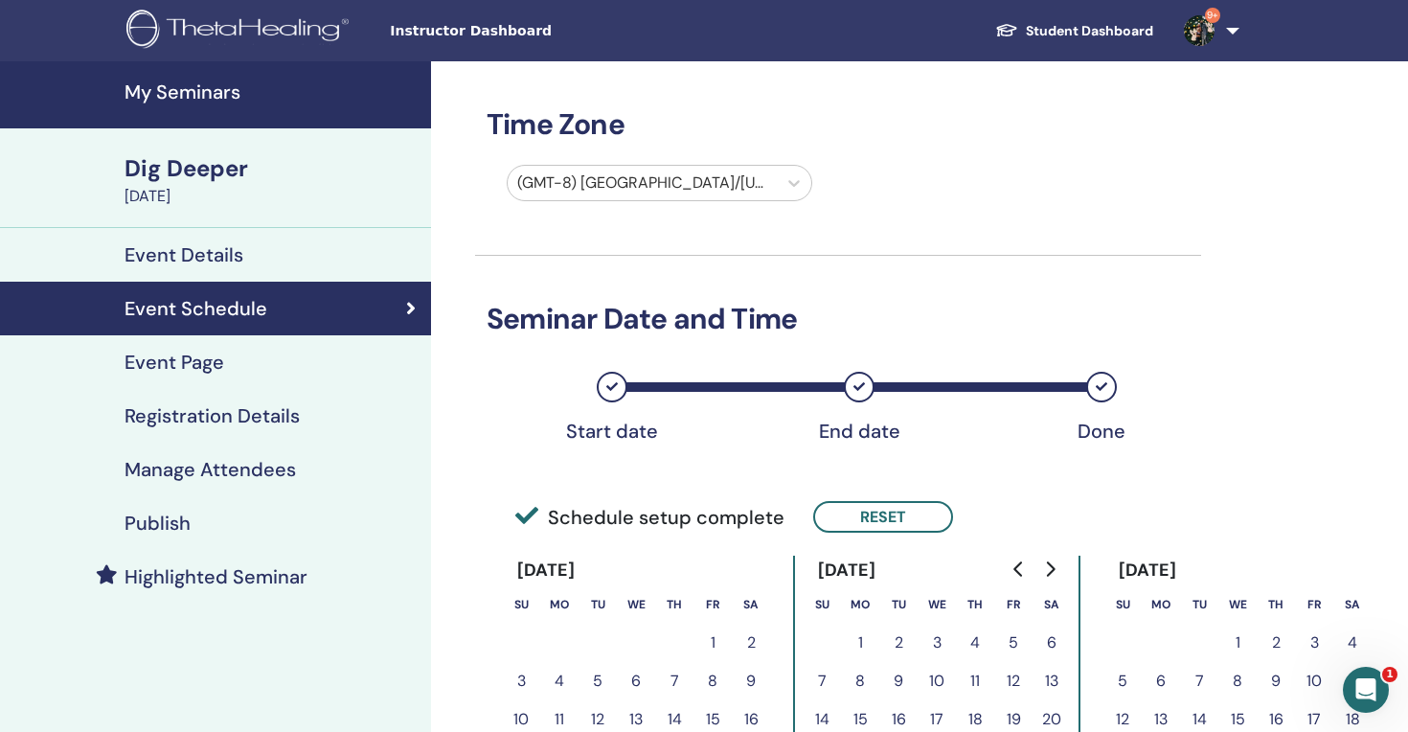
click at [221, 520] on div "Publish" at bounding box center [215, 523] width 400 height 23
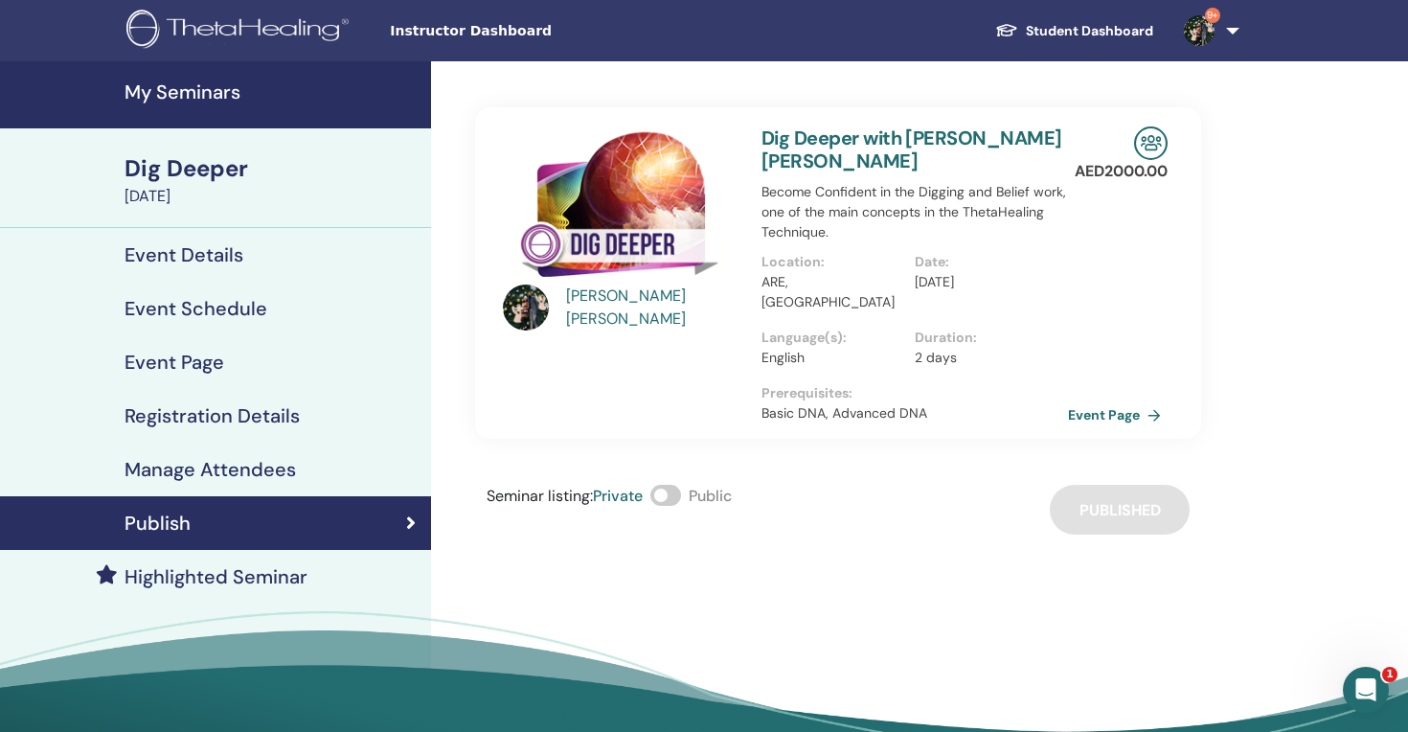
click at [410, 25] on span "Instructor Dashboard" at bounding box center [533, 31] width 287 height 20
click at [200, 31] on img at bounding box center [240, 31] width 229 height 43
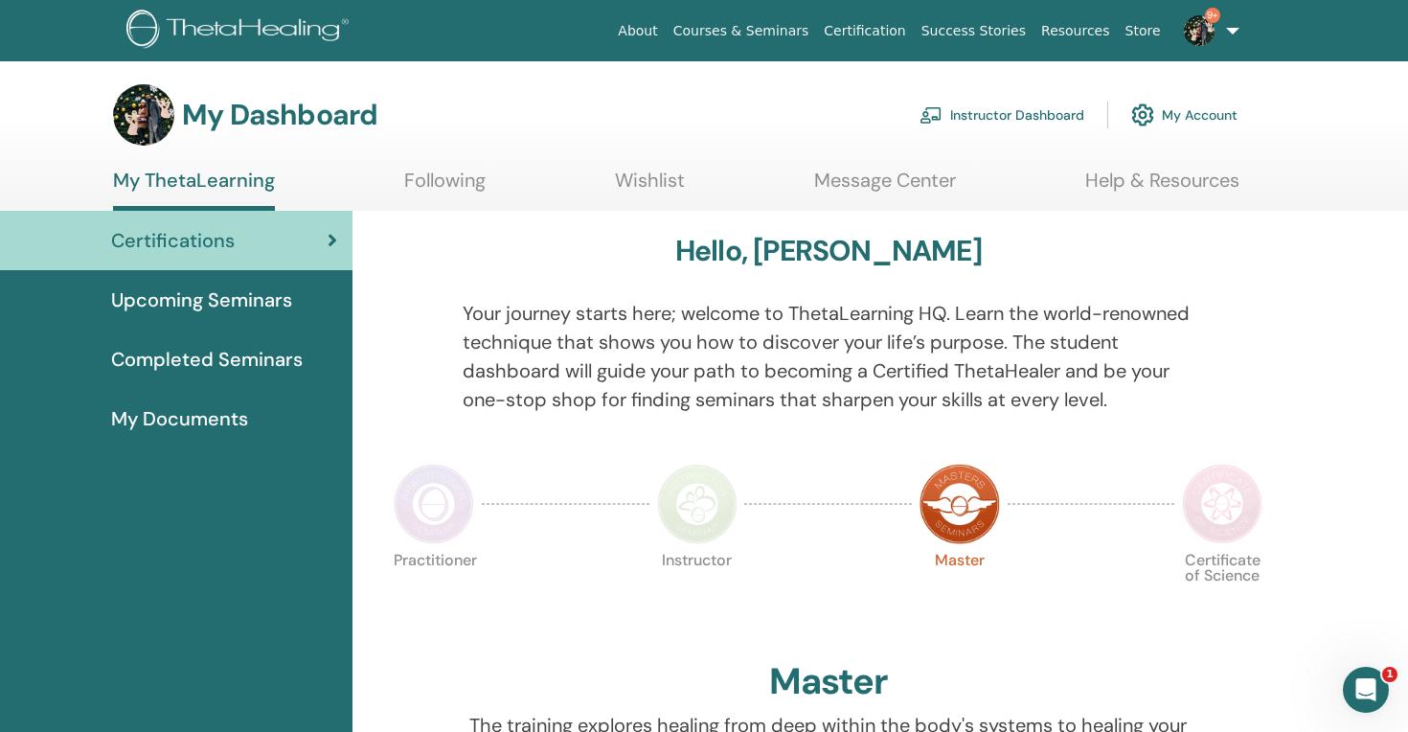
click at [984, 118] on link "Instructor Dashboard" at bounding box center [1002, 115] width 165 height 42
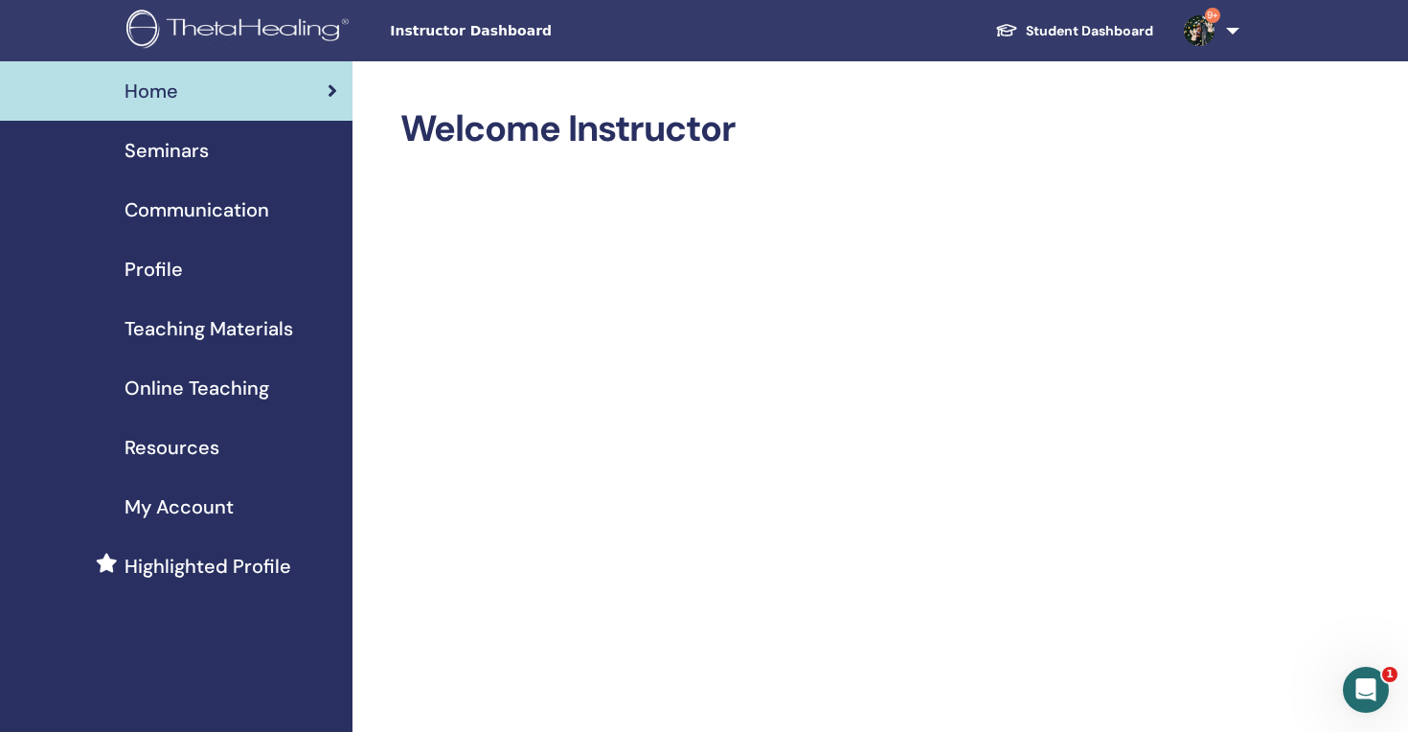
click at [199, 165] on link "Seminars" at bounding box center [176, 150] width 353 height 59
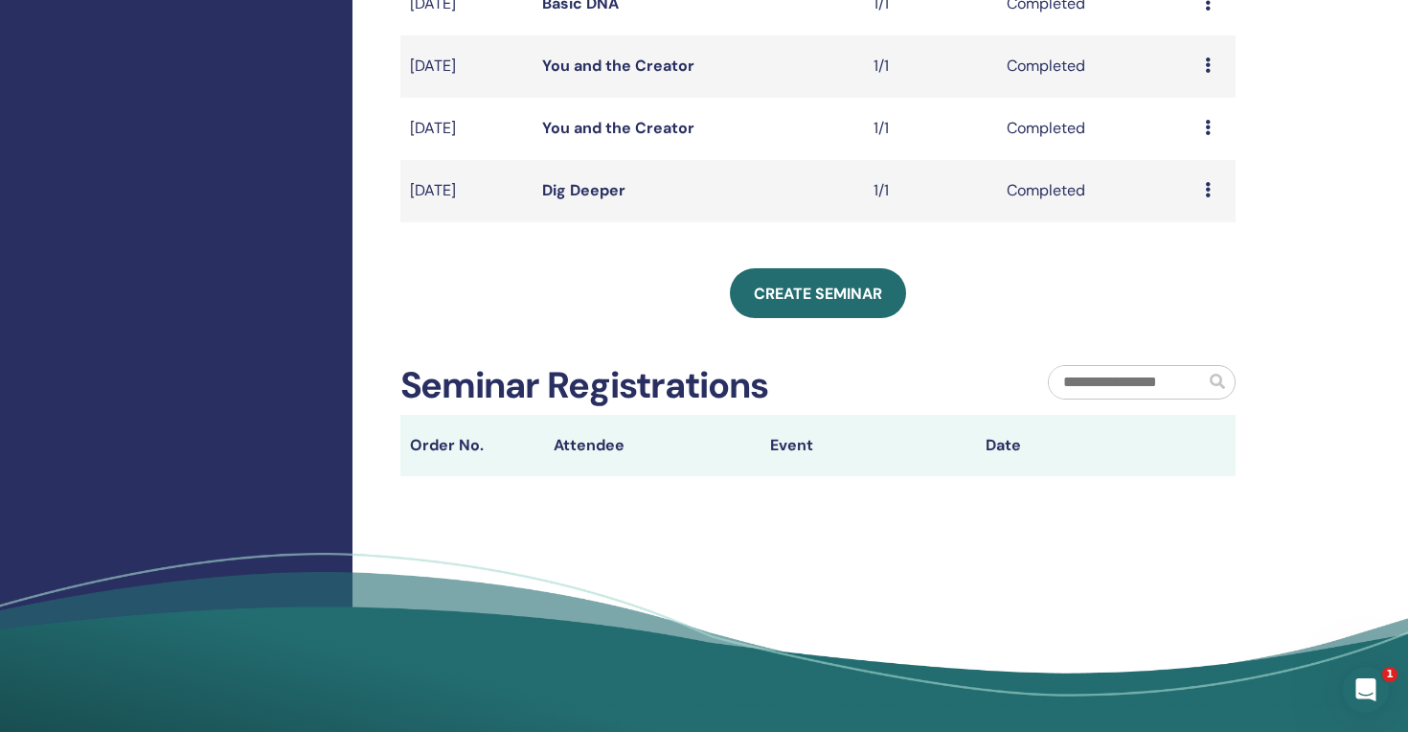
scroll to position [812, 0]
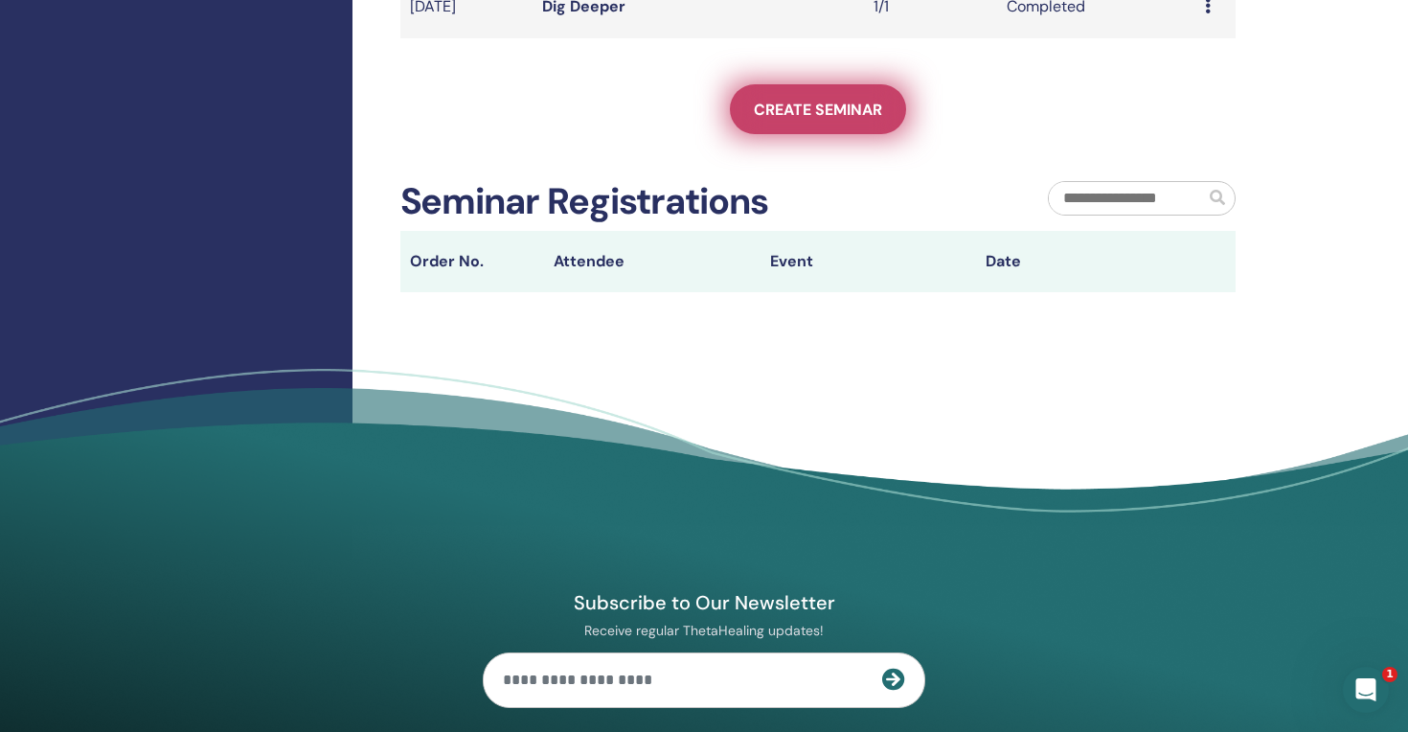
click at [851, 110] on span "Create seminar" at bounding box center [818, 110] width 128 height 20
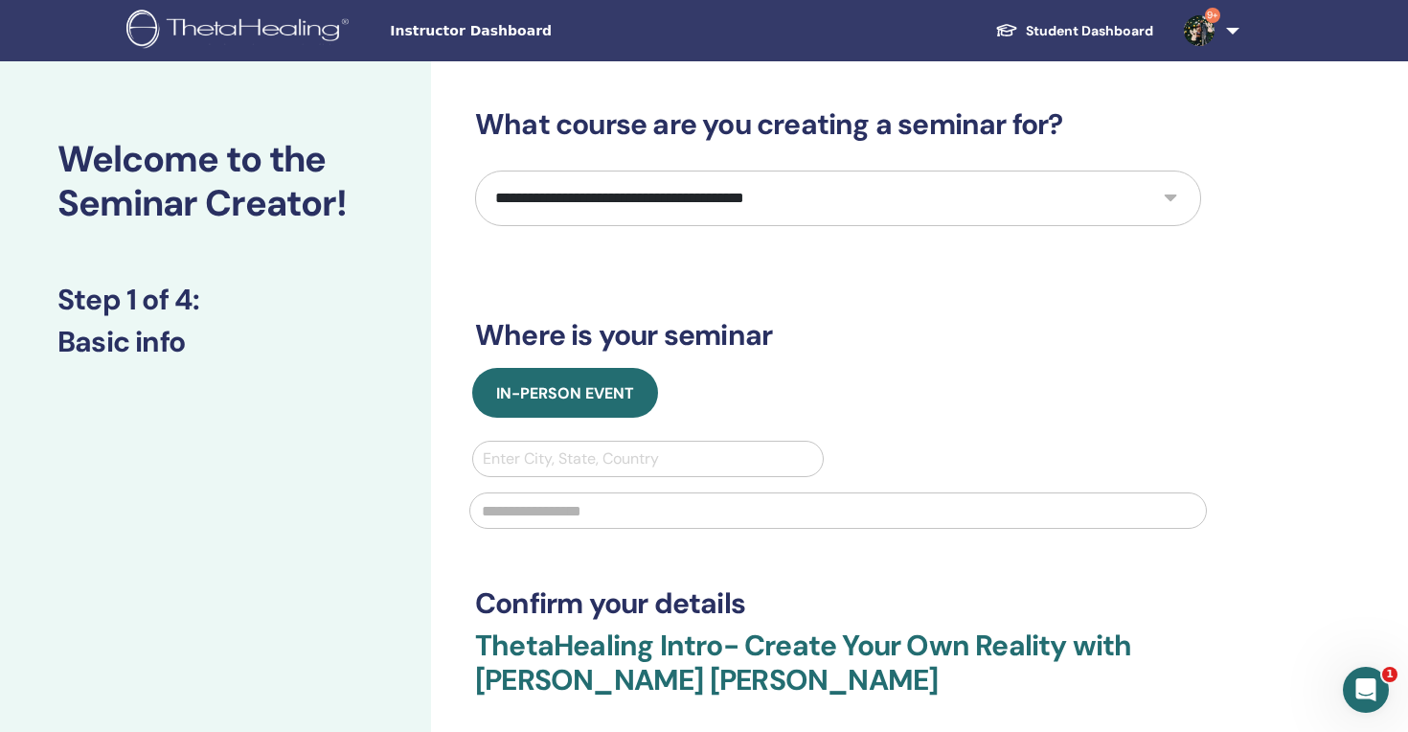
click at [693, 185] on select "**********" at bounding box center [838, 199] width 726 height 56
select select "**"
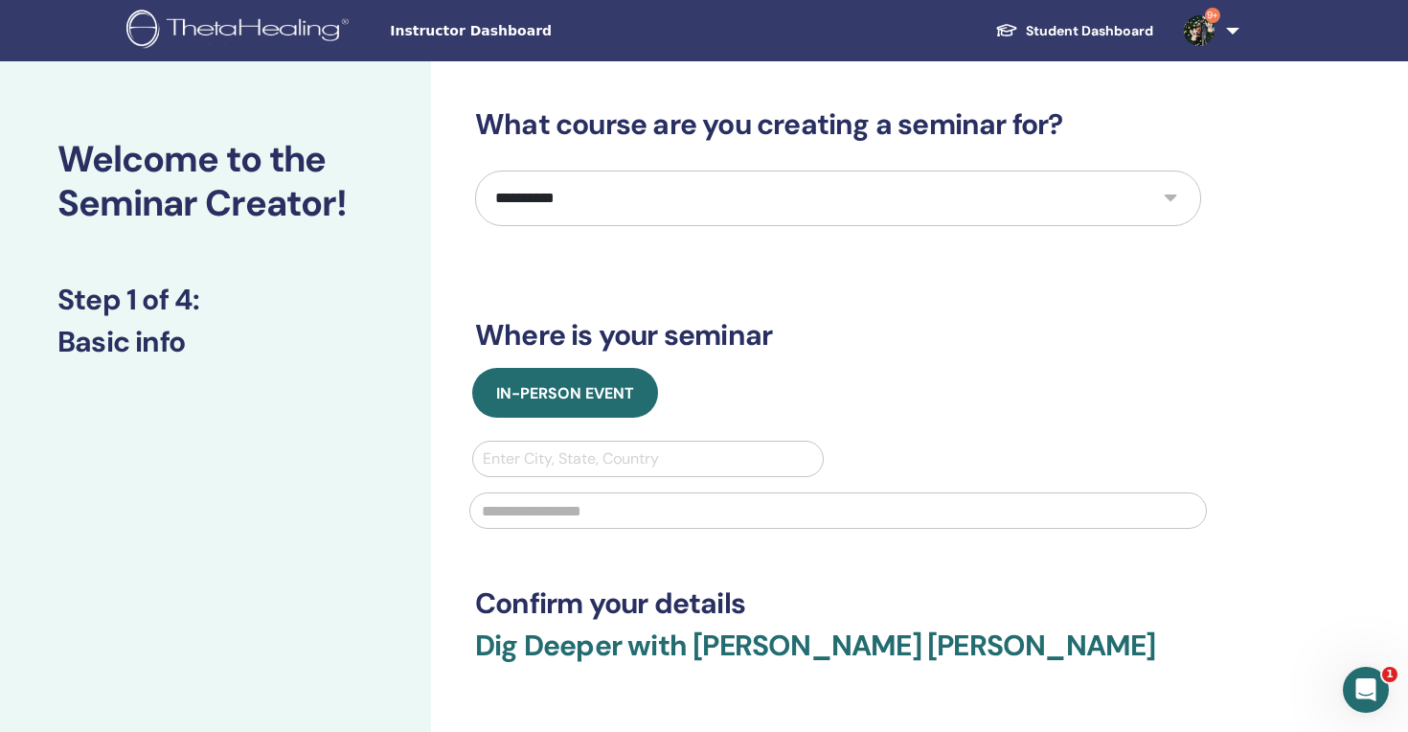
click at [571, 465] on div "Enter City, State, Country" at bounding box center [648, 458] width 331 height 23
type input "*****"
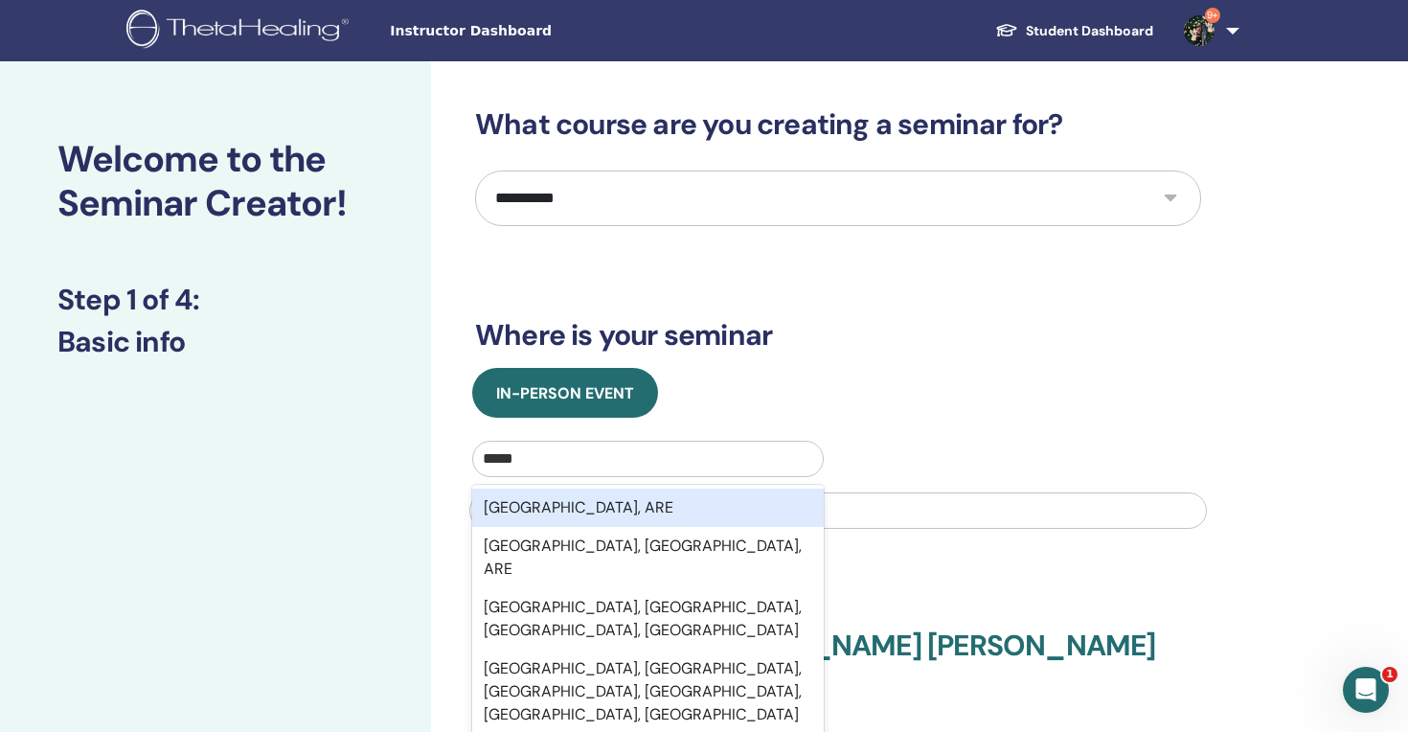
click at [583, 495] on div "Dubai, ARE" at bounding box center [648, 508] width 352 height 38
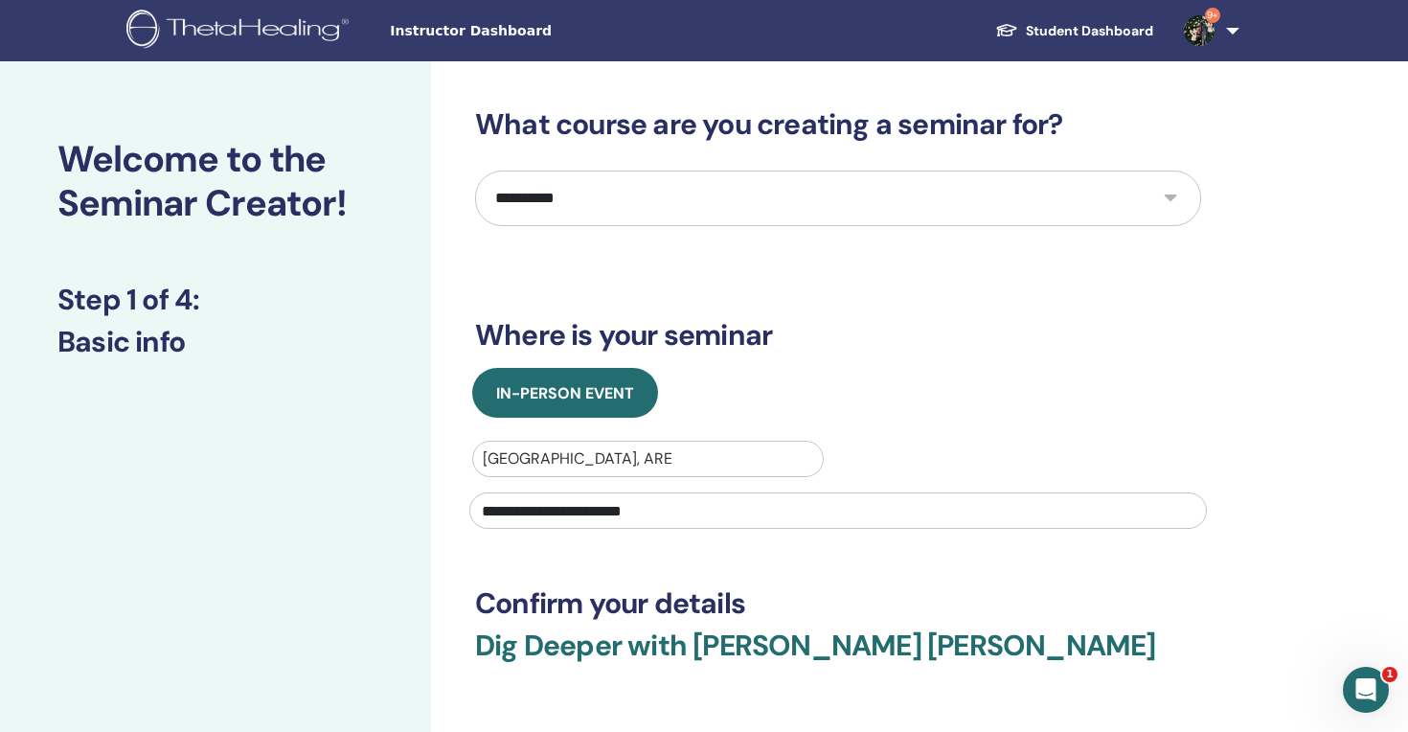
type input "**********"
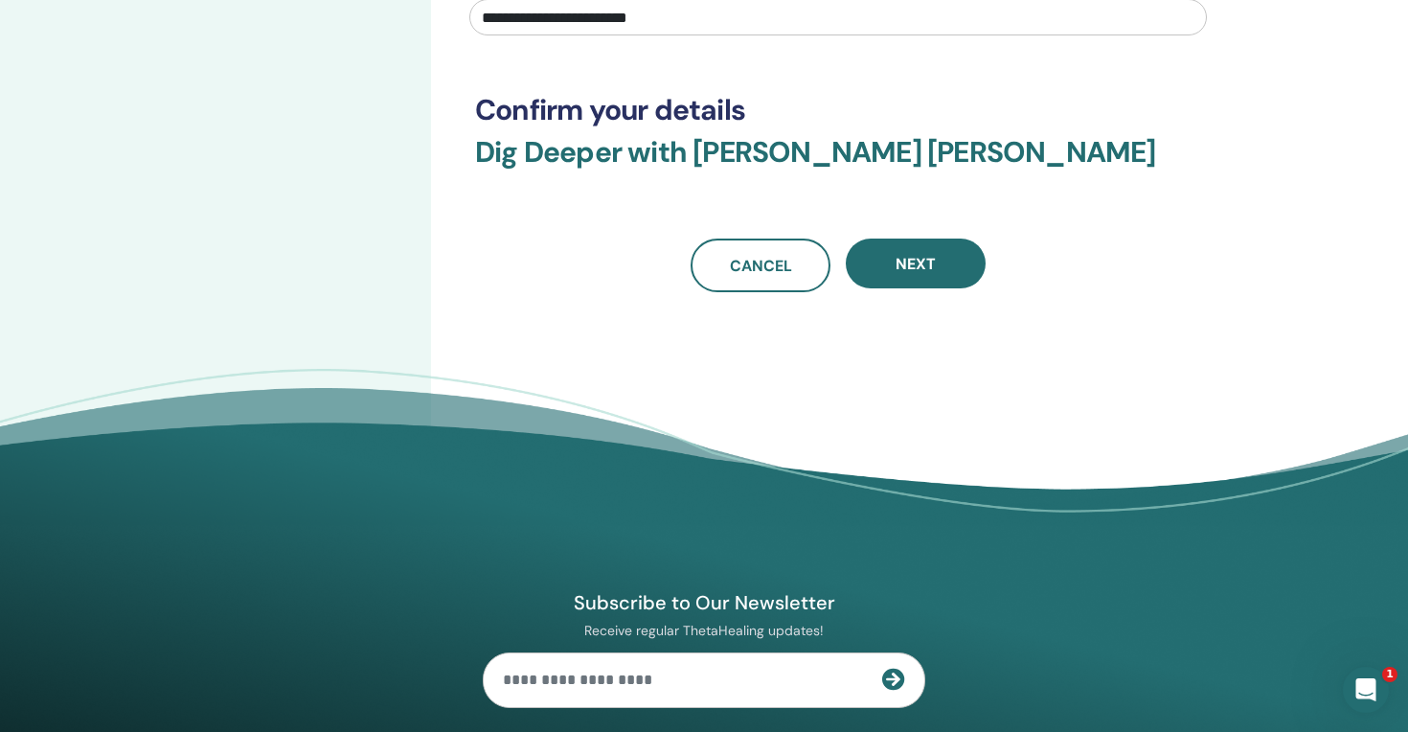
scroll to position [492, 0]
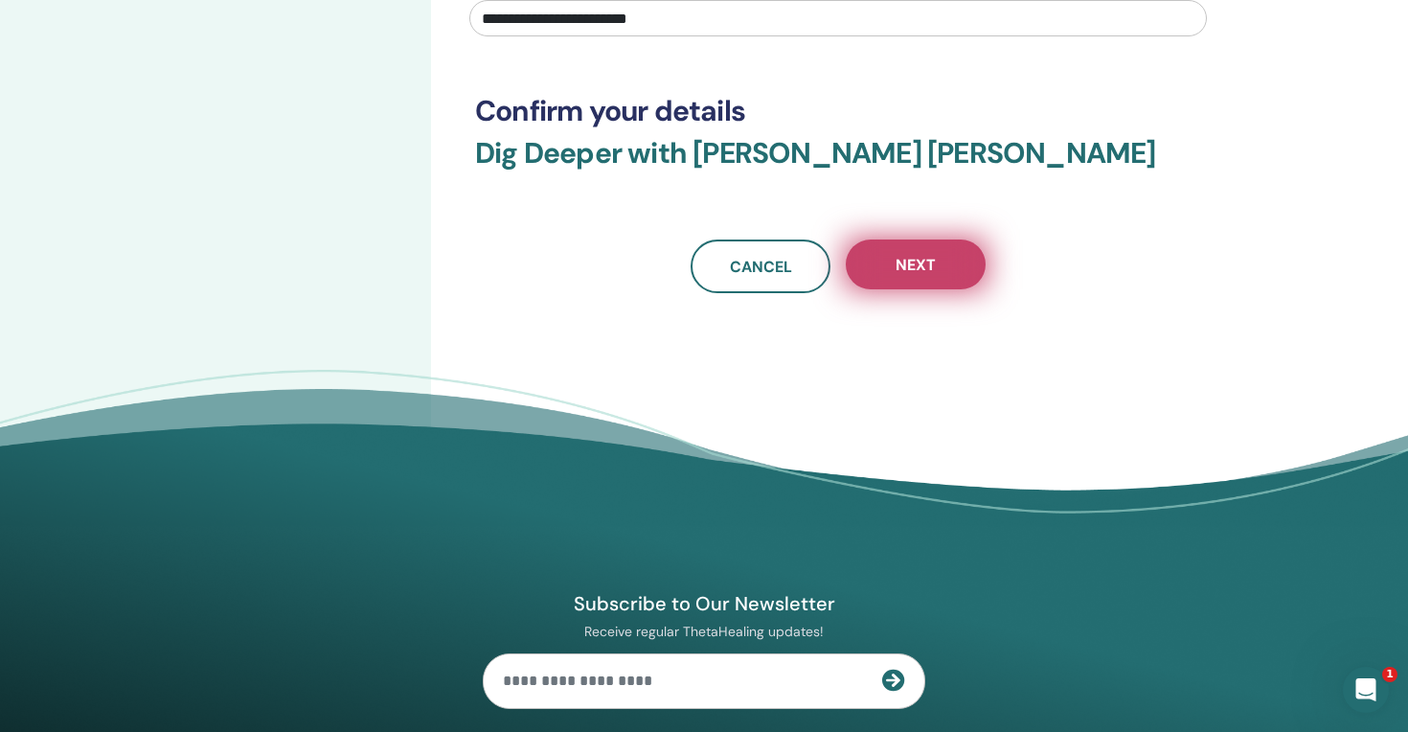
click at [917, 267] on span "Next" at bounding box center [916, 265] width 40 height 20
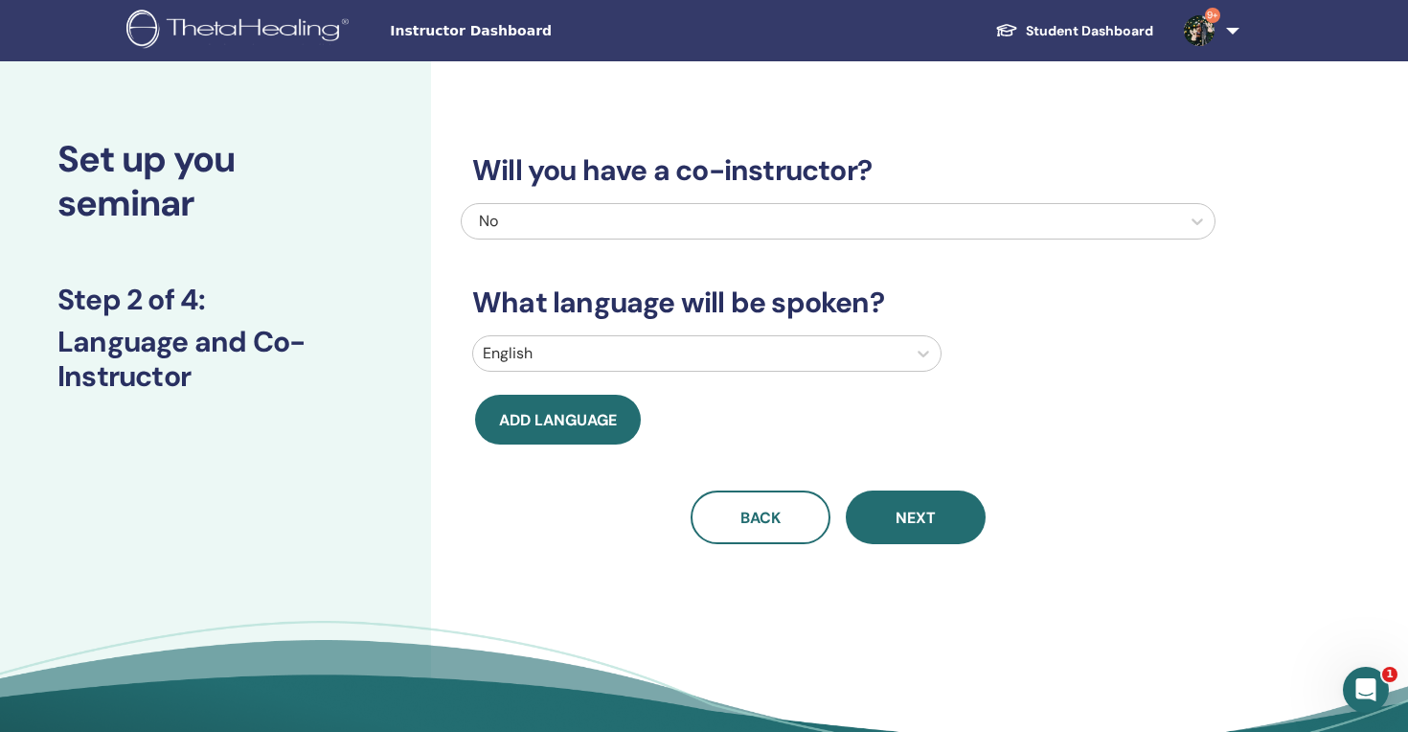
scroll to position [0, 0]
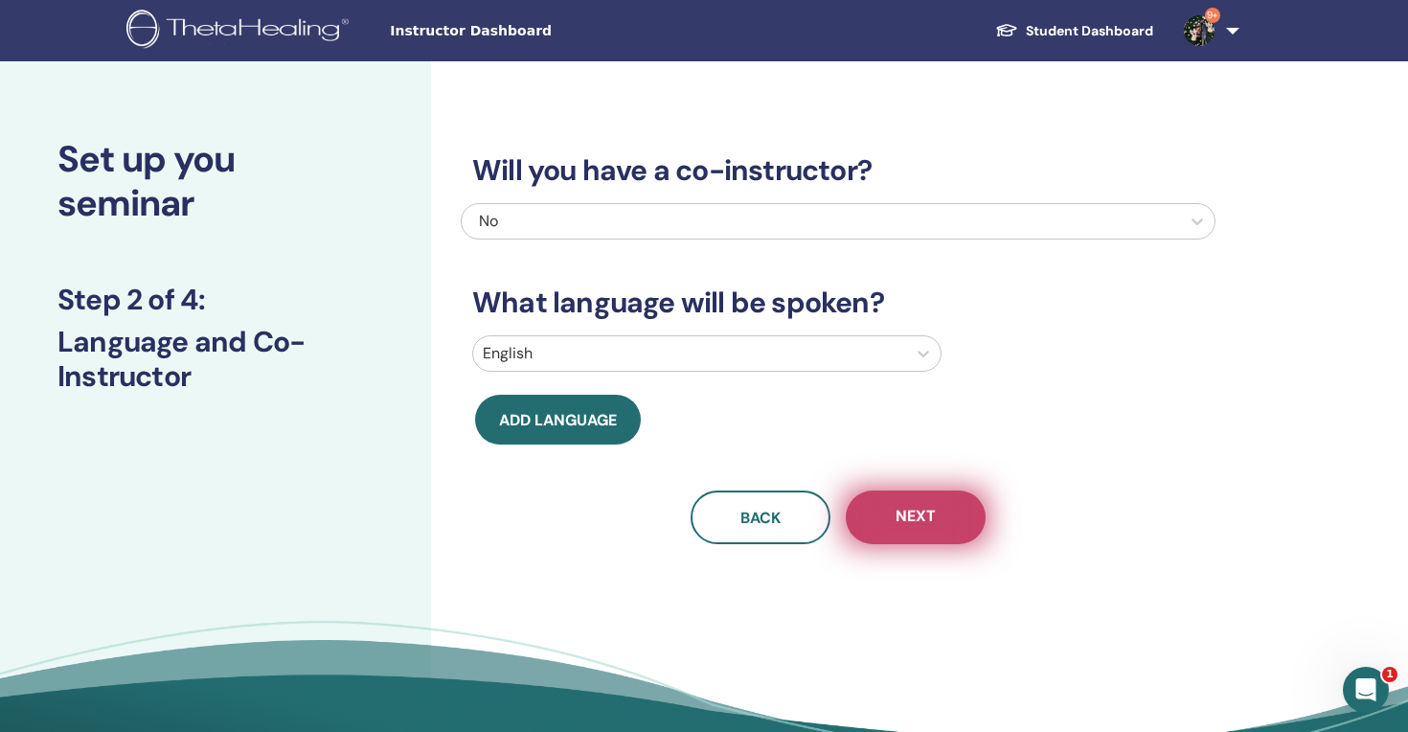
click at [912, 519] on span "Next" at bounding box center [916, 518] width 40 height 24
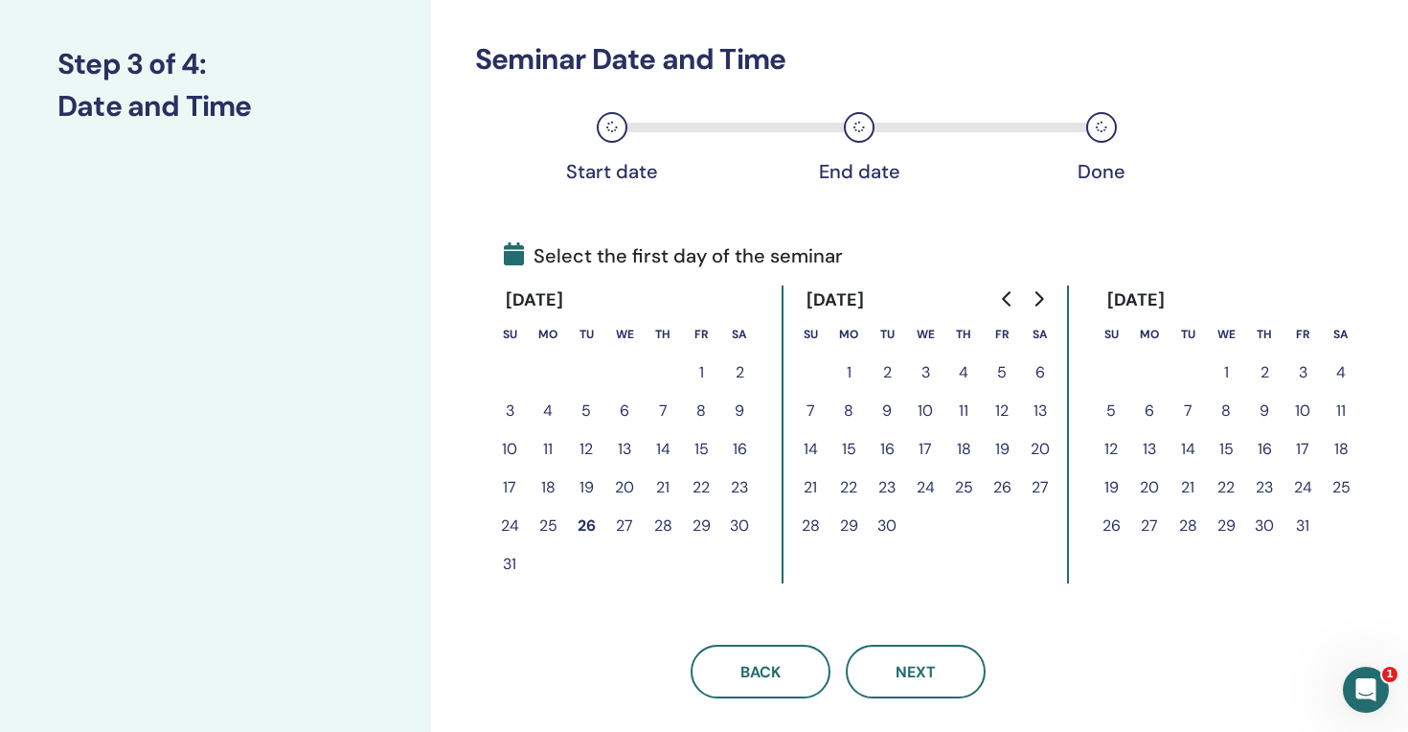
scroll to position [241, 0]
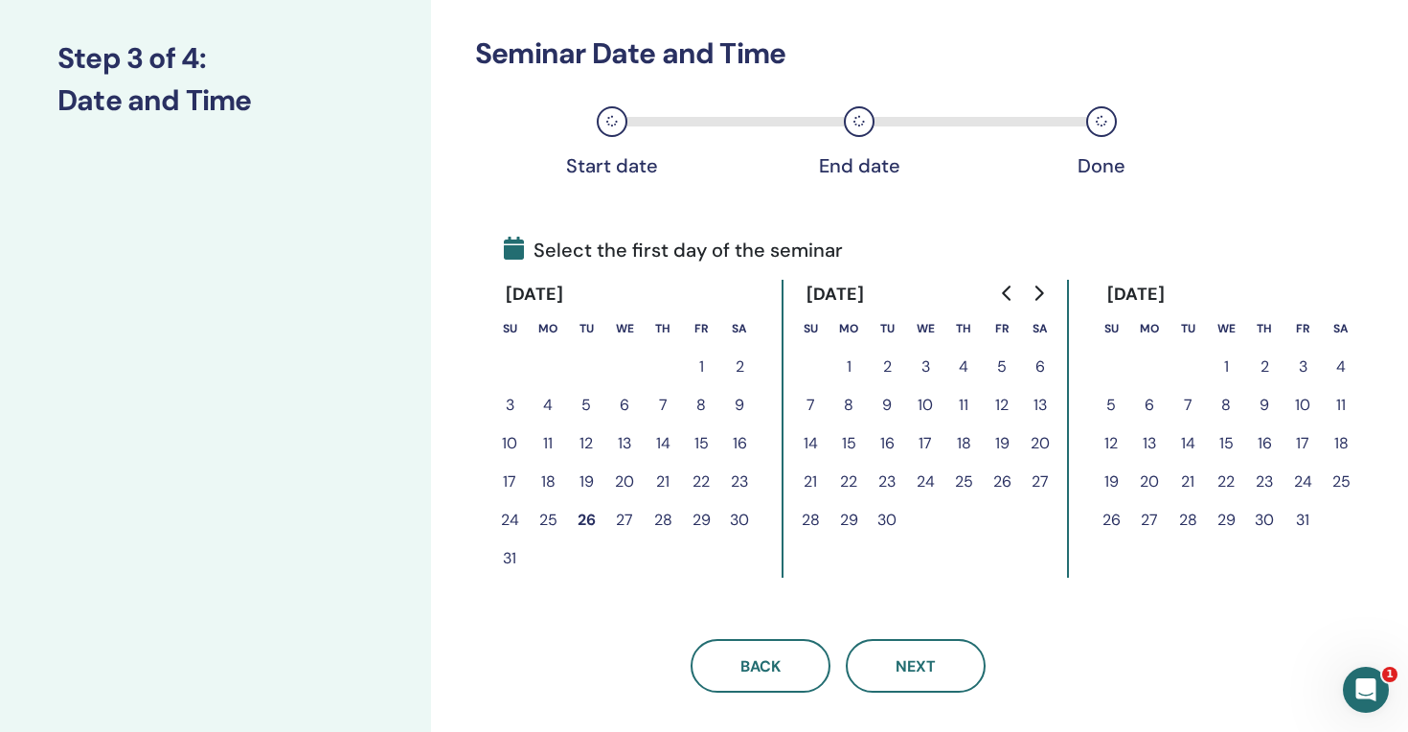
click at [549, 523] on button "25" at bounding box center [548, 520] width 38 height 38
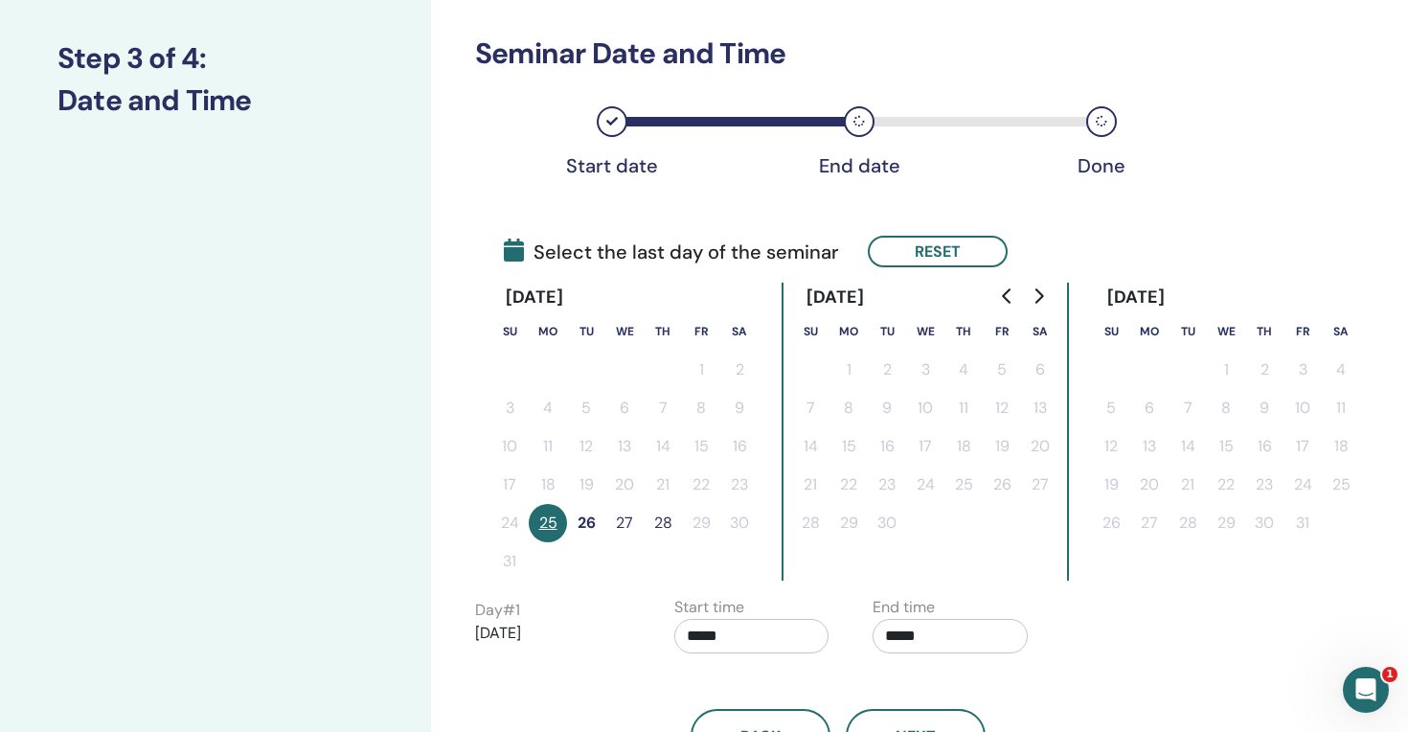
click at [653, 529] on button "28" at bounding box center [663, 523] width 38 height 38
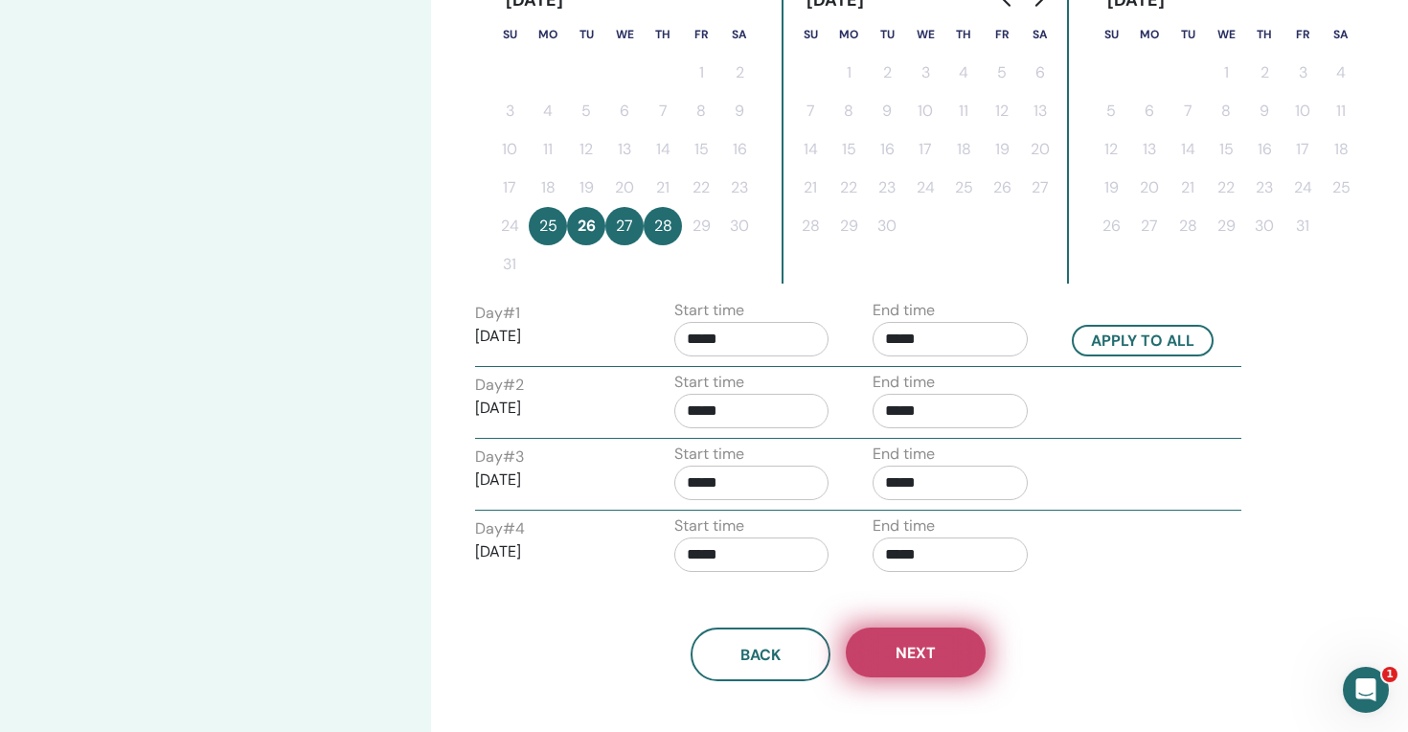
click at [949, 651] on button "Next" at bounding box center [916, 653] width 140 height 50
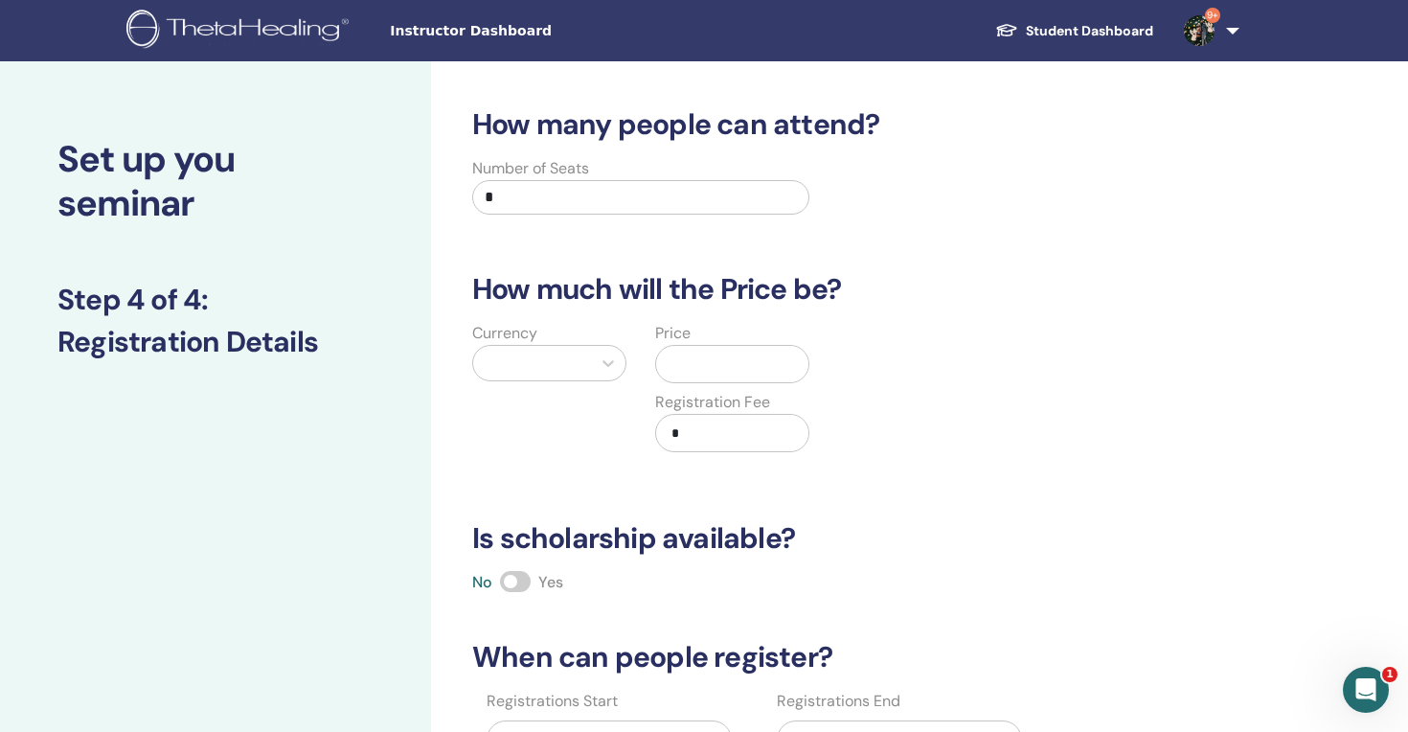
scroll to position [0, 0]
click at [601, 360] on icon at bounding box center [608, 363] width 19 height 19
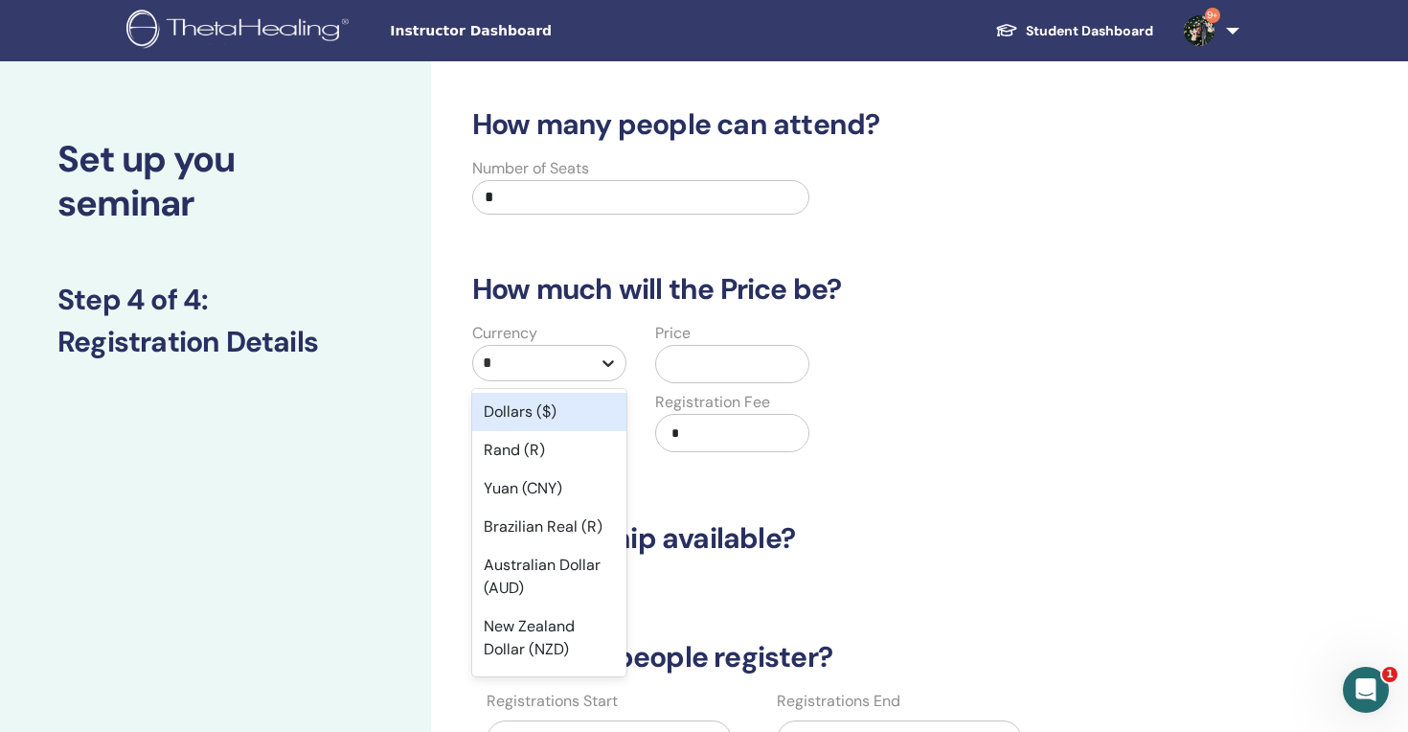
type input "**"
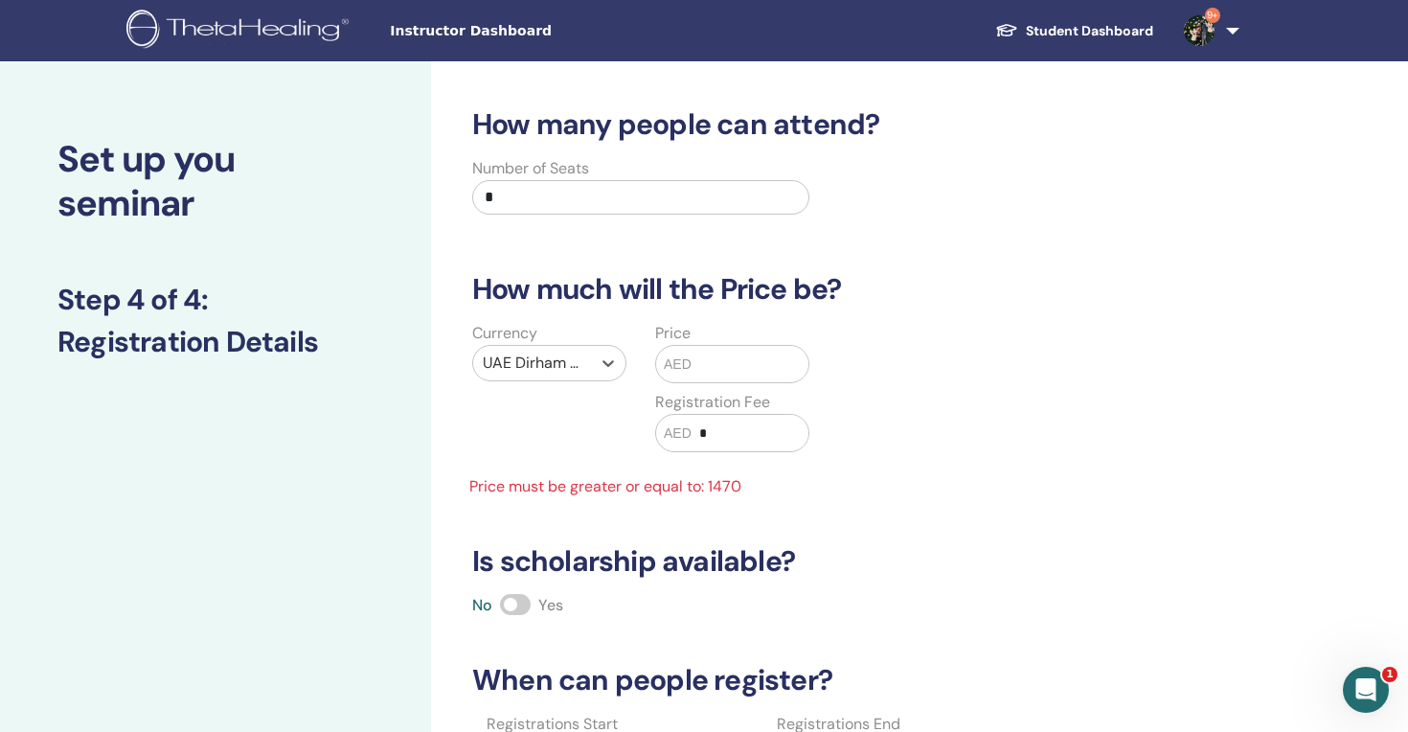
click at [692, 366] on input "text" at bounding box center [750, 364] width 117 height 36
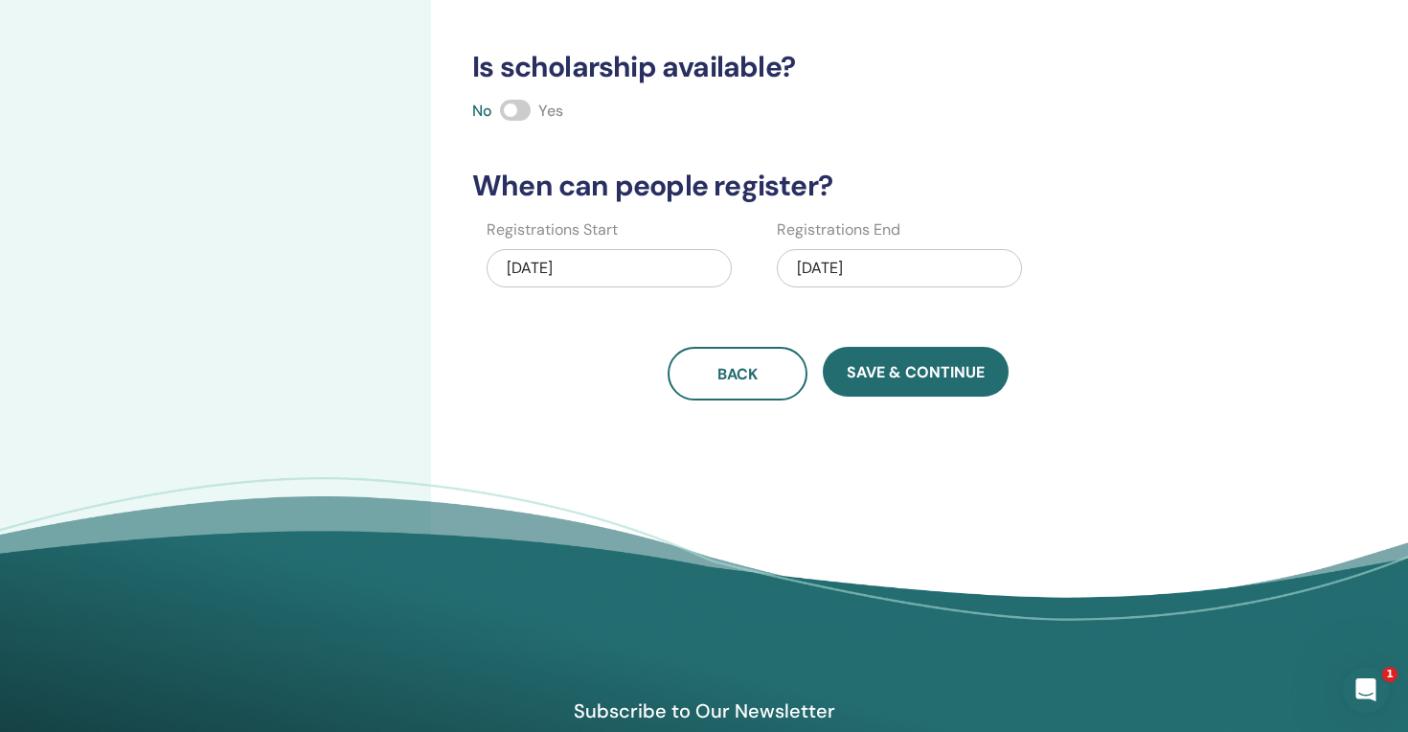
scroll to position [468, 0]
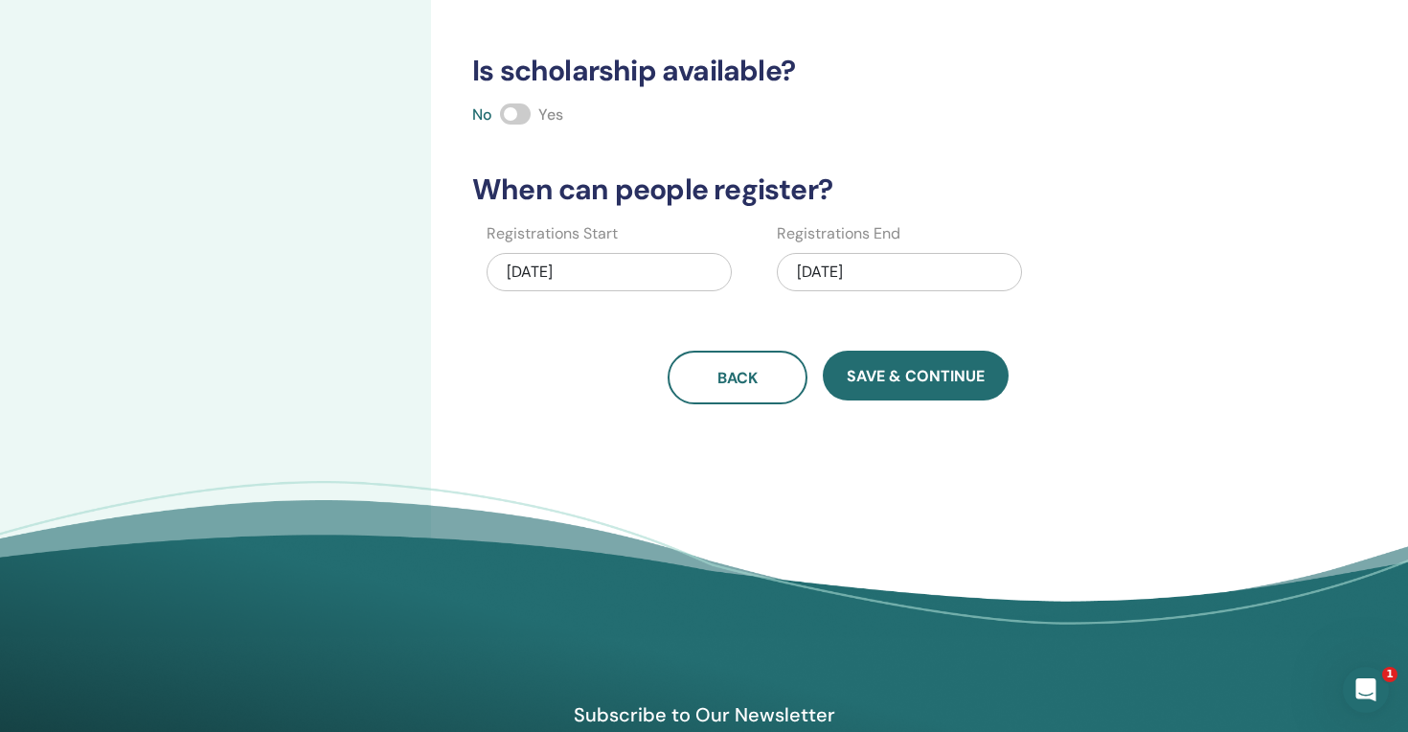
type input "****"
click at [630, 264] on div "08/26/2025" at bounding box center [609, 272] width 245 height 38
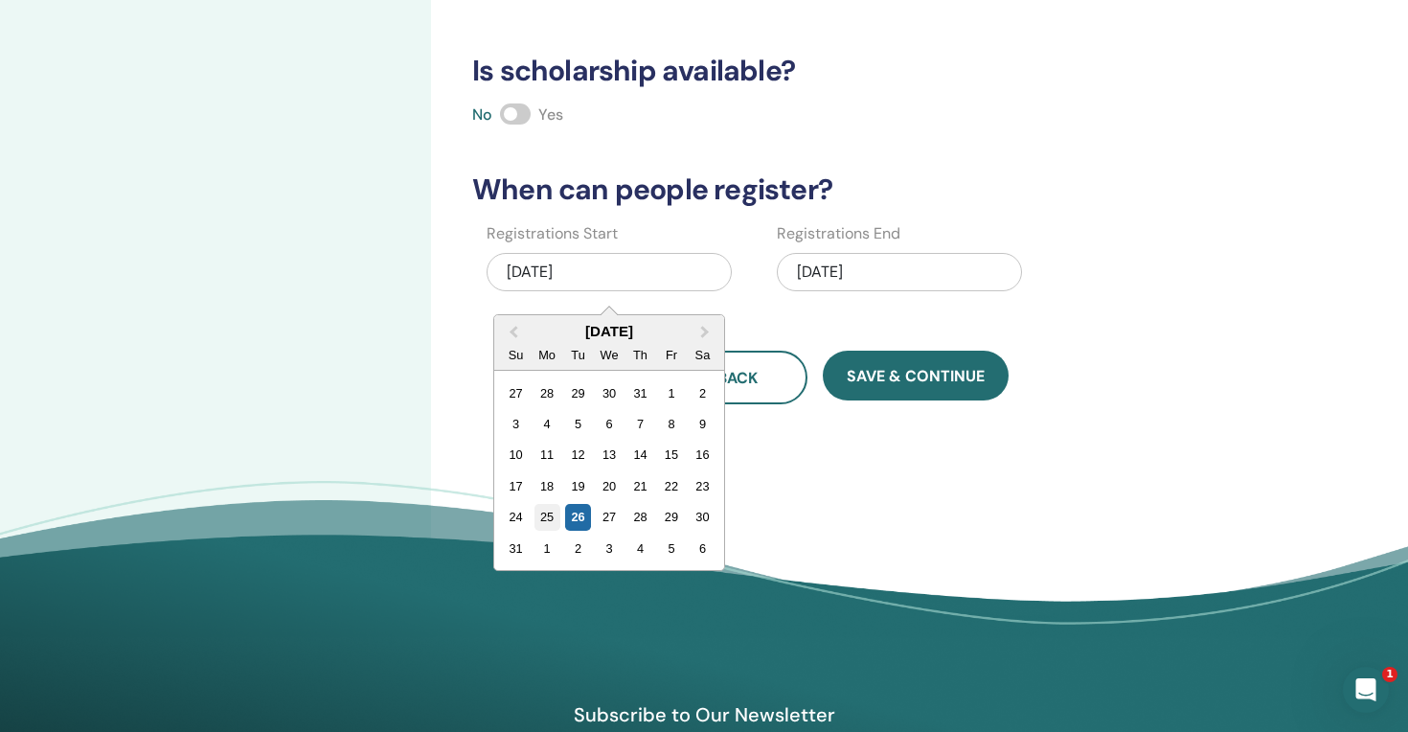
click at [551, 514] on div "25" at bounding box center [548, 517] width 26 height 26
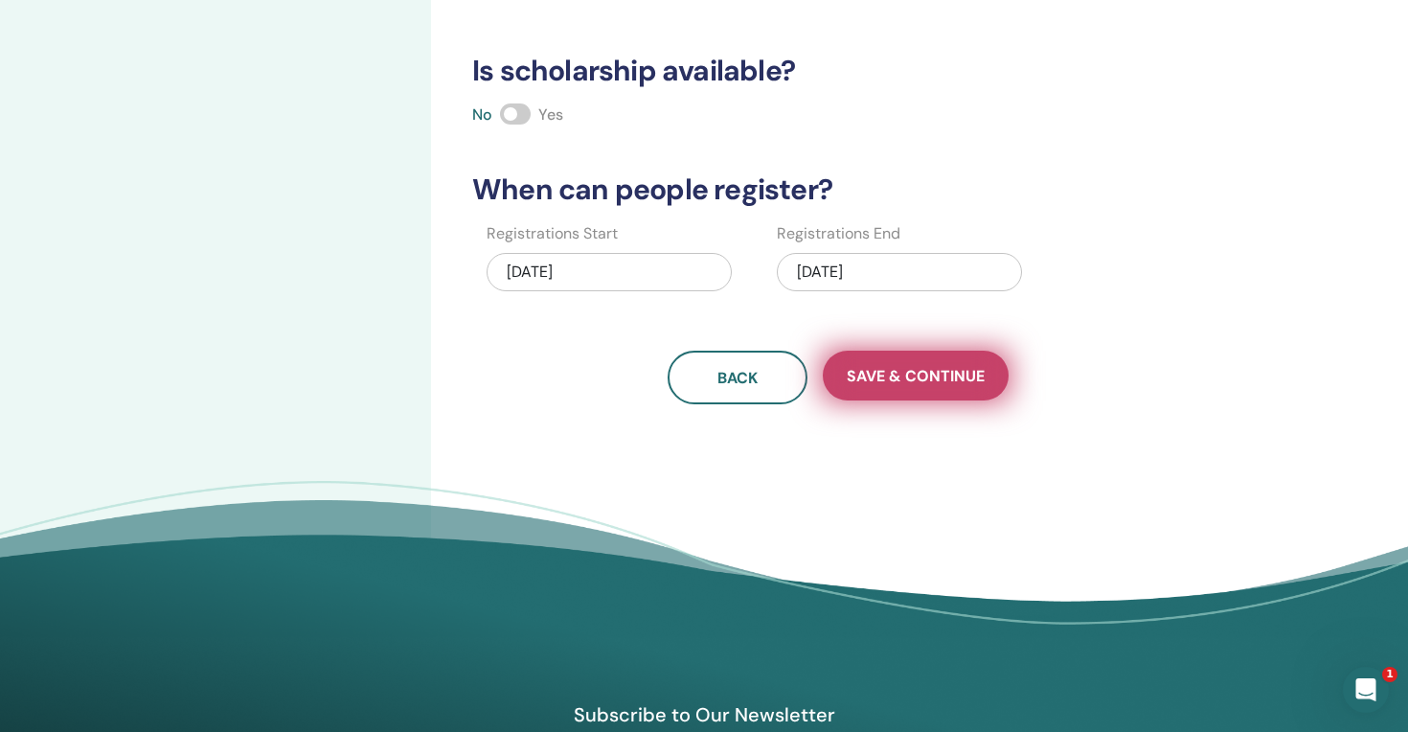
click at [905, 365] on button "Save & Continue" at bounding box center [916, 376] width 186 height 50
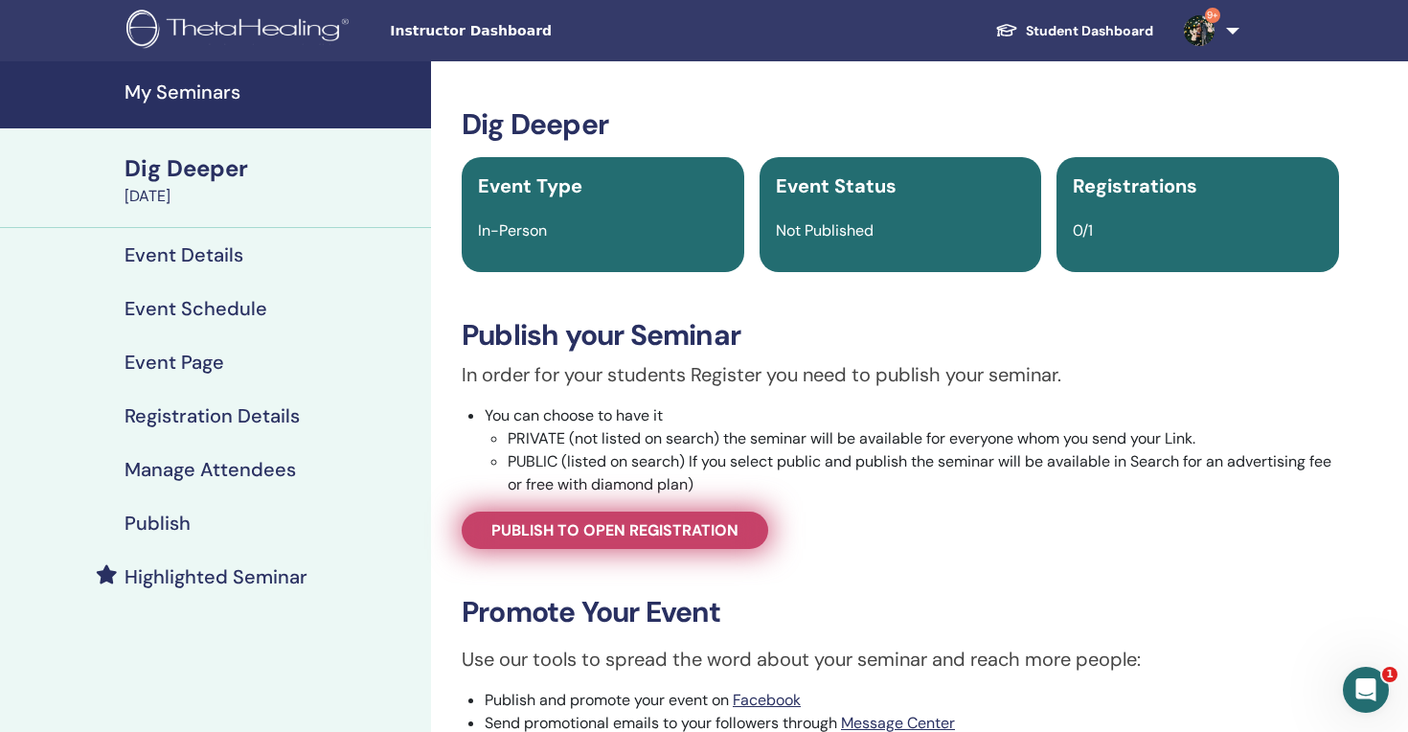
click at [723, 528] on span "Publish to open registration" at bounding box center [614, 530] width 247 height 20
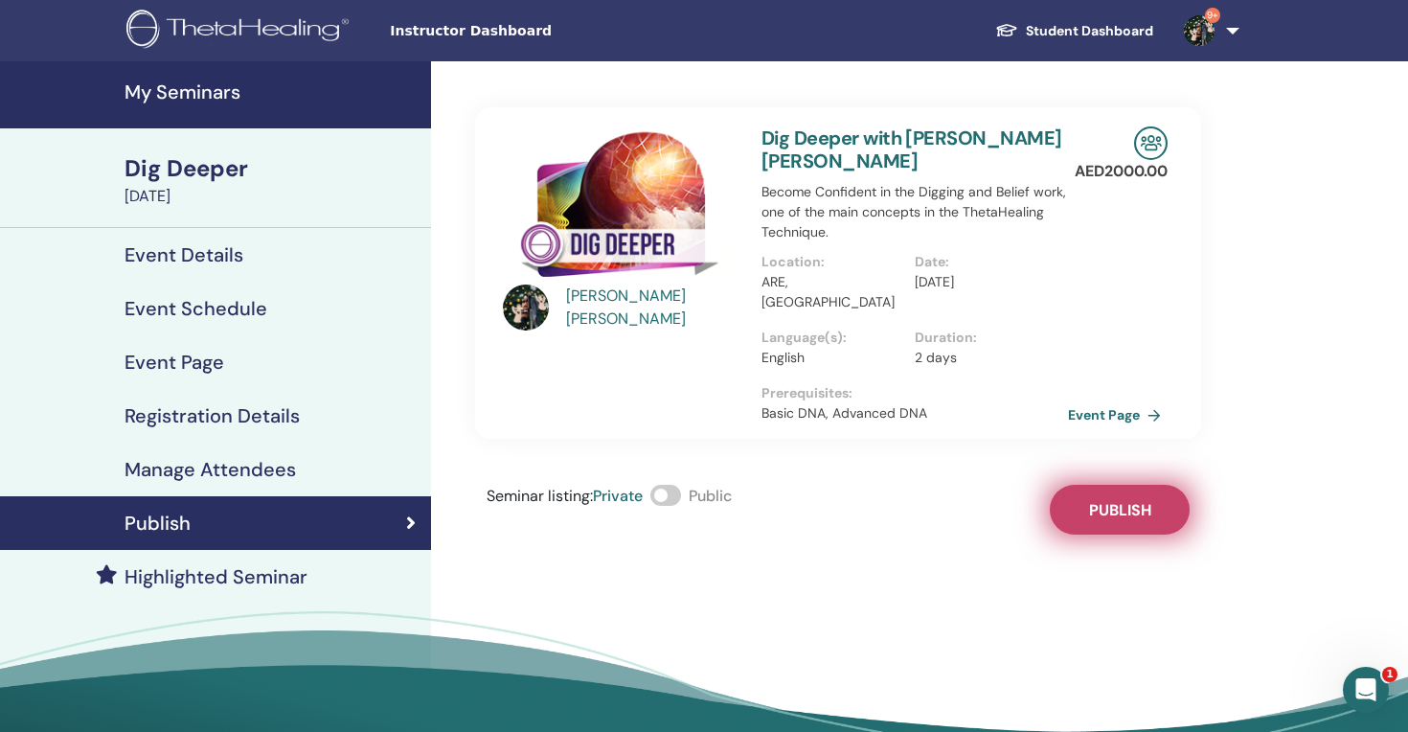
click at [1115, 500] on span "Publish" at bounding box center [1120, 510] width 62 height 20
click at [1093, 400] on link "Event Page" at bounding box center [1121, 414] width 101 height 29
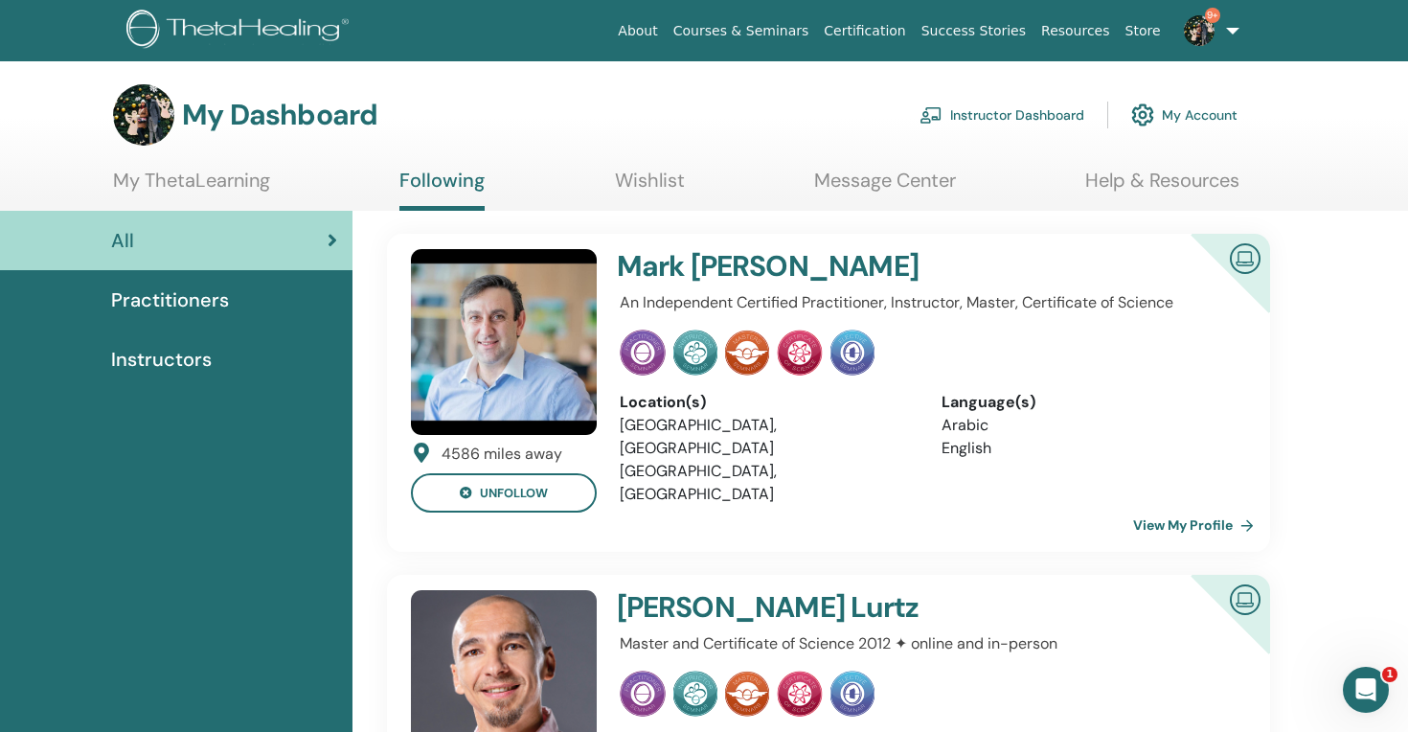
click at [1023, 113] on link "Instructor Dashboard" at bounding box center [1002, 115] width 165 height 42
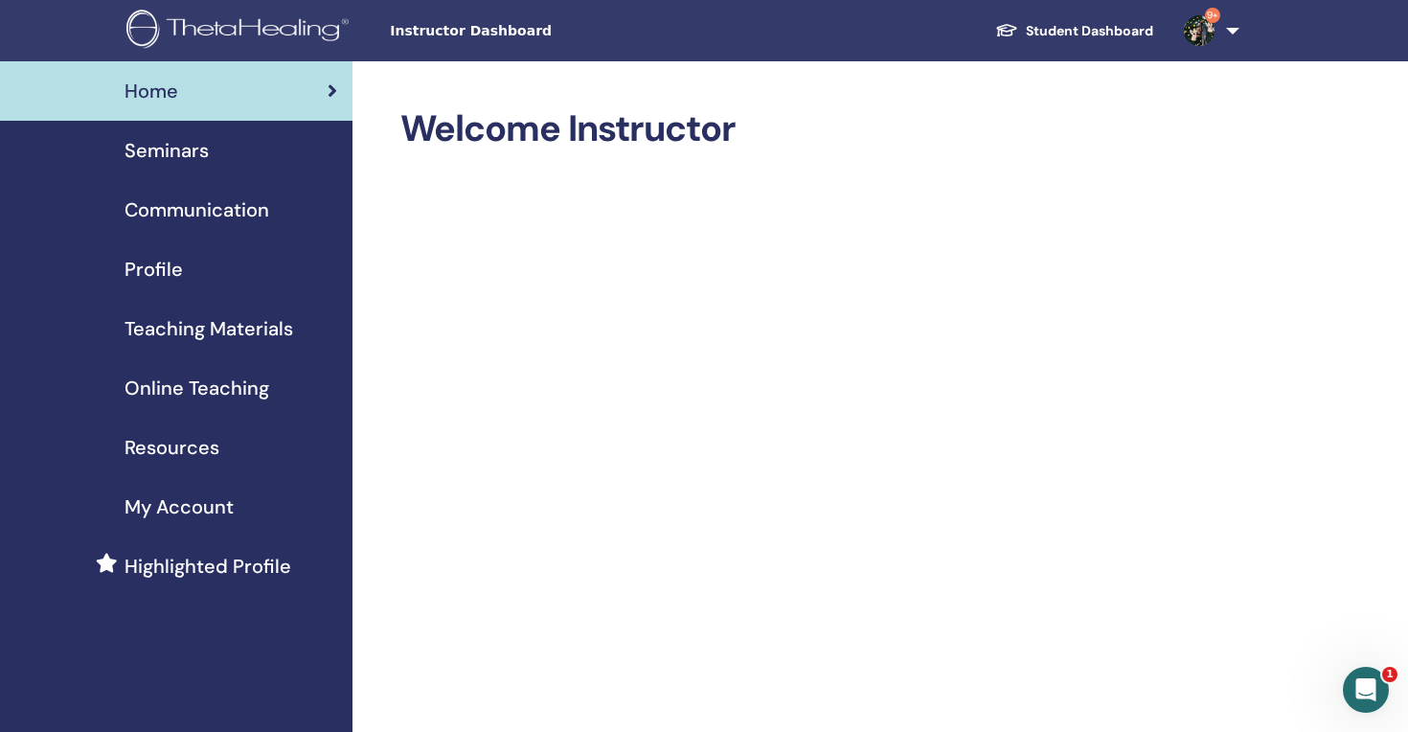
click at [168, 154] on span "Seminars" at bounding box center [167, 150] width 84 height 29
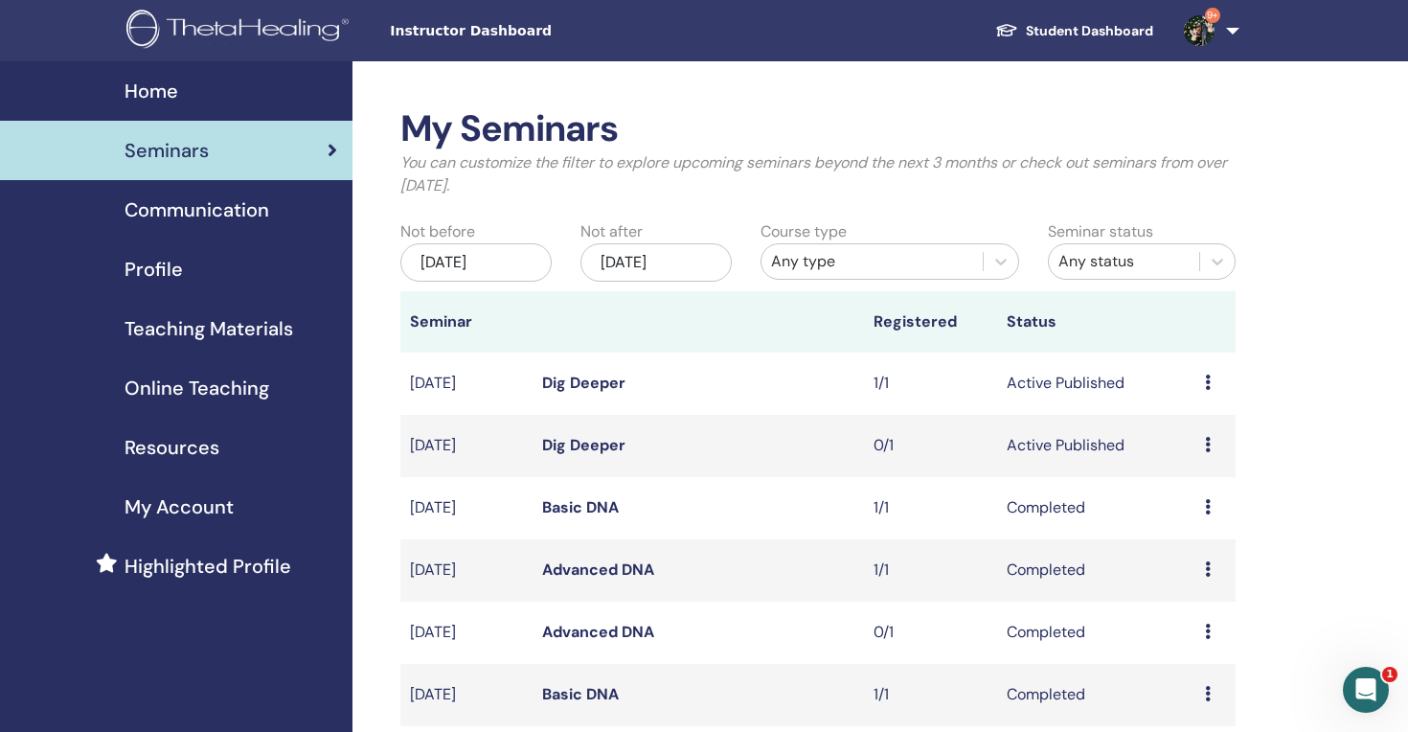
click at [1211, 383] on icon at bounding box center [1208, 382] width 6 height 15
click at [1193, 456] on link "Attendees" at bounding box center [1200, 456] width 73 height 20
